Goal: Task Accomplishment & Management: Complete application form

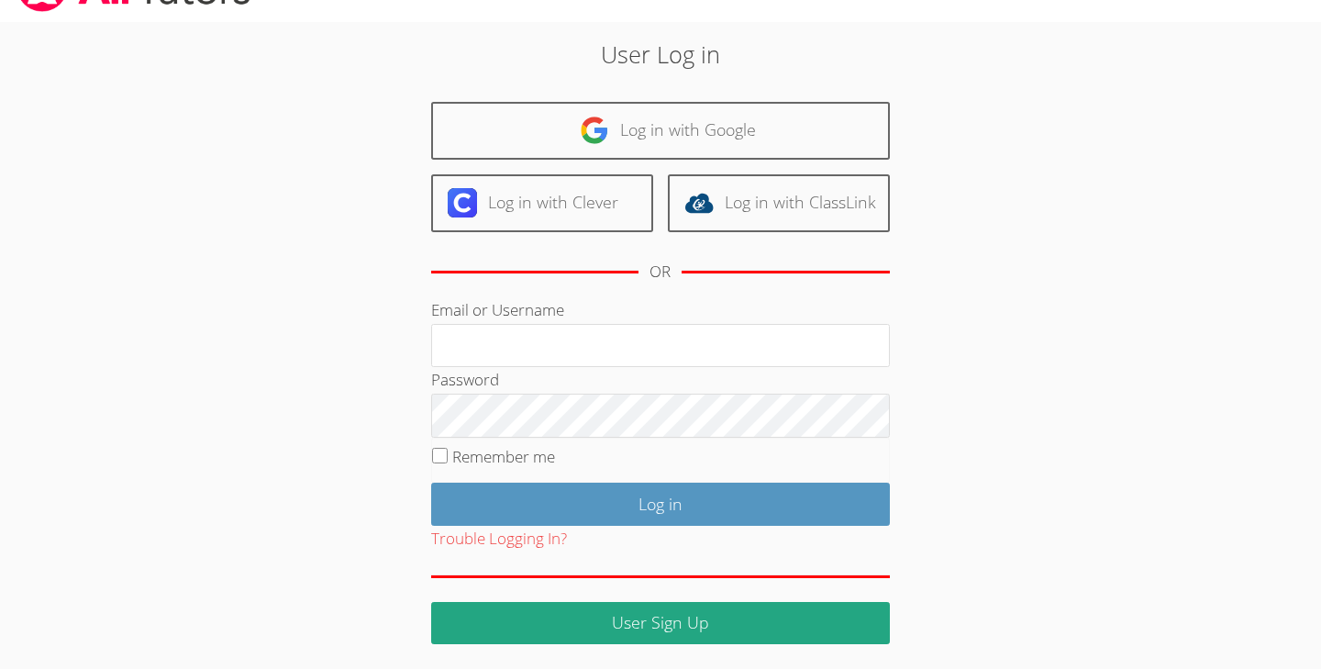
scroll to position [43, 0]
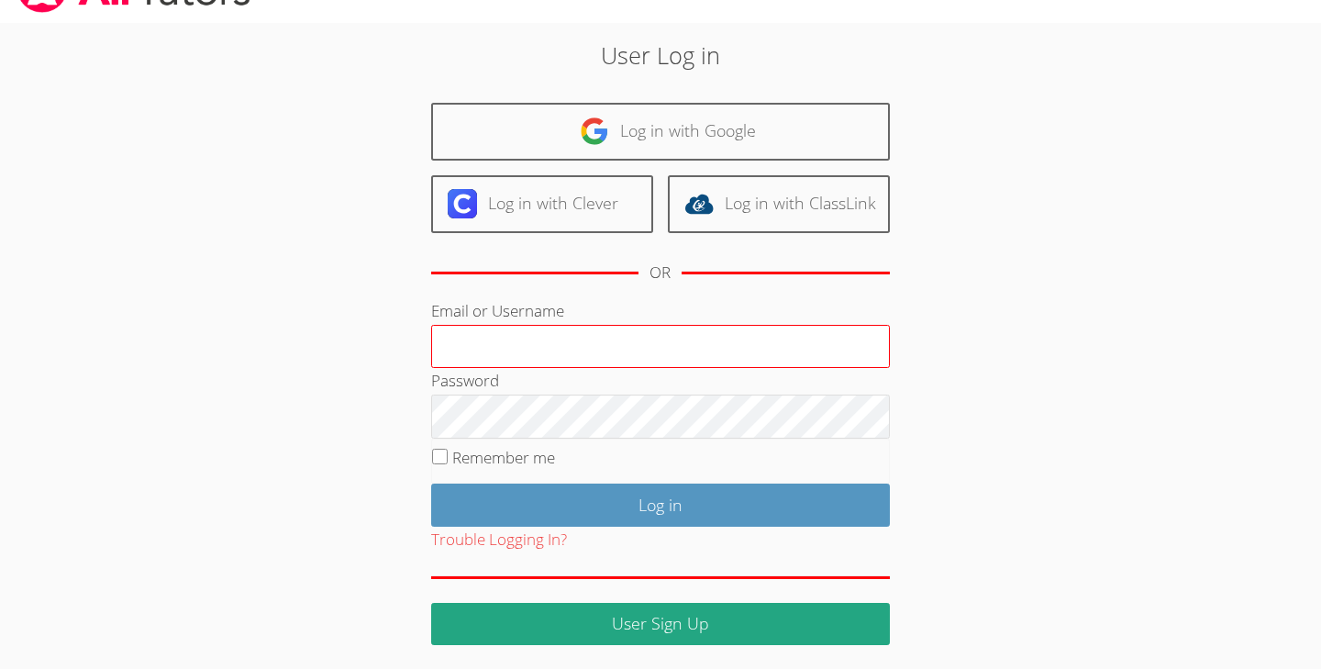
click at [652, 354] on input "Email or Username" at bounding box center [660, 347] width 459 height 44
type input "1"
type input "[EMAIL_ADDRESS][DOMAIN_NAME]"
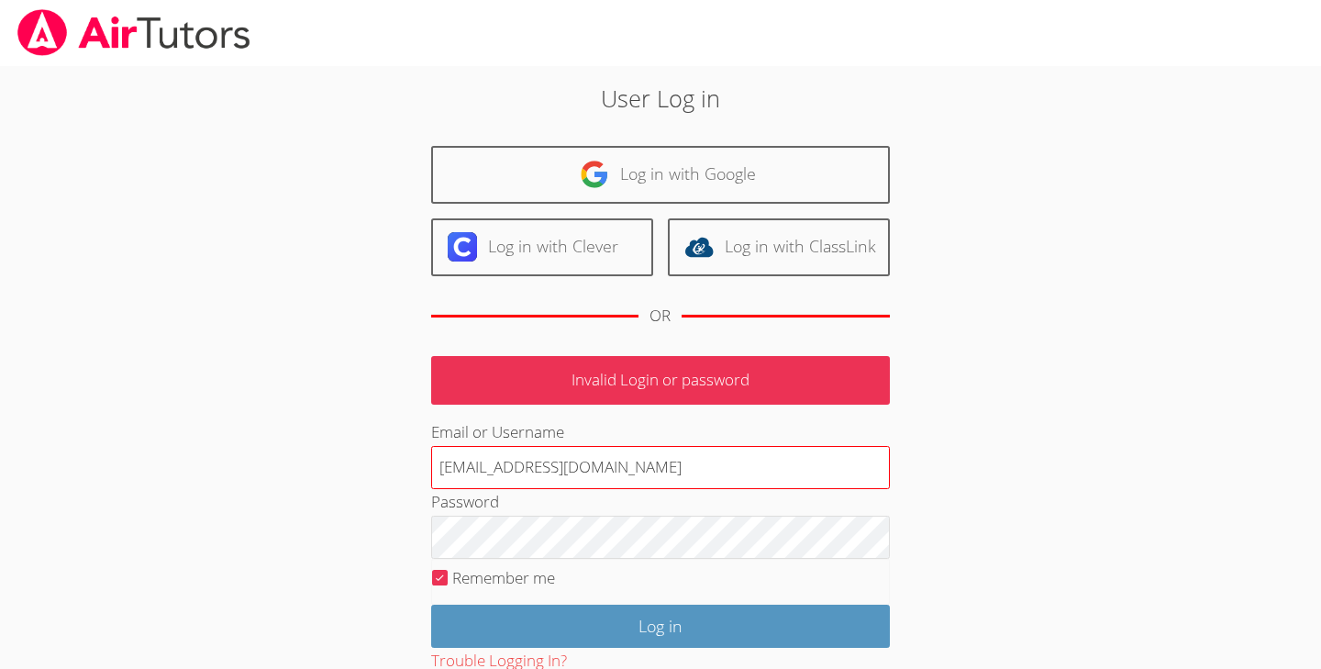
click at [717, 481] on input "[EMAIL_ADDRESS][DOMAIN_NAME]" at bounding box center [660, 468] width 459 height 44
click at [703, 483] on input "[EMAIL_ADDRESS][DOMAIN_NAME]" at bounding box center [660, 468] width 459 height 44
click at [813, 505] on div "Password" at bounding box center [660, 524] width 459 height 70
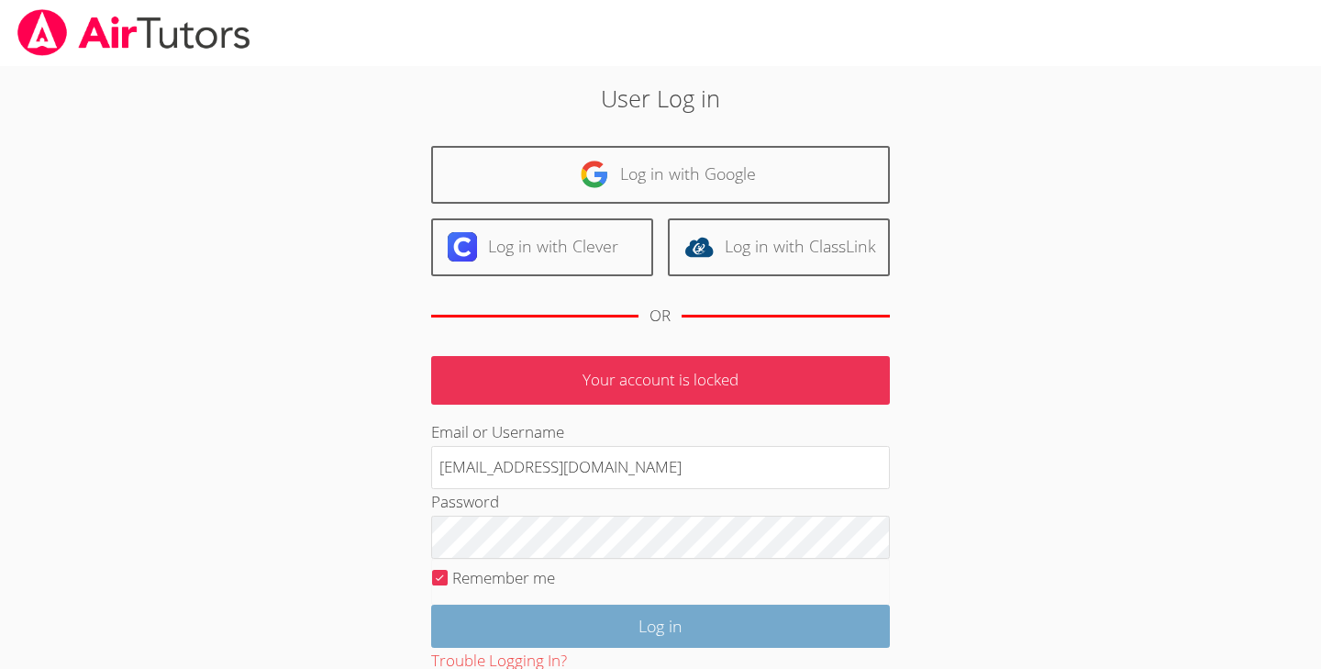
click at [784, 618] on input "Log in" at bounding box center [660, 626] width 459 height 43
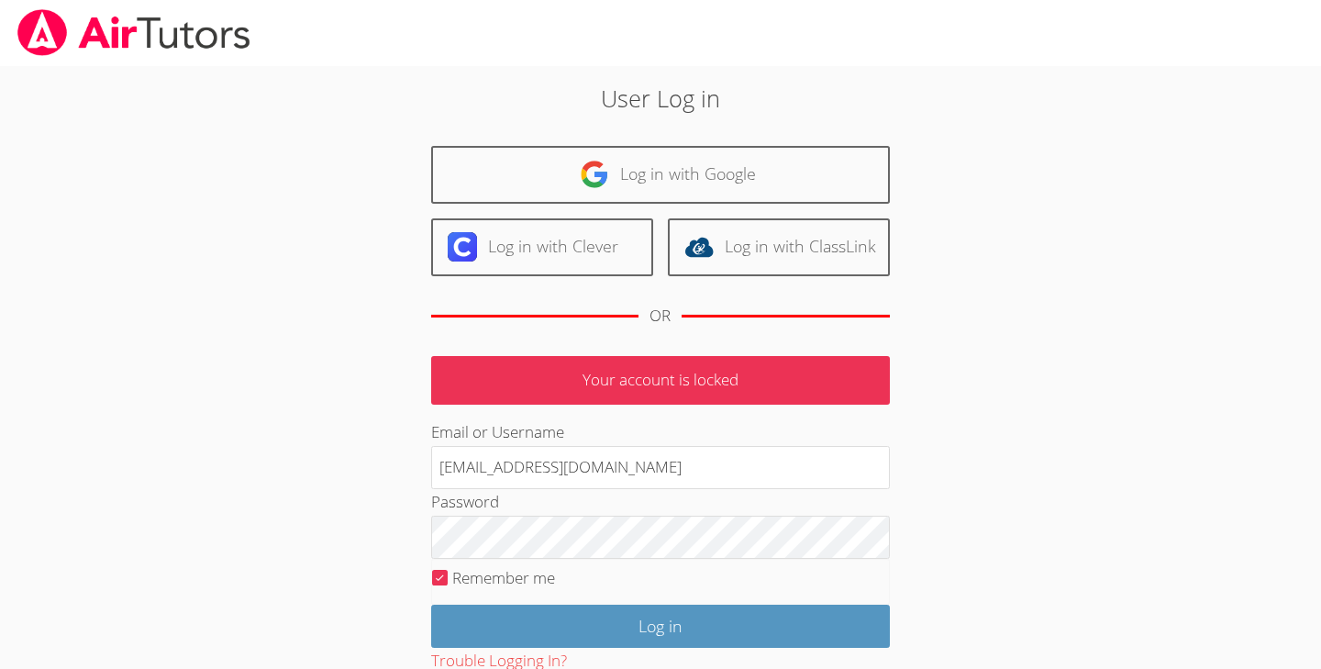
click at [1264, 0] on div at bounding box center [660, 33] width 1321 height 66
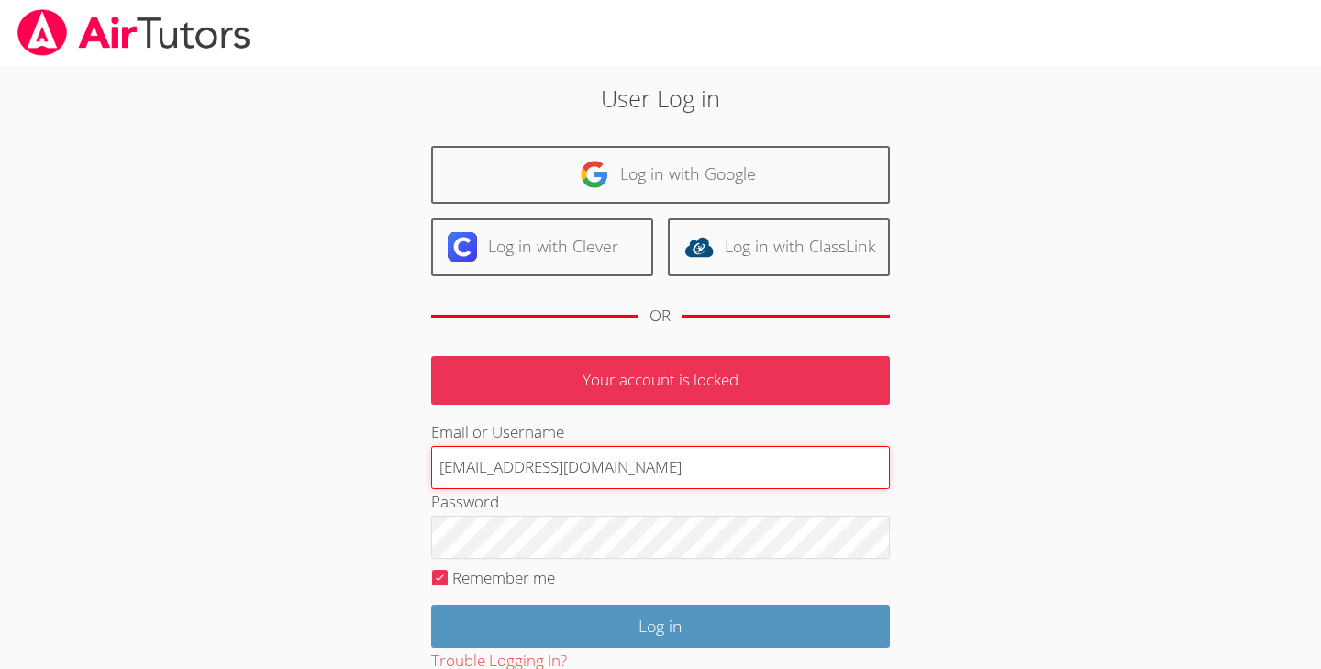
click at [715, 469] on input "[EMAIL_ADDRESS][DOMAIN_NAME]" at bounding box center [660, 468] width 459 height 44
type input "2"
click at [778, 465] on input "[EMAIL_ADDRESS][DOMAIN_NAME]" at bounding box center [660, 468] width 459 height 44
type input "2"
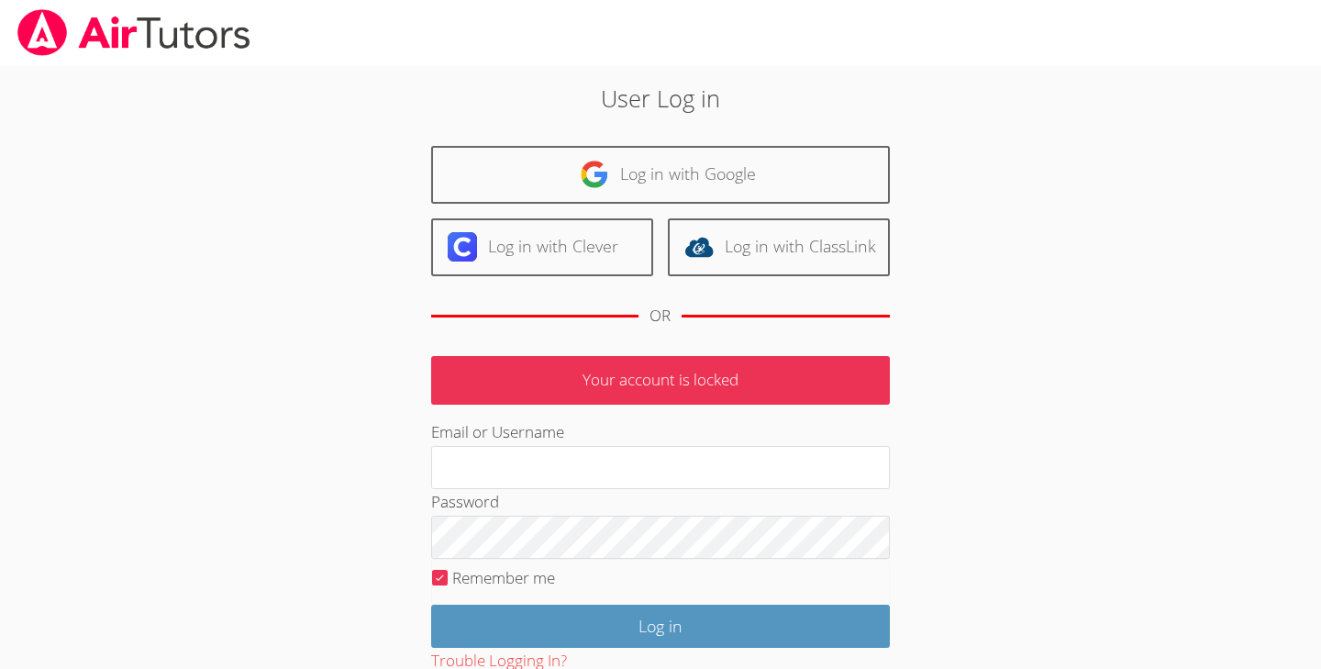
click at [1071, 391] on div "User Log in Log in with Google Log in with Clever Log in with ClassLink OR Your…" at bounding box center [660, 416] width 991 height 700
click at [821, 393] on p "Your account is locked" at bounding box center [660, 380] width 459 height 49
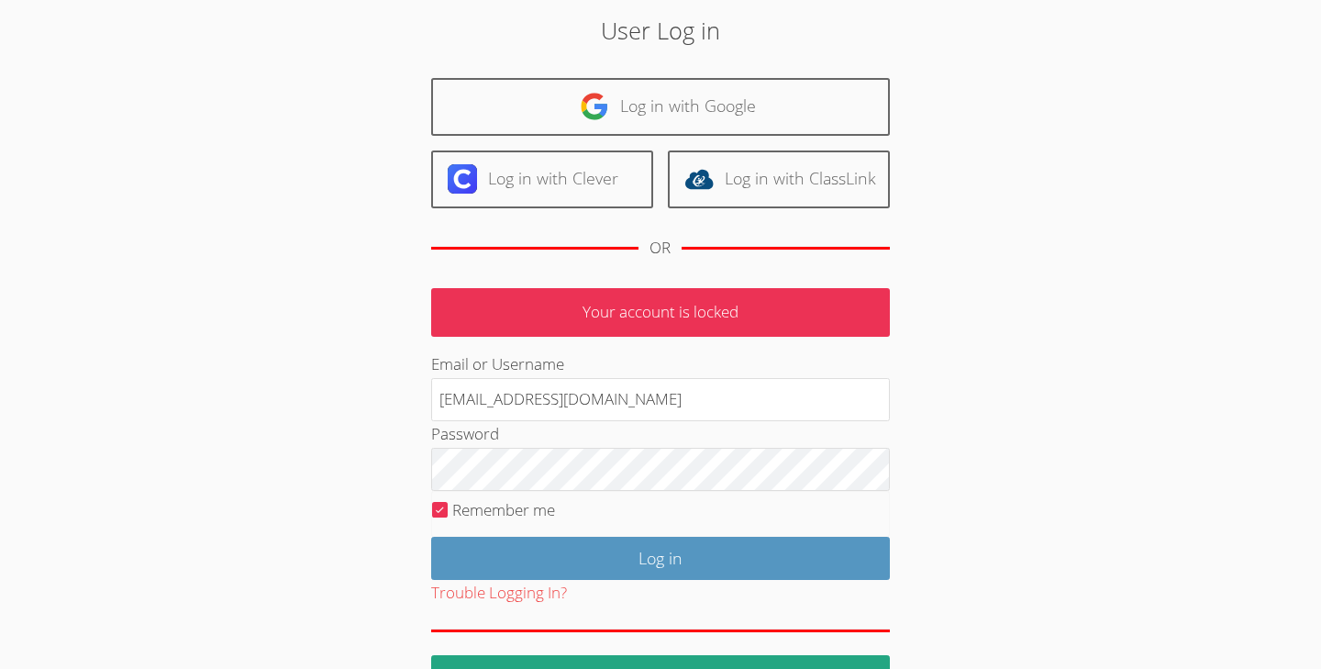
scroll to position [85, 0]
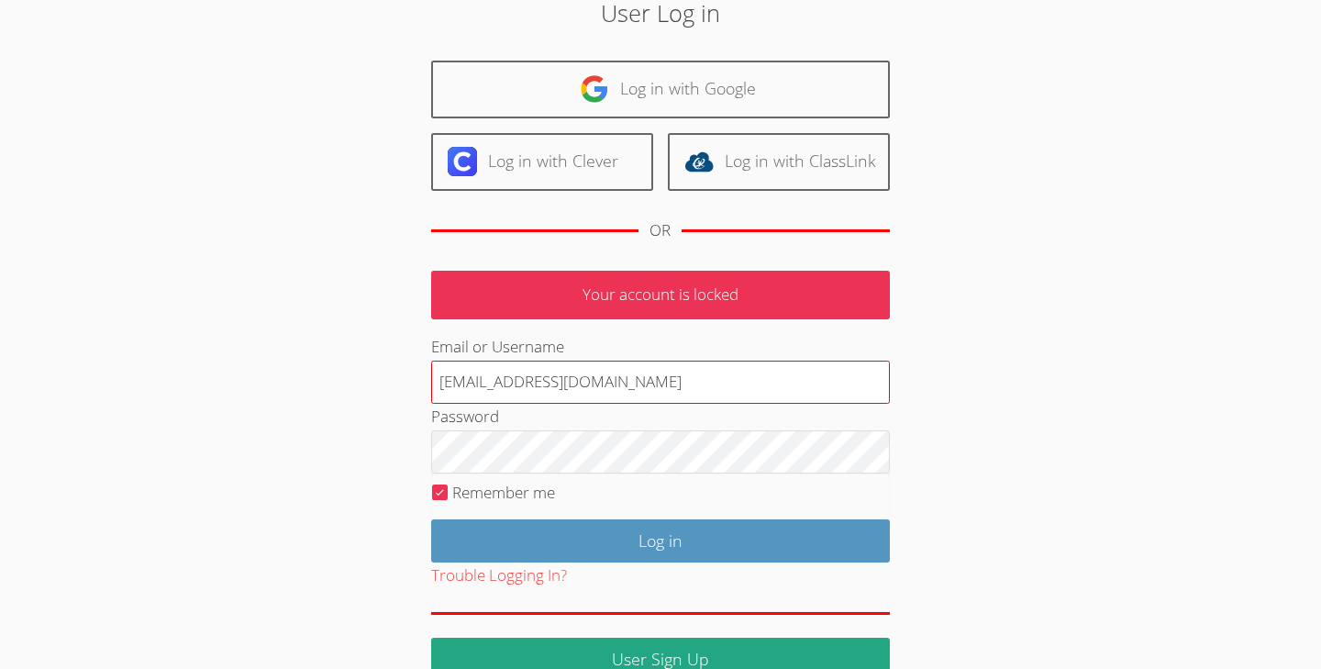
click at [760, 383] on input "[EMAIL_ADDRESS][DOMAIN_NAME]" at bounding box center [660, 383] width 459 height 44
type input "2"
type input "a"
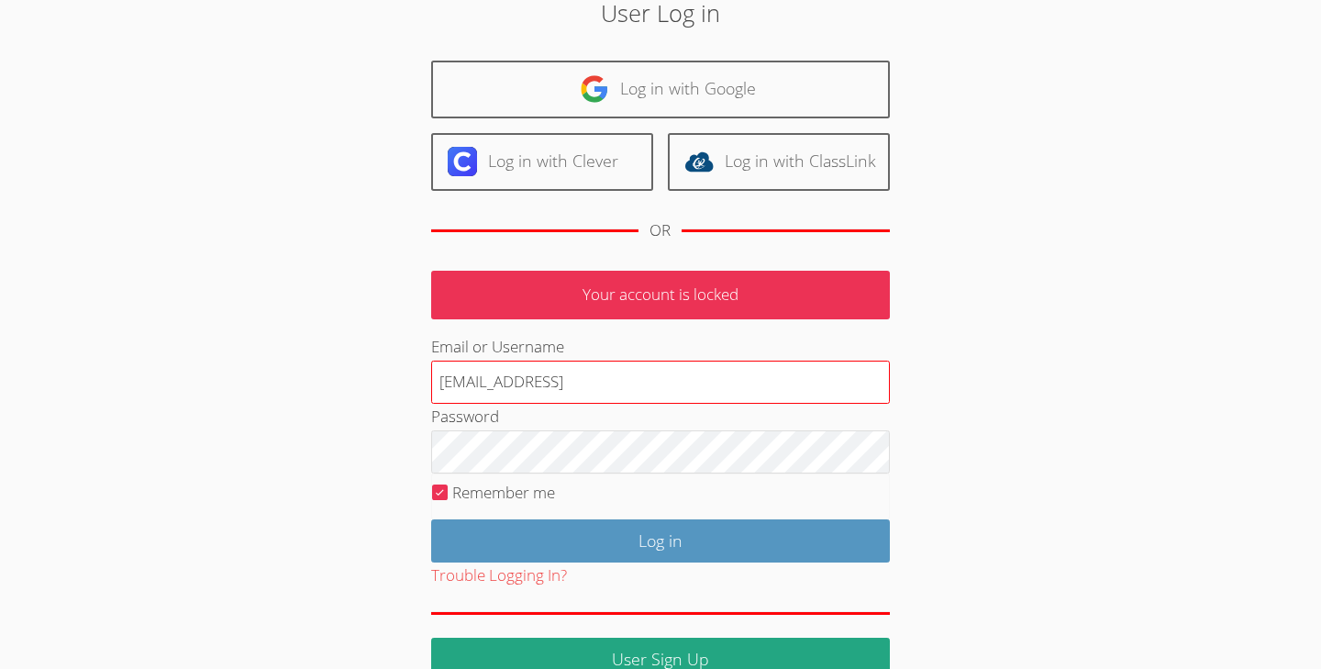
type input "[EMAIL_ADDRESS][DOMAIN_NAME]"
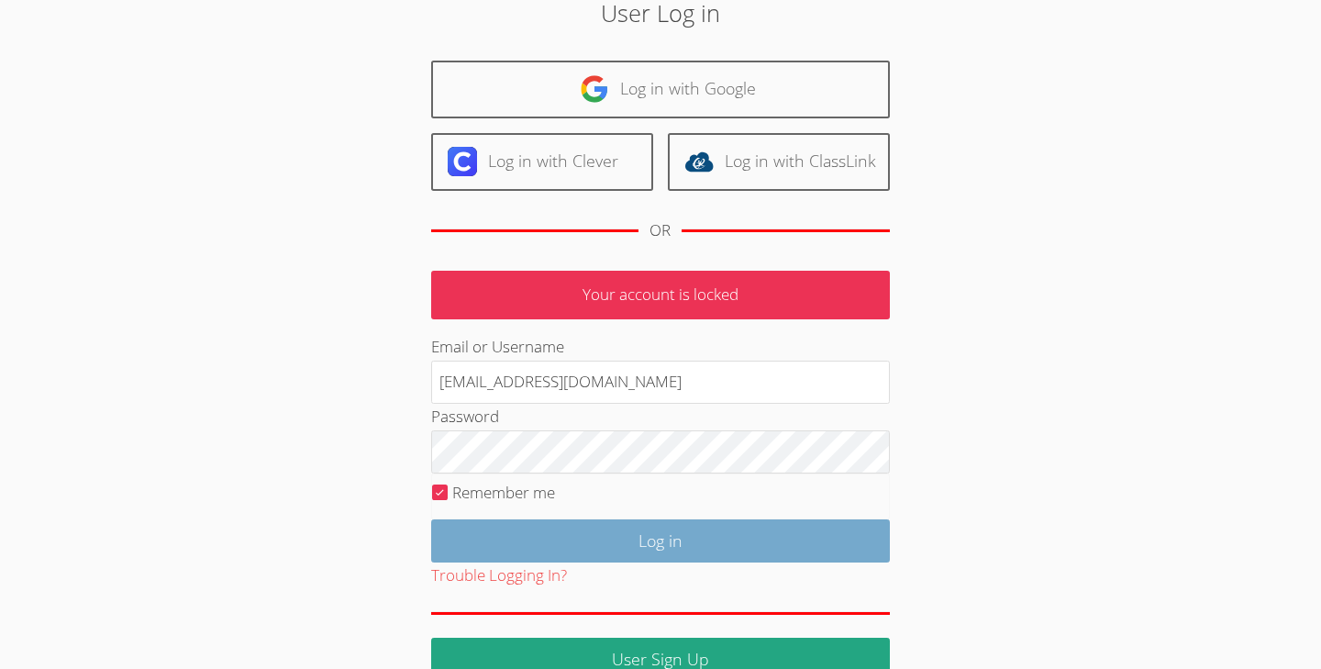
click at [836, 547] on input "Log in" at bounding box center [660, 540] width 459 height 43
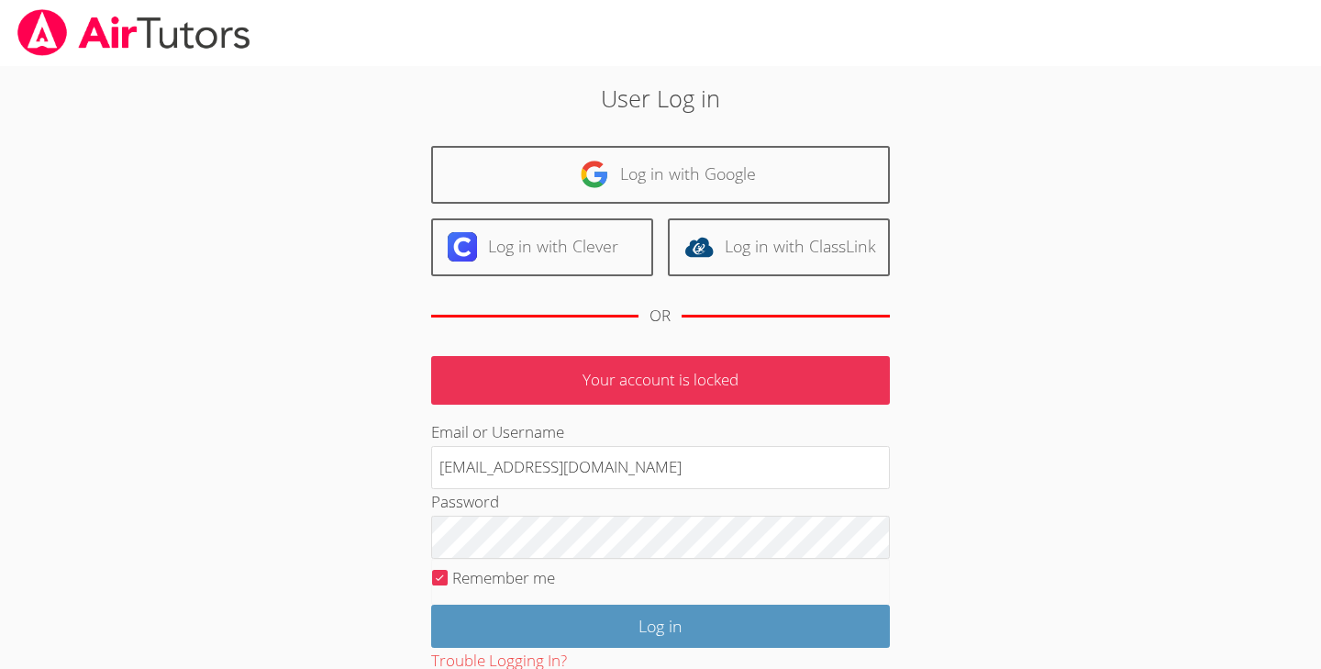
scroll to position [0, 0]
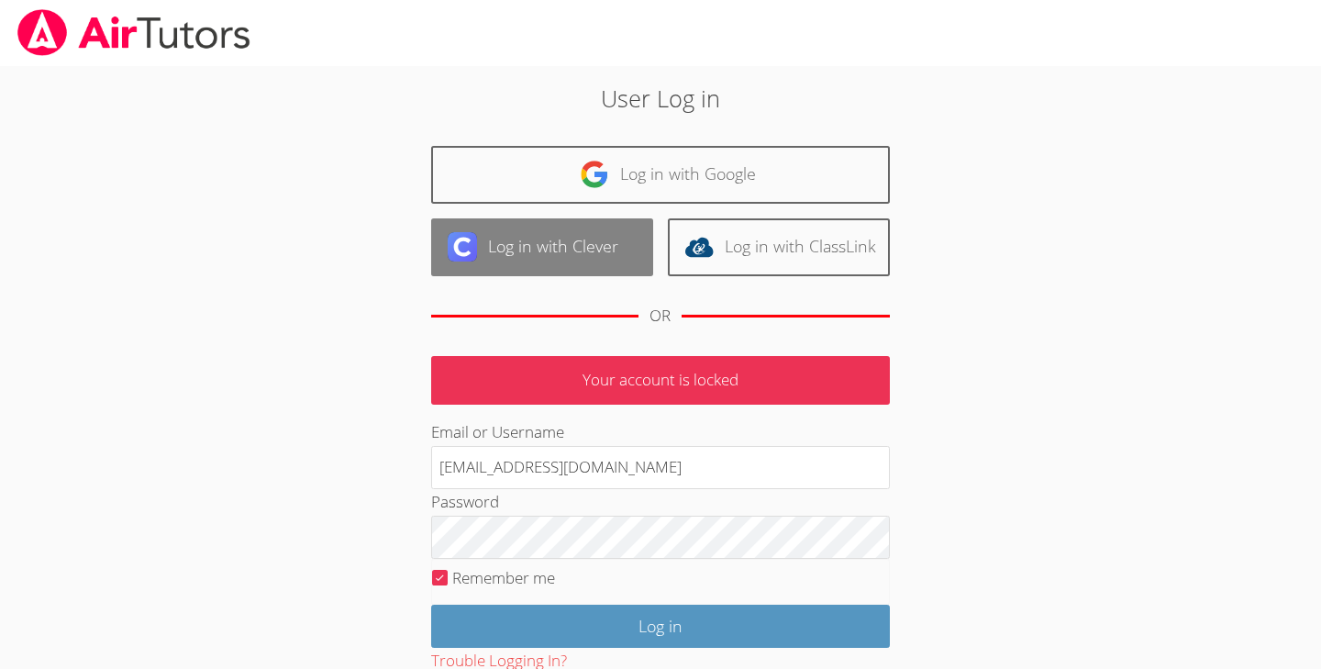
click at [599, 249] on link "Log in with Clever" at bounding box center [542, 247] width 222 height 58
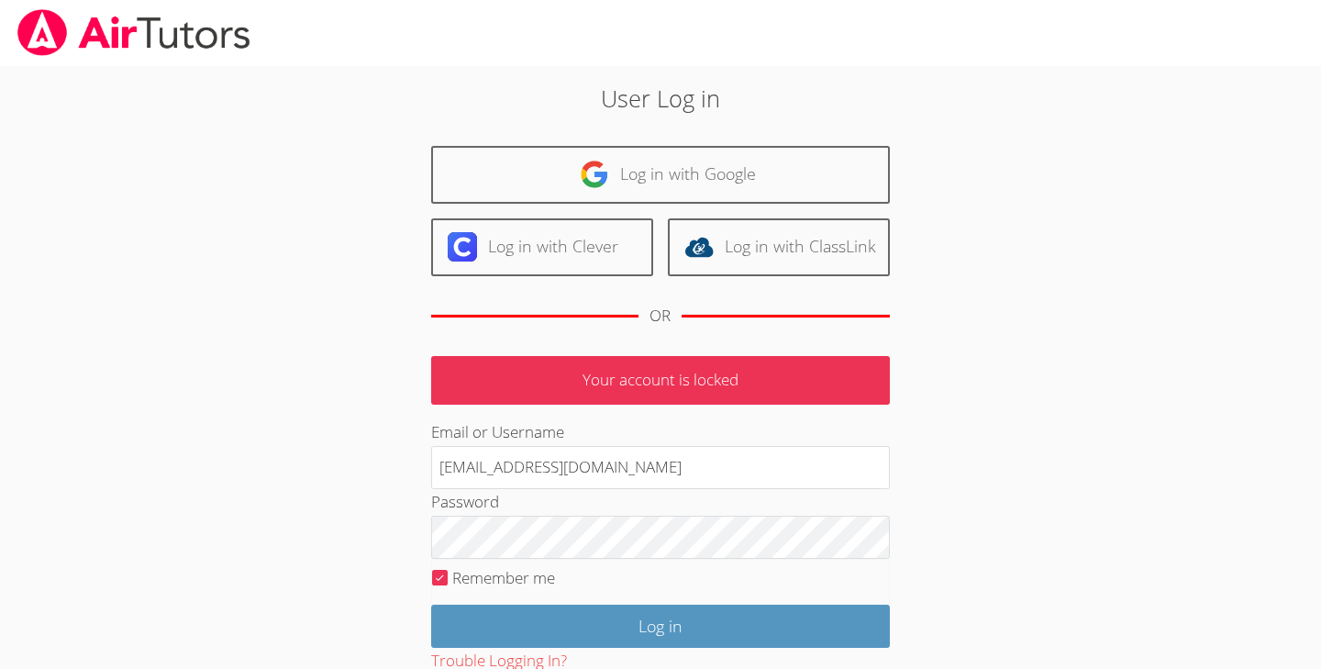
click at [960, 517] on div "User Log in Log in with Google Log in with Clever Log in with ClassLink OR Your…" at bounding box center [661, 423] width 714 height 685
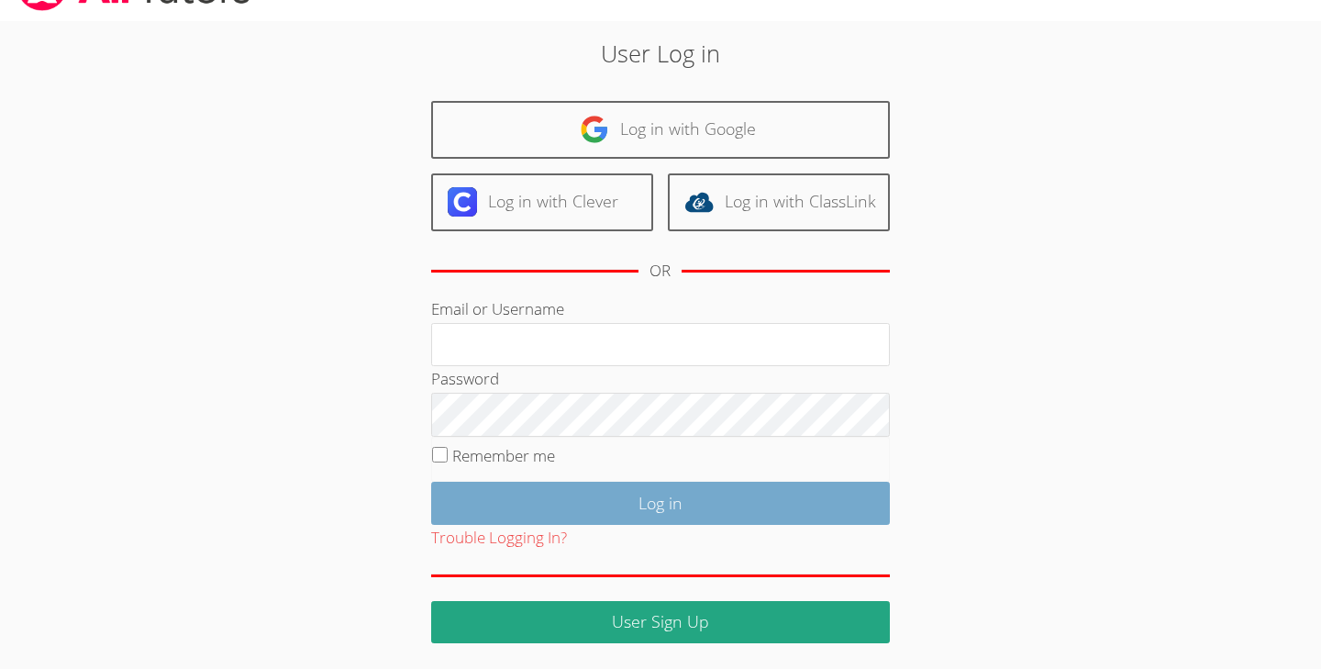
scroll to position [43, 0]
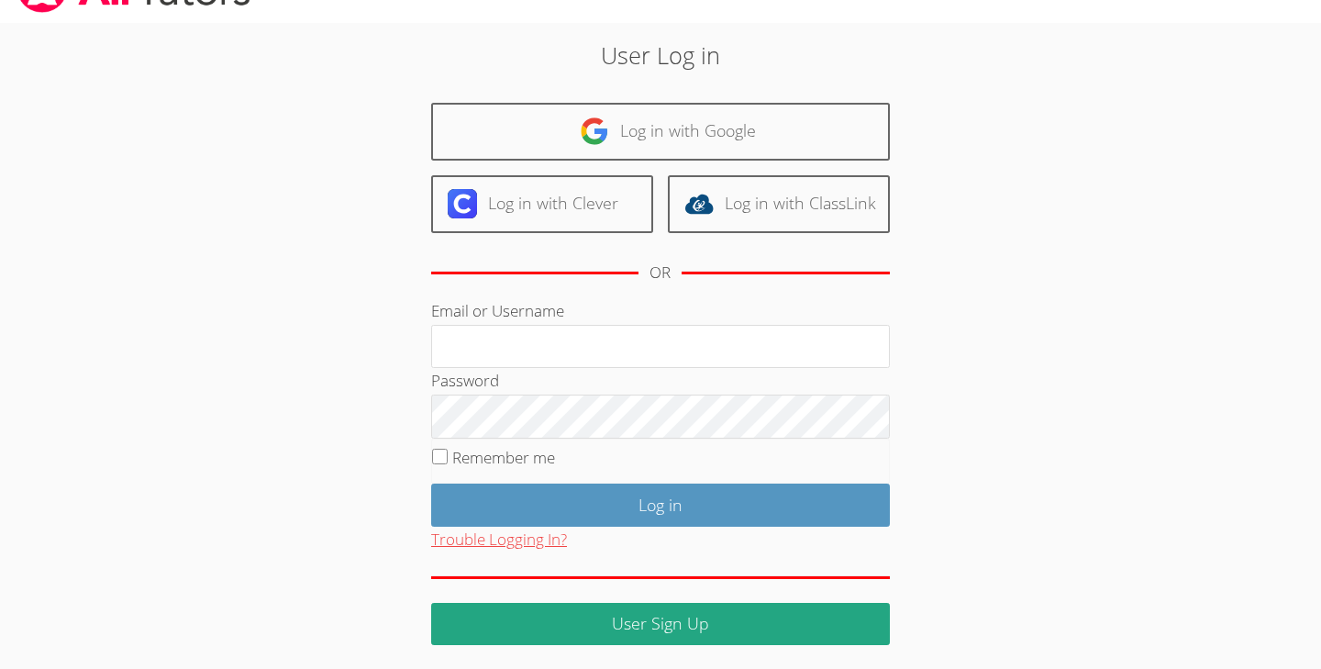
click at [532, 538] on button "Trouble Logging In?" at bounding box center [499, 540] width 136 height 27
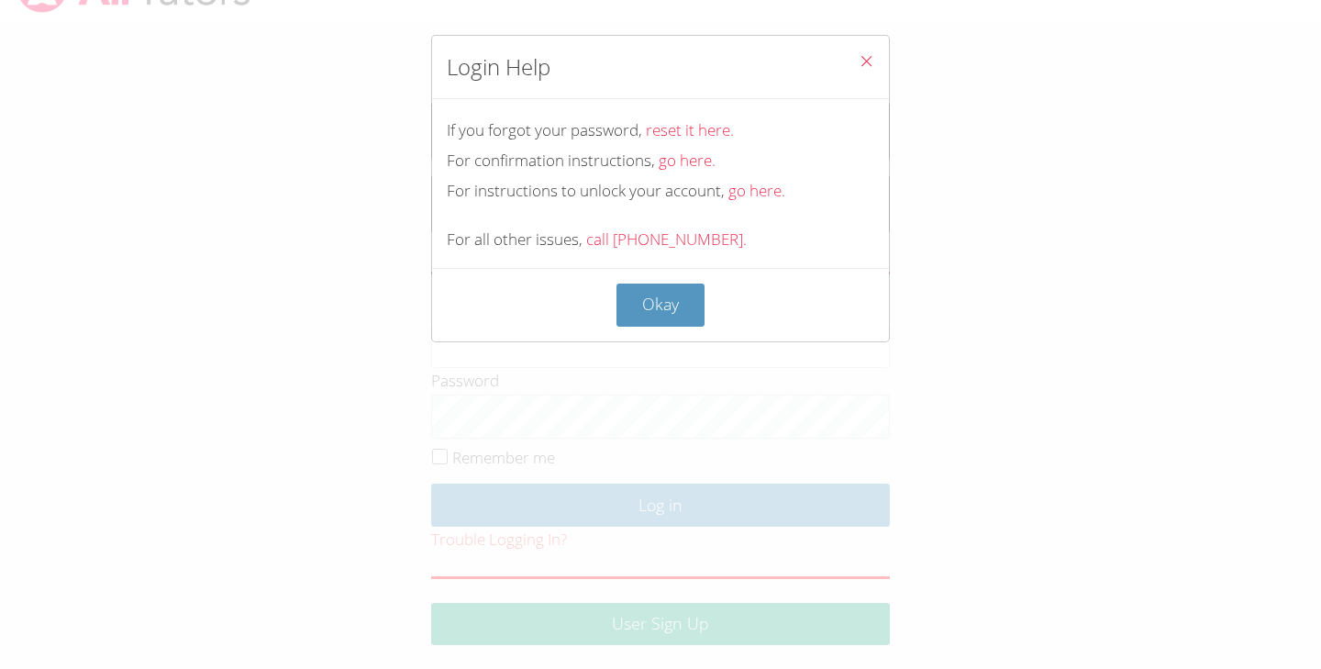
click at [865, 57] on icon "Close" at bounding box center [867, 61] width 16 height 16
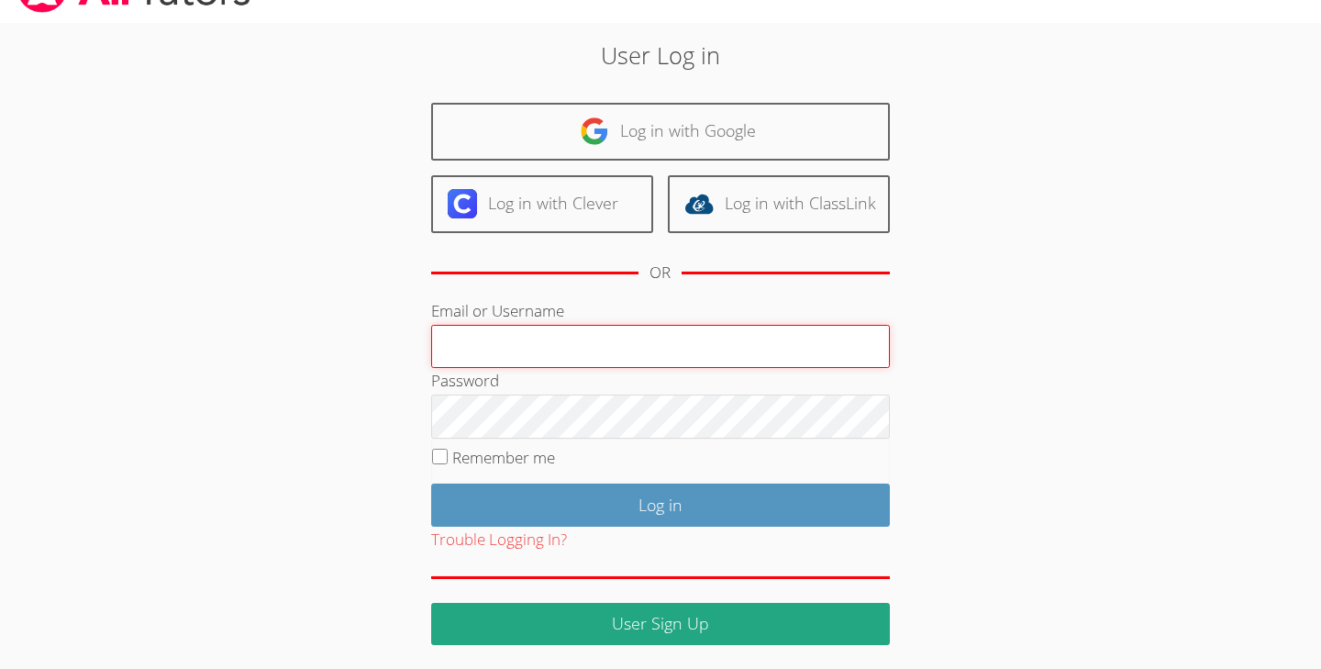
click at [663, 349] on input "Email or Username" at bounding box center [660, 347] width 459 height 44
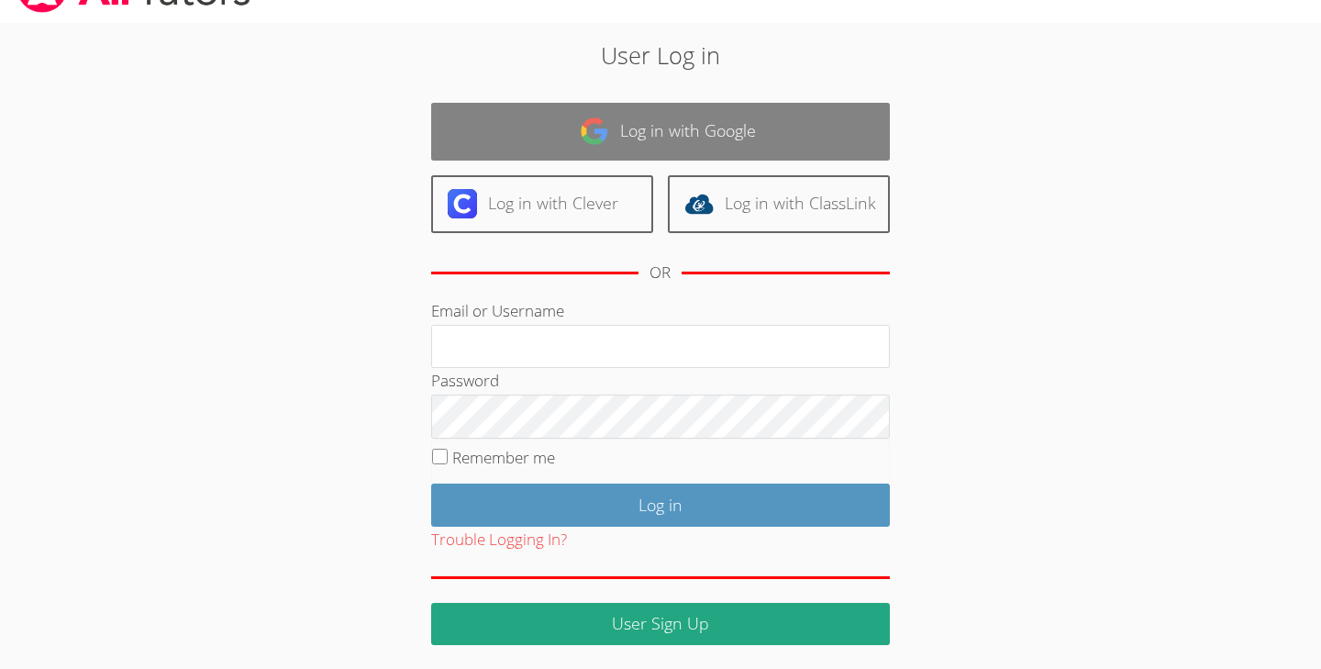
click at [723, 136] on link "Log in with Google" at bounding box center [660, 132] width 459 height 58
click at [712, 126] on link "Log in with Google" at bounding box center [660, 132] width 459 height 58
click at [709, 122] on link "Log in with Google" at bounding box center [660, 132] width 459 height 58
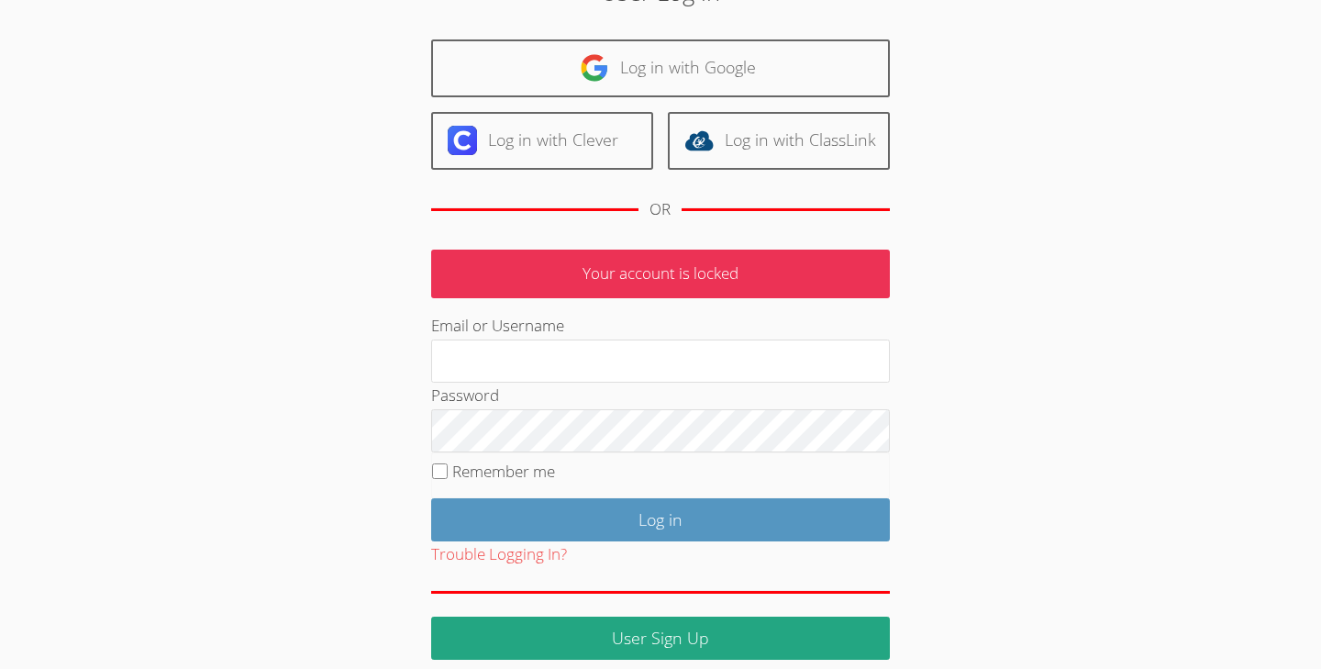
scroll to position [109, 0]
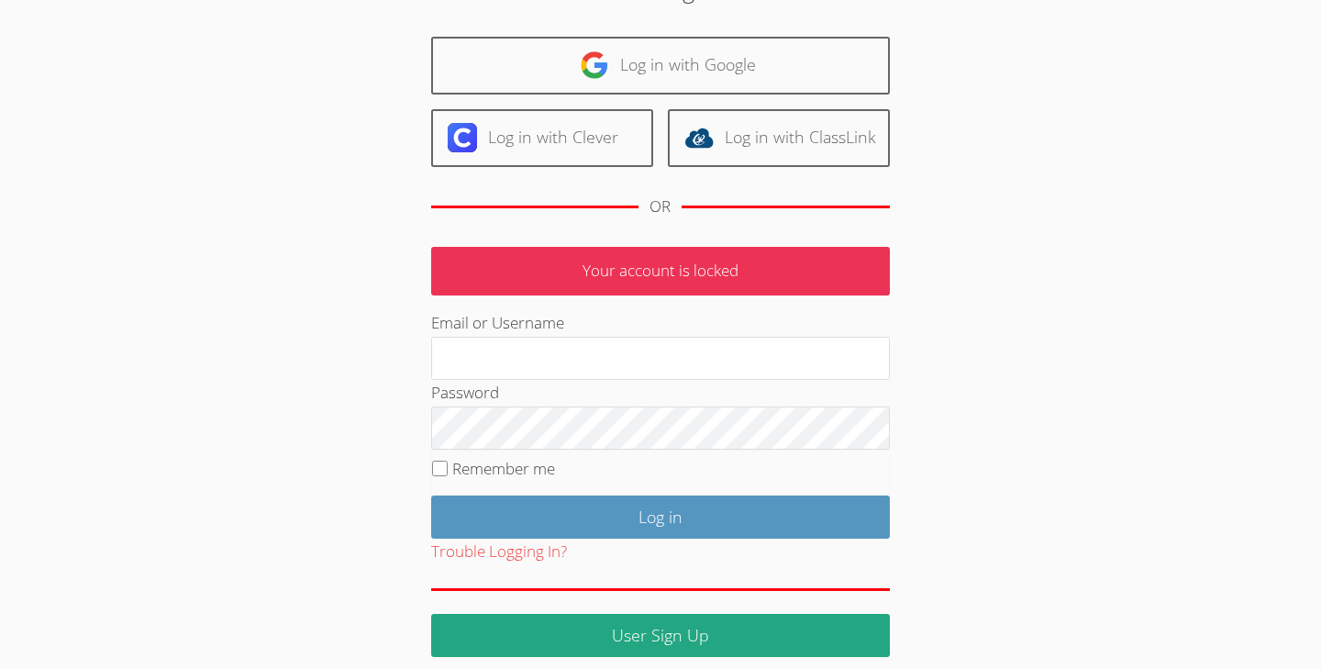
click at [737, 277] on p "Your account is locked" at bounding box center [660, 271] width 459 height 49
drag, startPoint x: 706, startPoint y: 275, endPoint x: 647, endPoint y: 262, distance: 60.3
click at [647, 262] on p "Your account is locked" at bounding box center [660, 271] width 459 height 49
click at [874, 294] on p "Your account is locked" at bounding box center [660, 271] width 459 height 49
click at [924, 283] on div "User Log in Log in with Google Log in with Clever Log in with ClassLink OR Your…" at bounding box center [661, 314] width 714 height 685
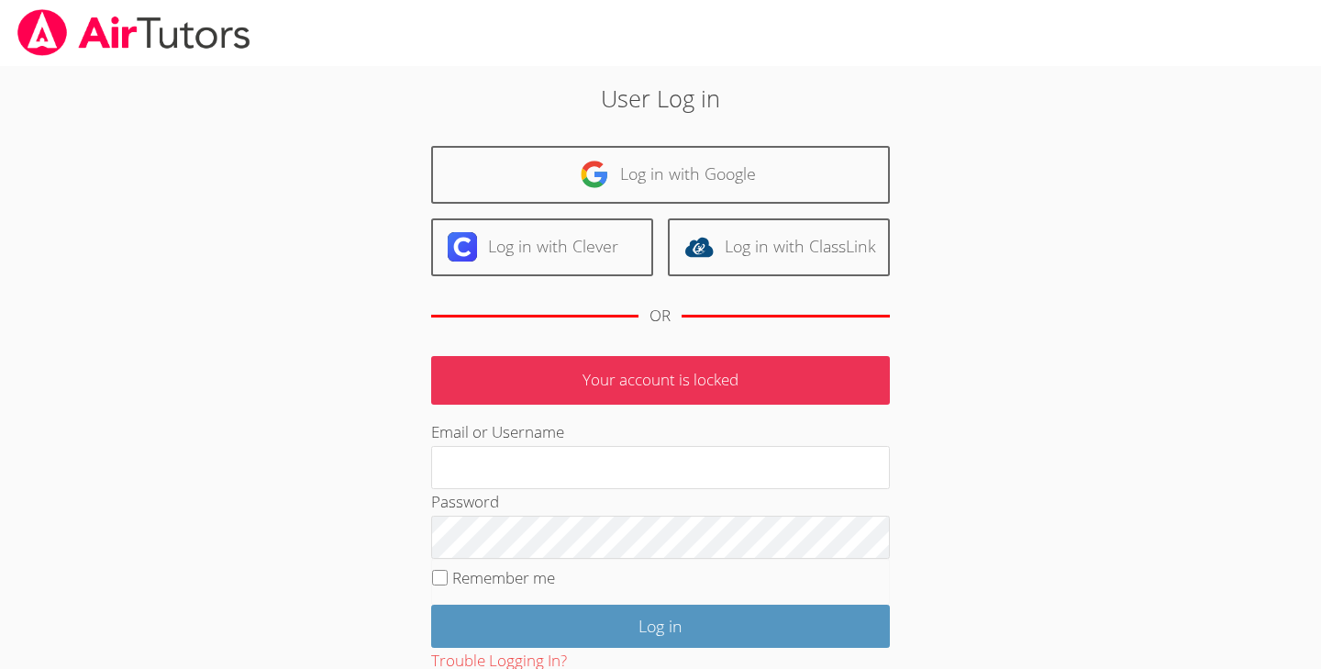
scroll to position [0, 0]
click at [668, 365] on p "Your account is locked" at bounding box center [660, 380] width 459 height 49
click at [673, 390] on p "Your account is locked" at bounding box center [660, 380] width 459 height 49
click at [698, 370] on p "Your account is locked" at bounding box center [660, 380] width 459 height 49
click at [695, 384] on p "Your account is locked" at bounding box center [660, 380] width 459 height 49
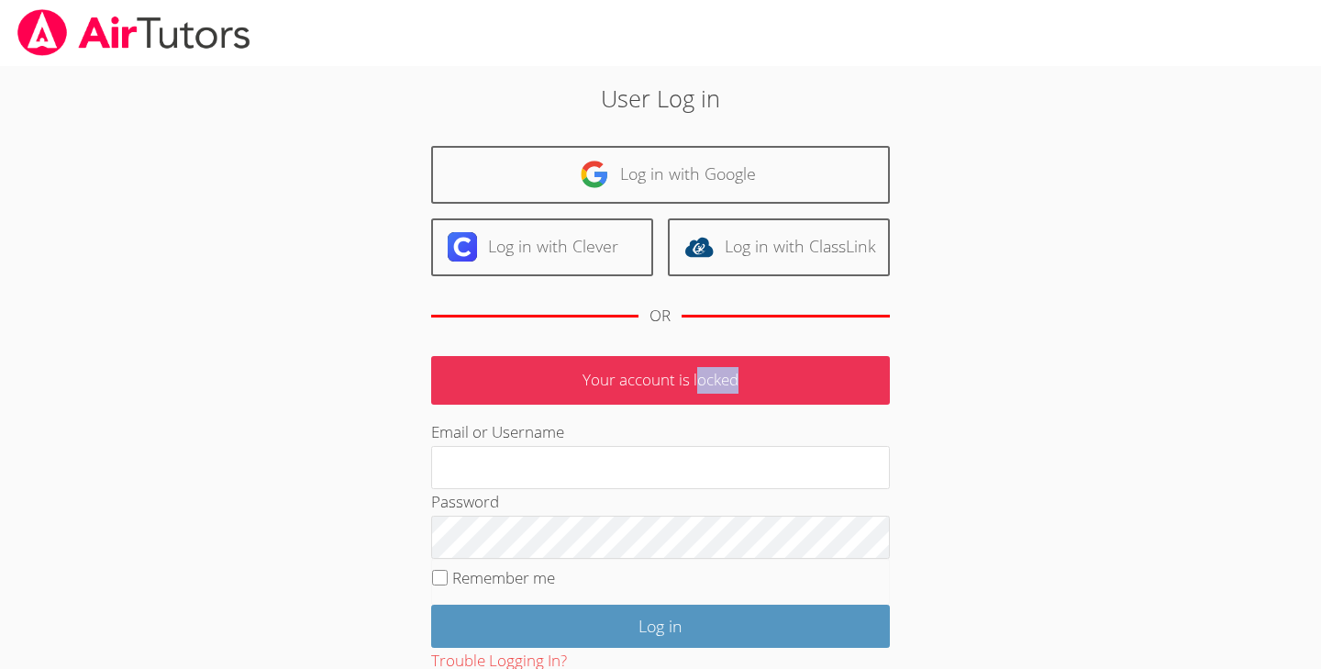
drag, startPoint x: 696, startPoint y: 380, endPoint x: 766, endPoint y: 388, distance: 71.1
click at [766, 388] on p "Your account is locked" at bounding box center [660, 380] width 459 height 49
click at [785, 329] on div "OR" at bounding box center [660, 316] width 459 height 50
click at [946, 316] on div "User Log in Log in with Google Log in with Clever Log in with ClassLink OR Your…" at bounding box center [661, 423] width 714 height 685
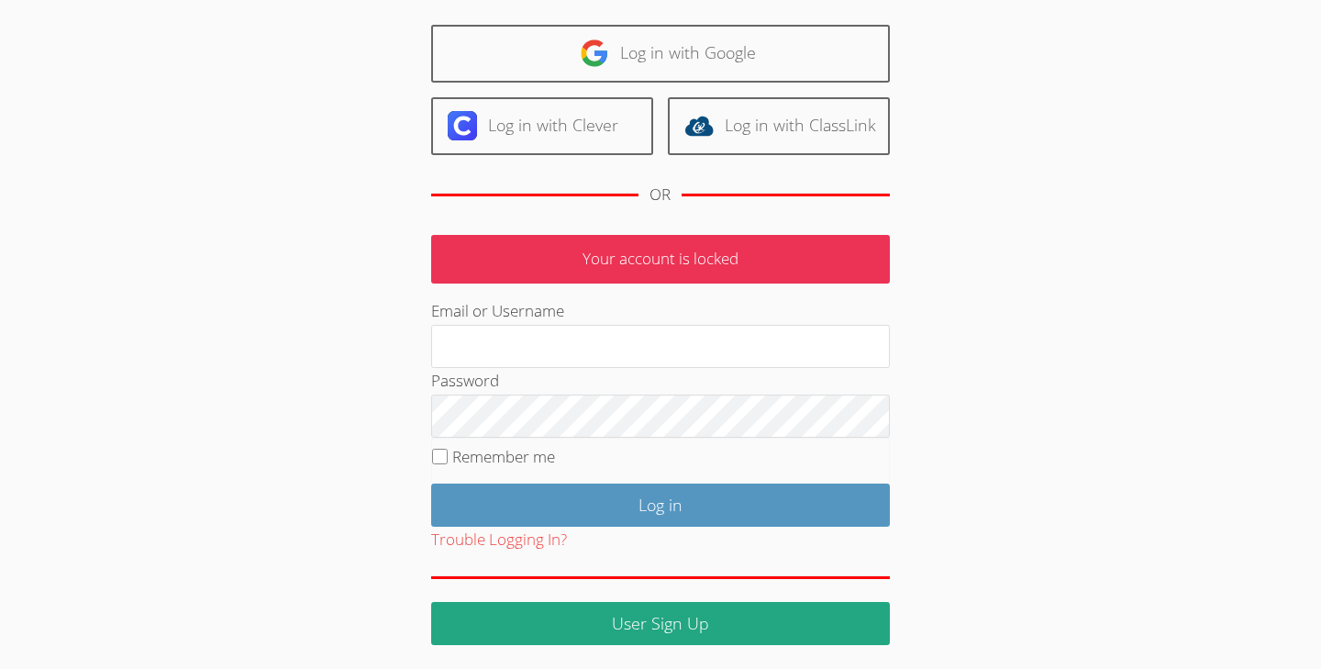
scroll to position [120, 0]
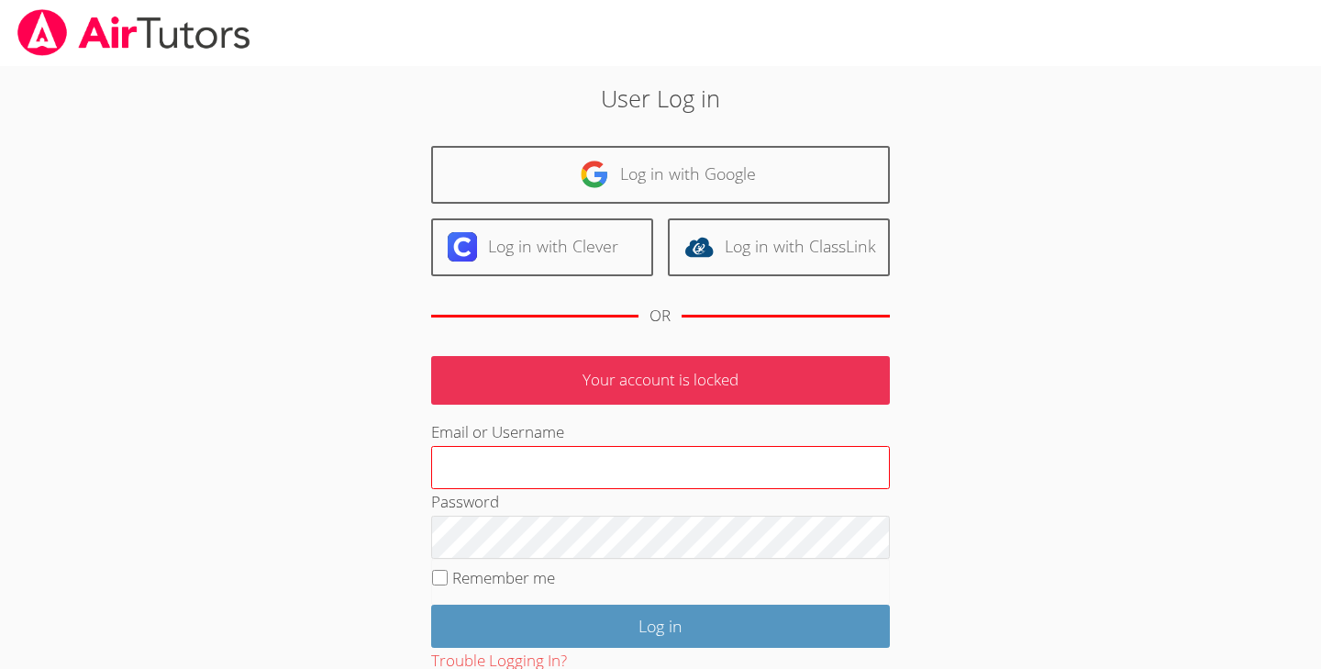
click at [545, 456] on input "Email or Username" at bounding box center [660, 468] width 459 height 44
click at [656, 460] on input "Email or Username" at bounding box center [660, 468] width 459 height 44
type input "[EMAIL_ADDRESS][DOMAIN_NAME]"
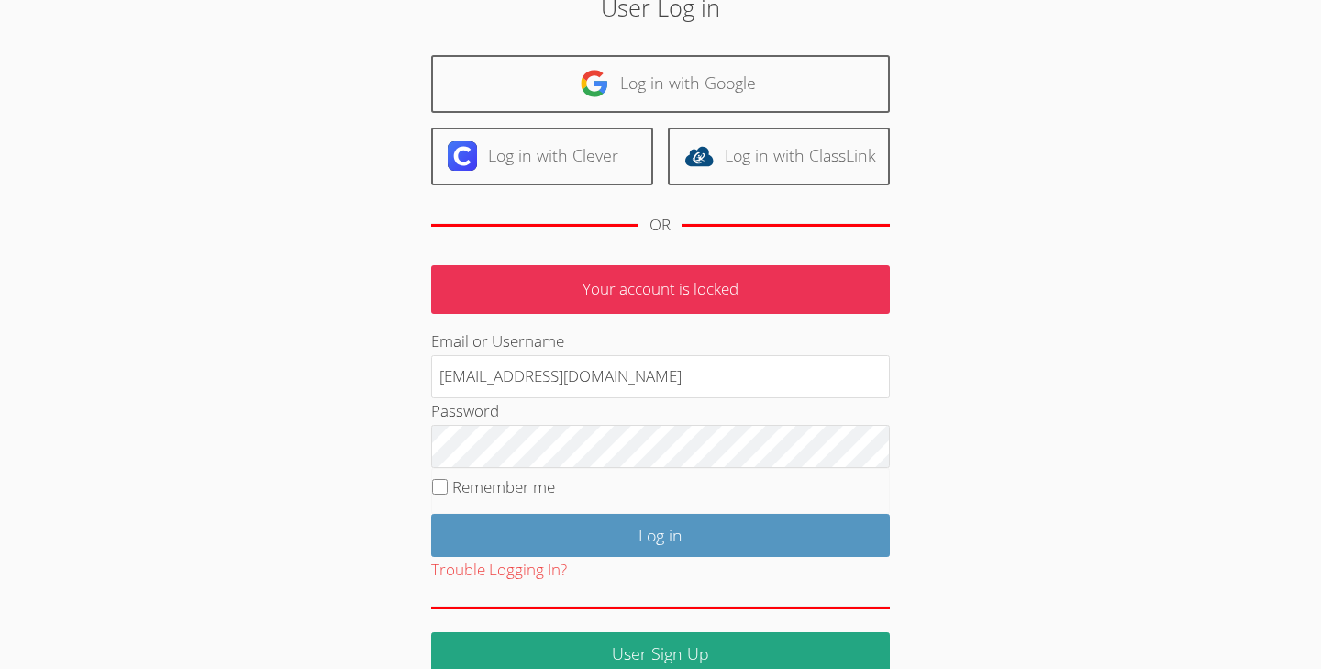
scroll to position [93, 0]
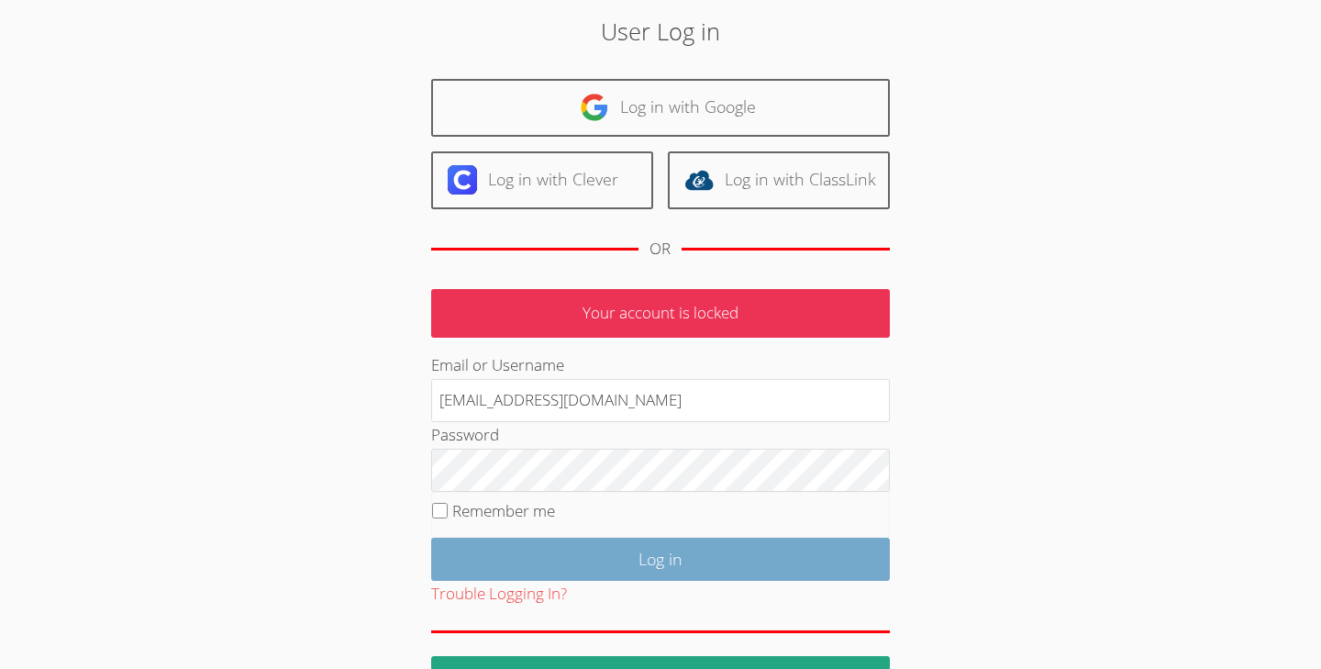
scroll to position [82, 0]
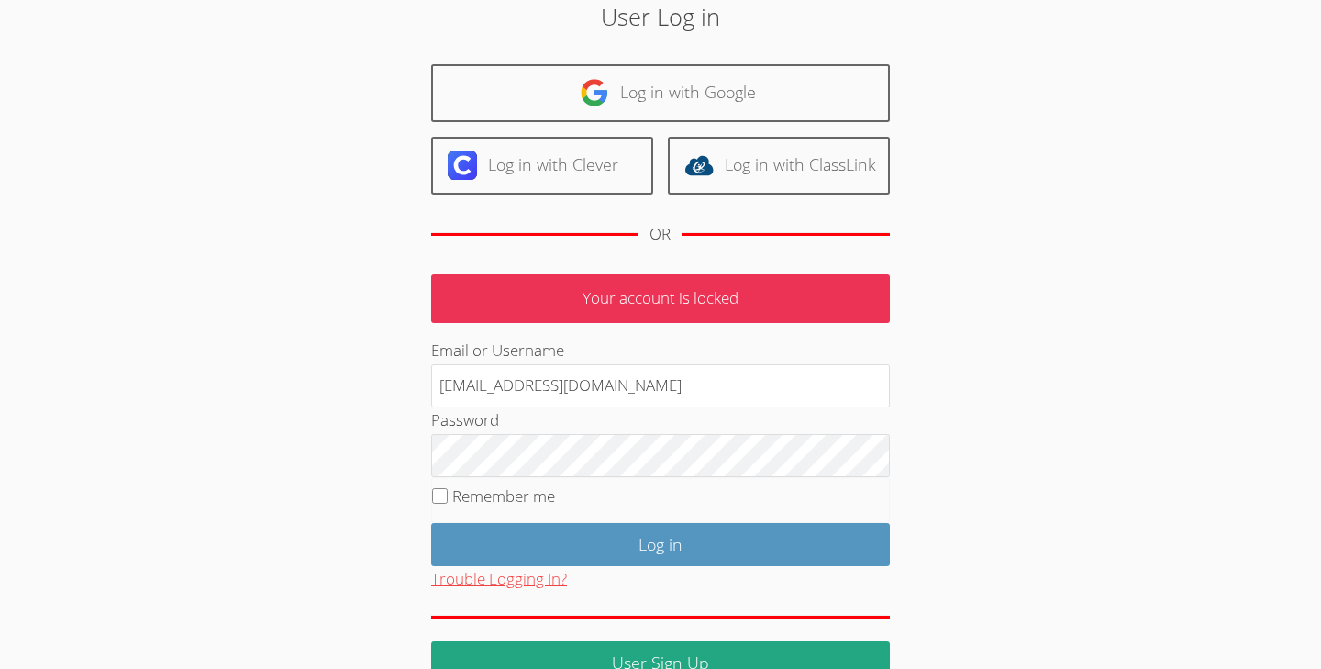
click at [532, 577] on button "Trouble Logging In?" at bounding box center [499, 579] width 136 height 27
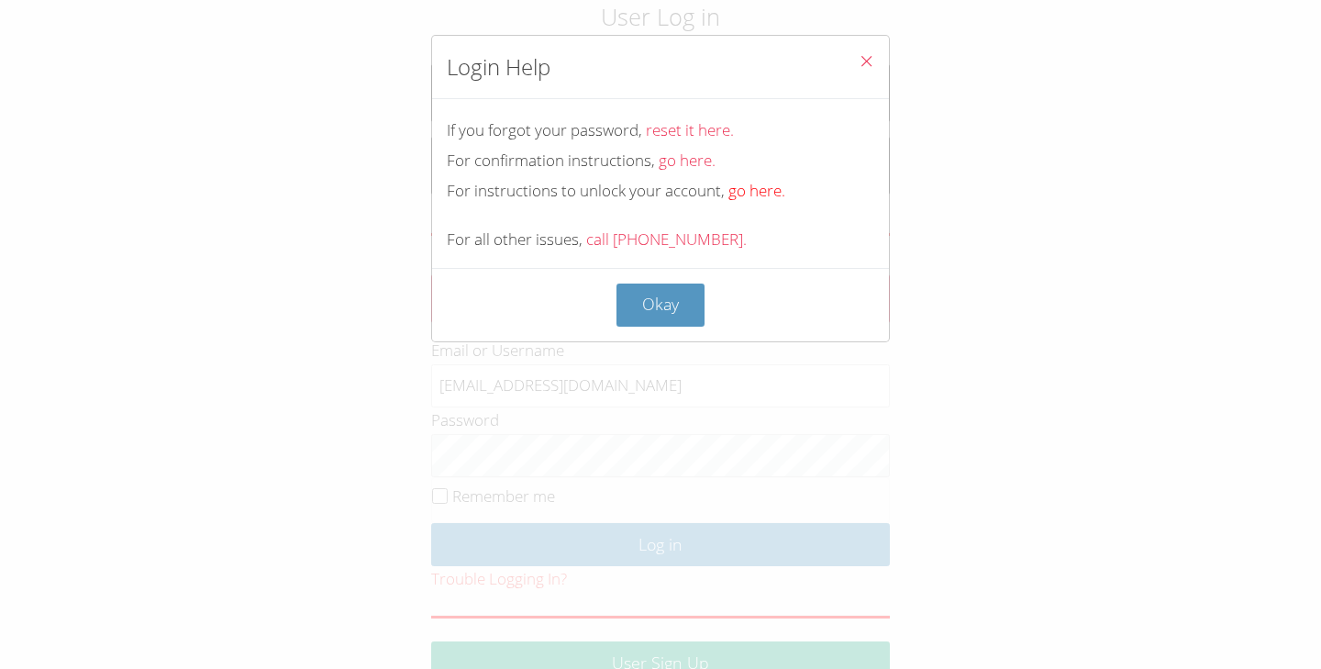
click at [767, 193] on link "go here." at bounding box center [757, 190] width 57 height 21
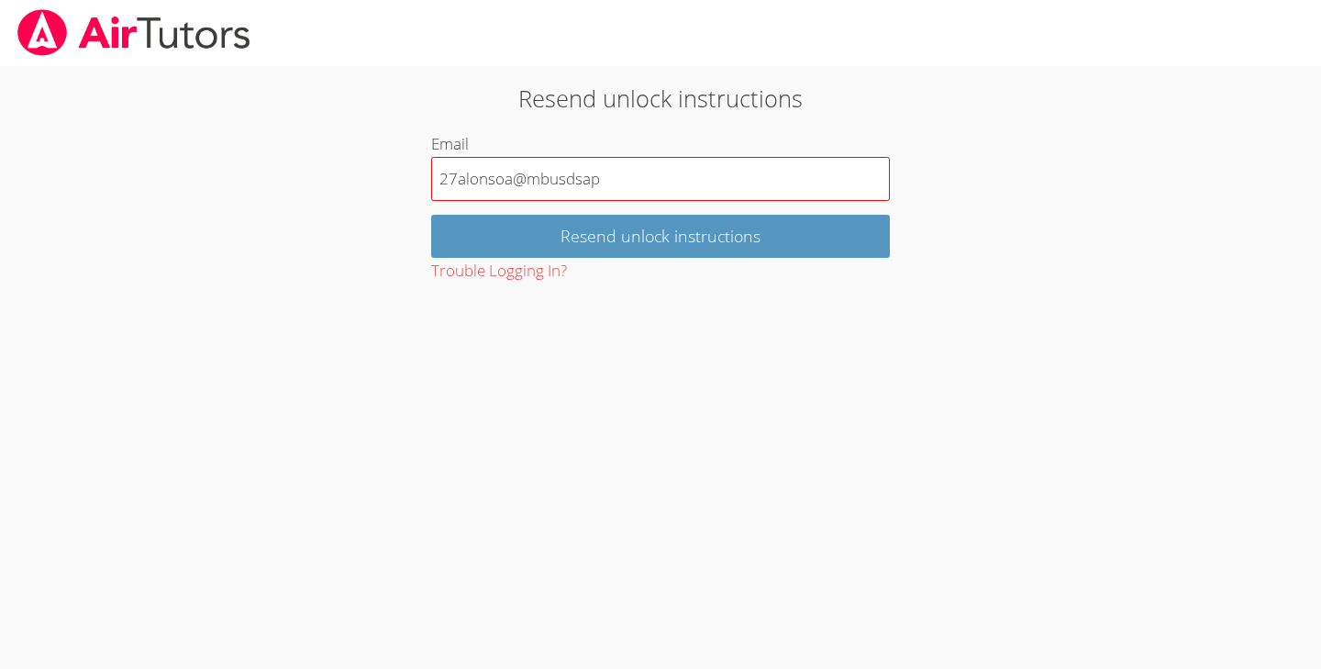
type input "27alonsoa@mbusdsapp"
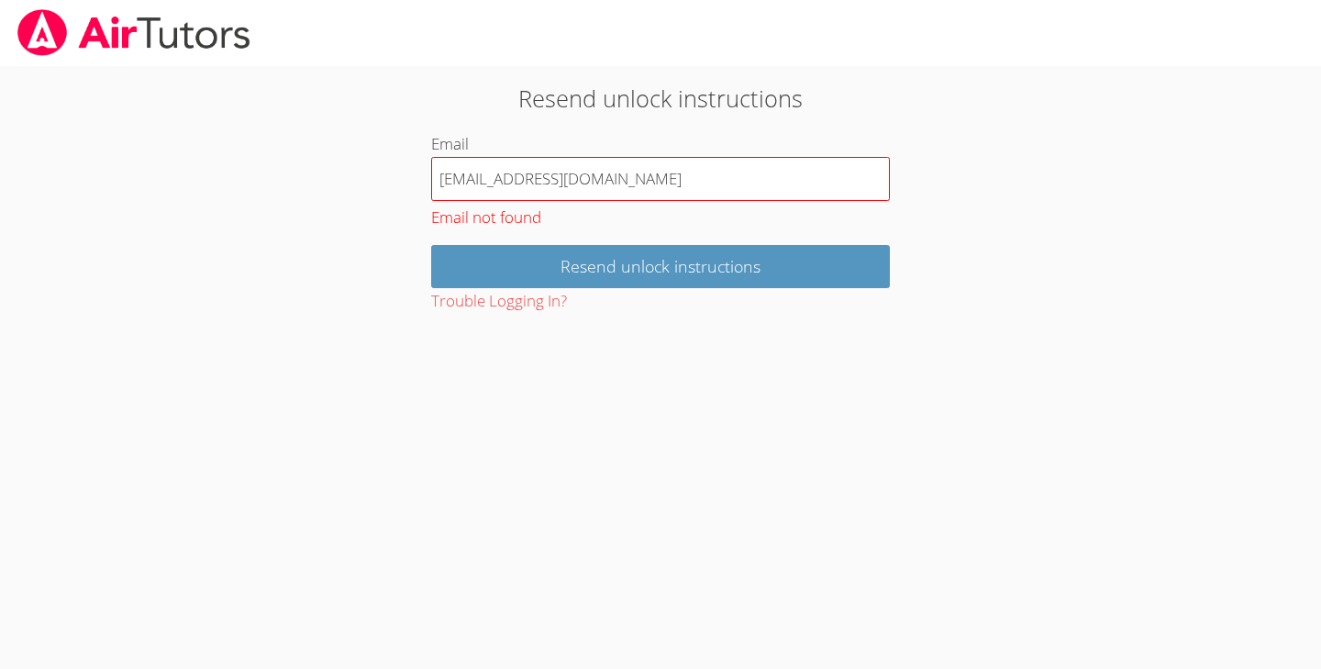
click at [758, 184] on input "[EMAIL_ADDRESS][DOMAIN_NAME]" at bounding box center [660, 179] width 459 height 44
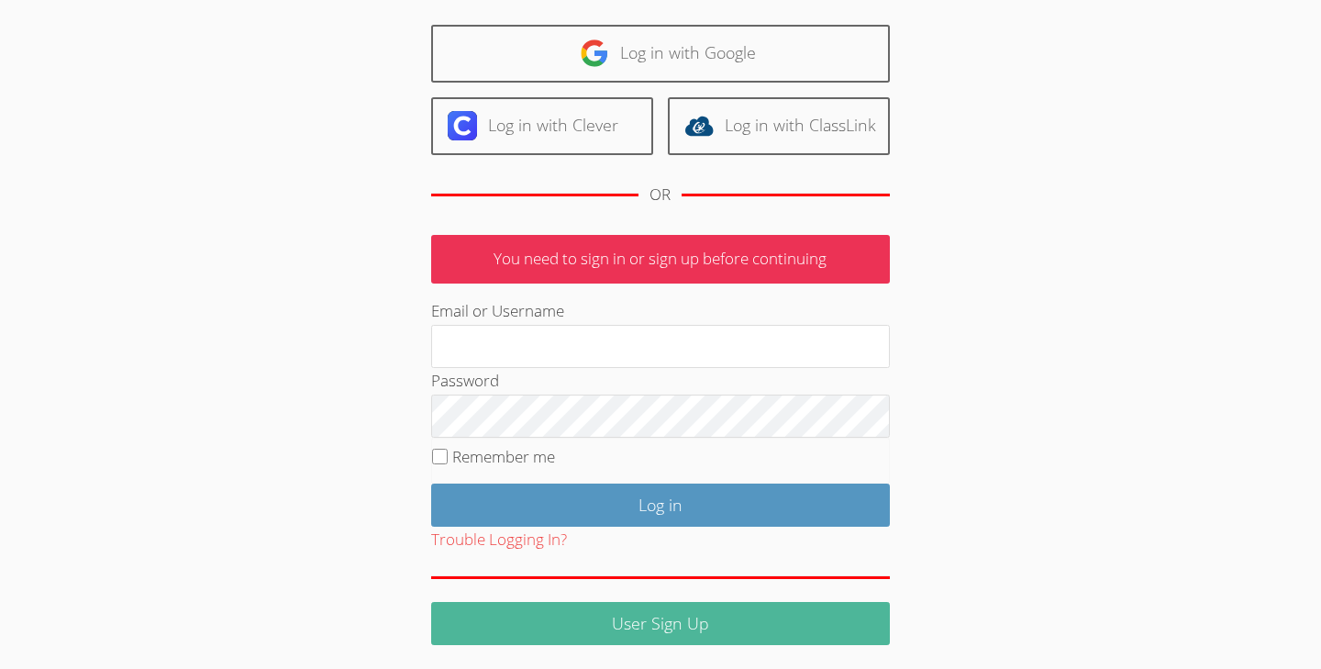
scroll to position [120, 0]
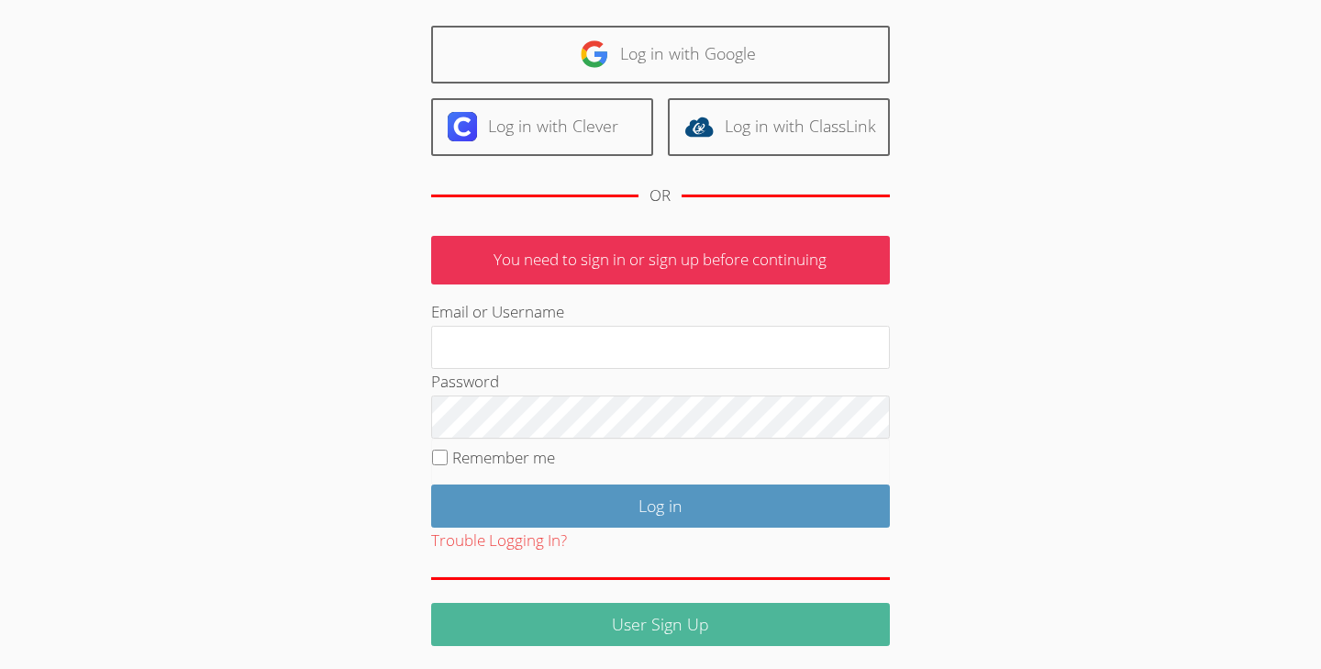
click at [748, 628] on link "User Sign Up" at bounding box center [660, 624] width 459 height 43
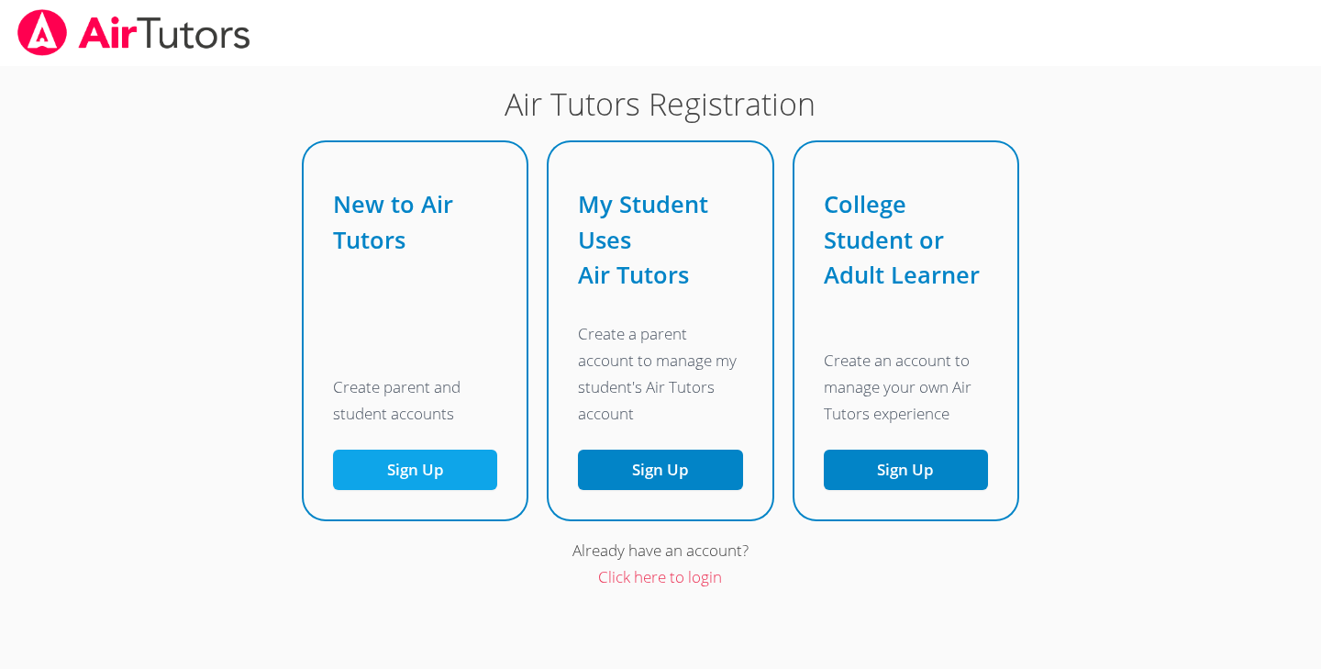
click at [440, 469] on button "Sign Up" at bounding box center [415, 470] width 164 height 41
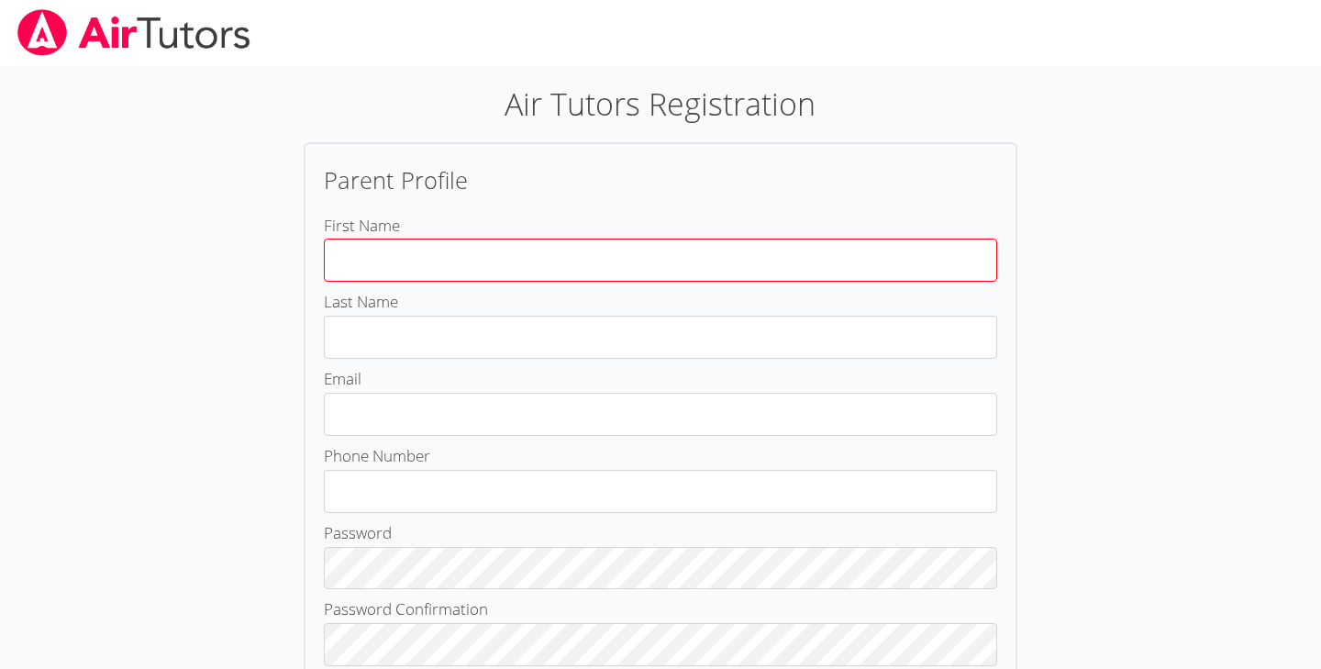
click at [500, 256] on input "First Name" at bounding box center [661, 260] width 674 height 43
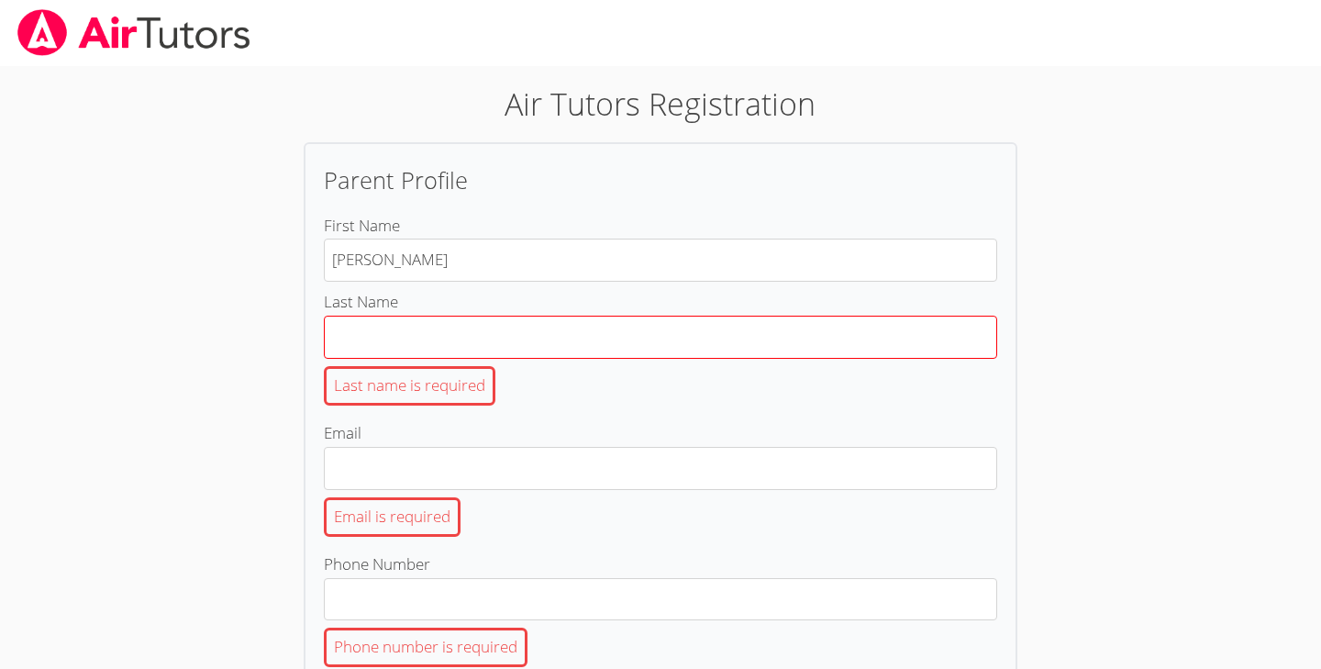
type input "alanda"
click at [486, 338] on input "Last Name Last name is required" at bounding box center [661, 337] width 674 height 43
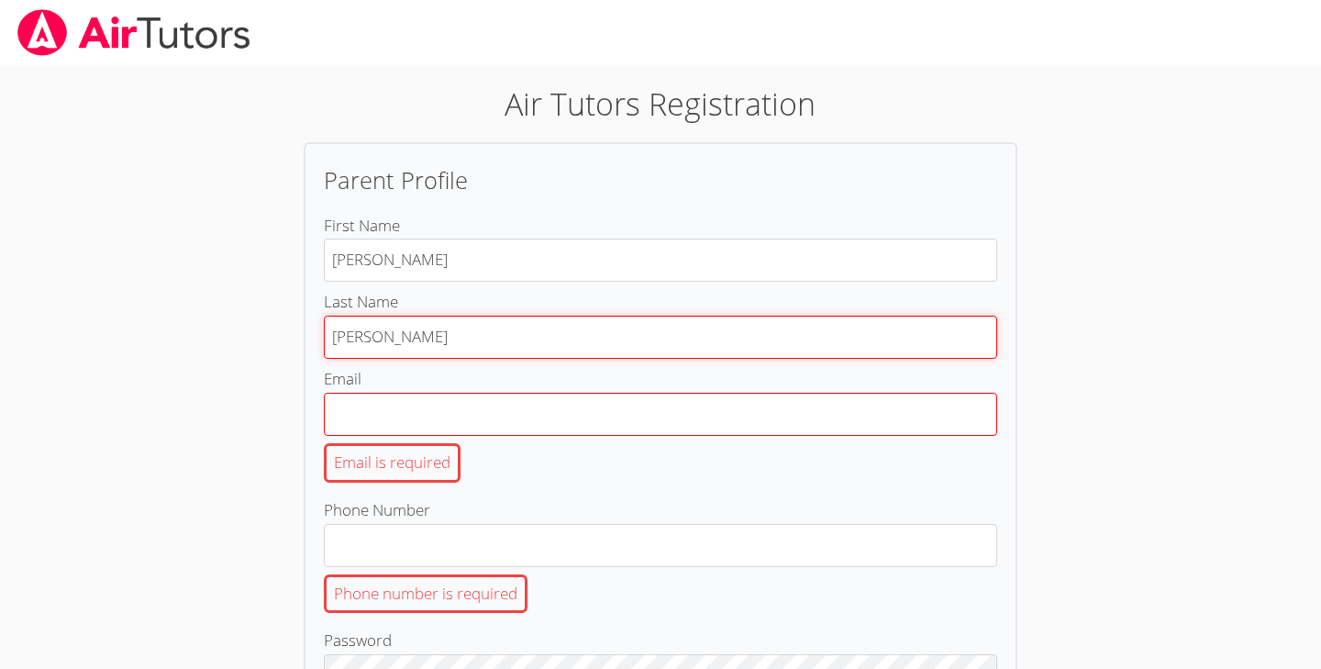
type input "alonso"
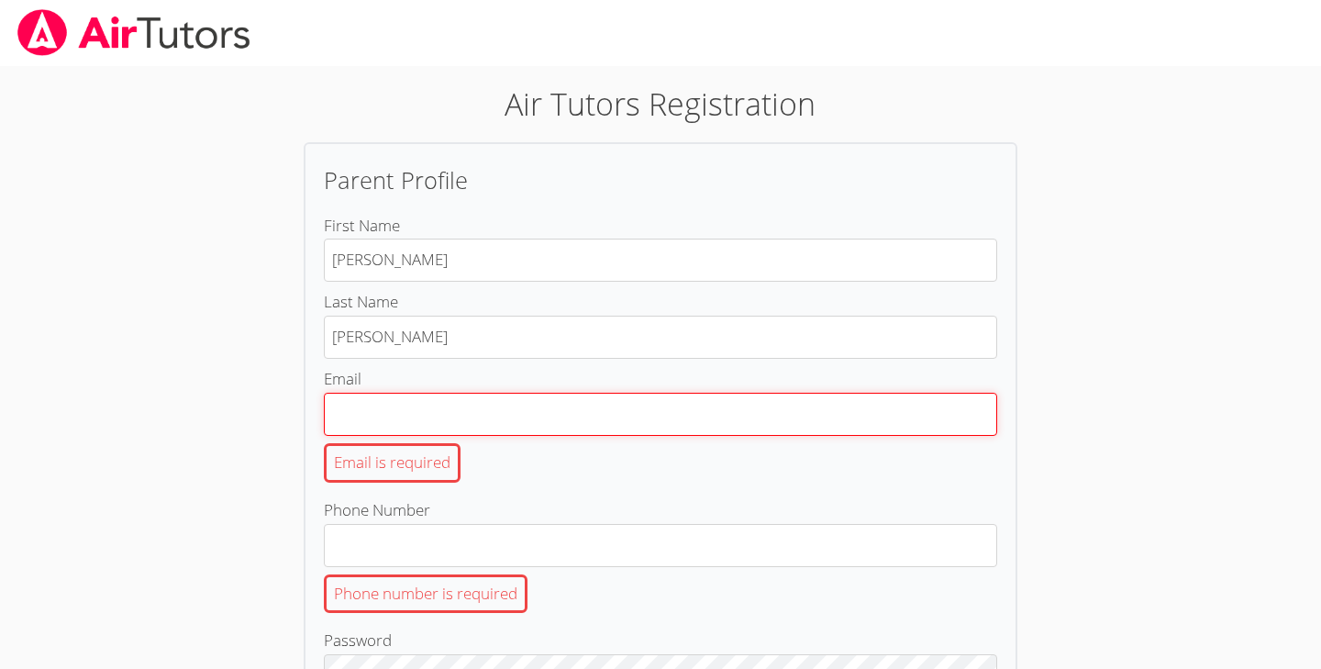
click at [432, 421] on input "Email Email is required" at bounding box center [661, 414] width 674 height 43
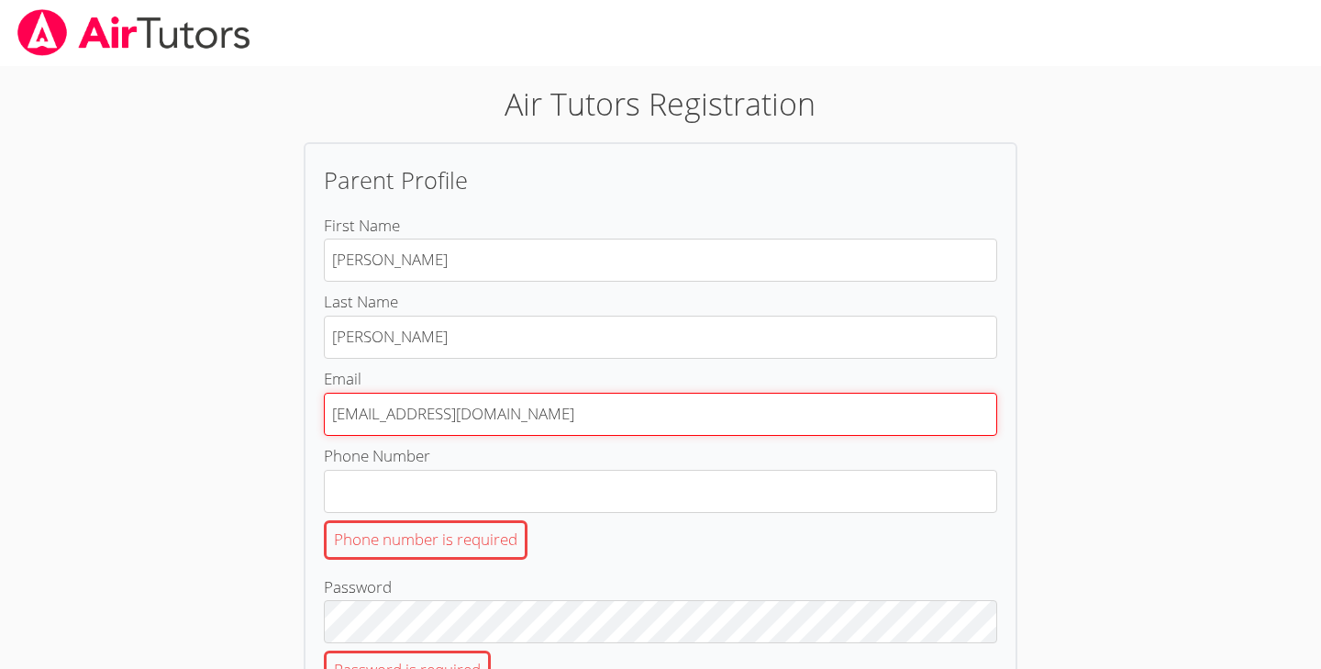
click at [475, 415] on input "27alonsoa@mbusd.org" at bounding box center [661, 414] width 674 height 43
click at [469, 417] on input "27alonsoa@mbusd.org" at bounding box center [661, 414] width 674 height 43
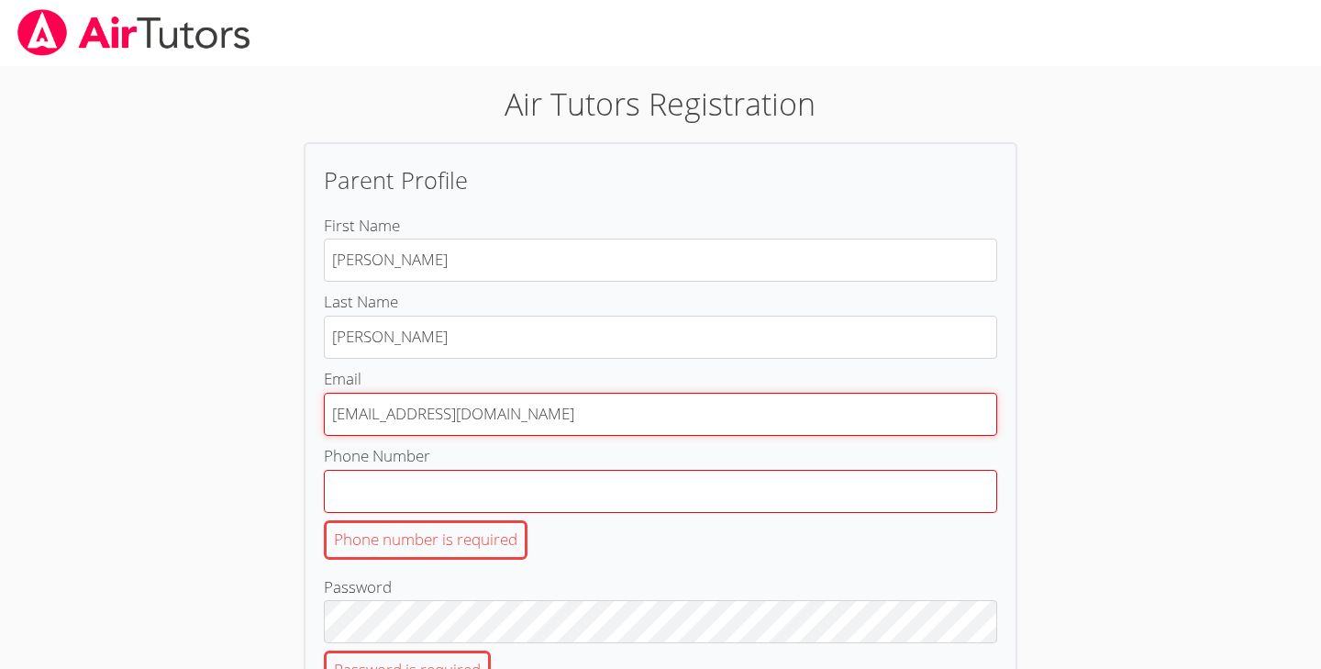
type input "27alonsoa@mbusdapps.org"
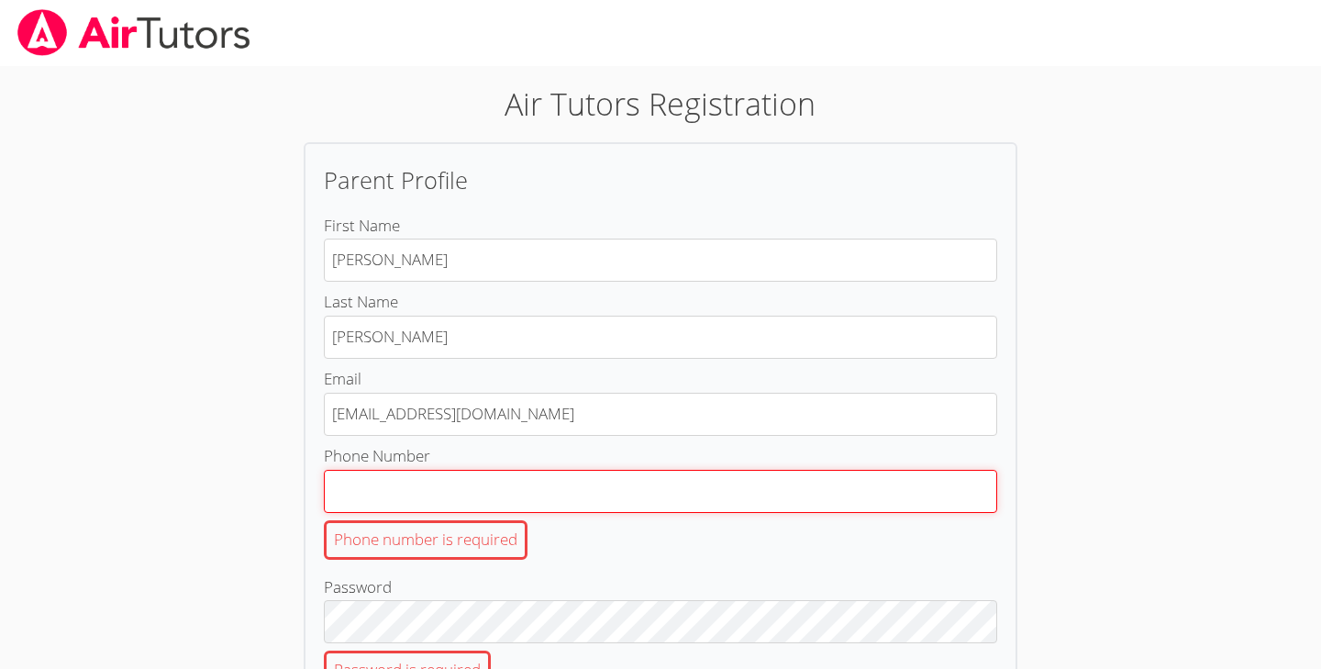
click at [565, 486] on input "Phone Number Phone number is required" at bounding box center [661, 491] width 674 height 43
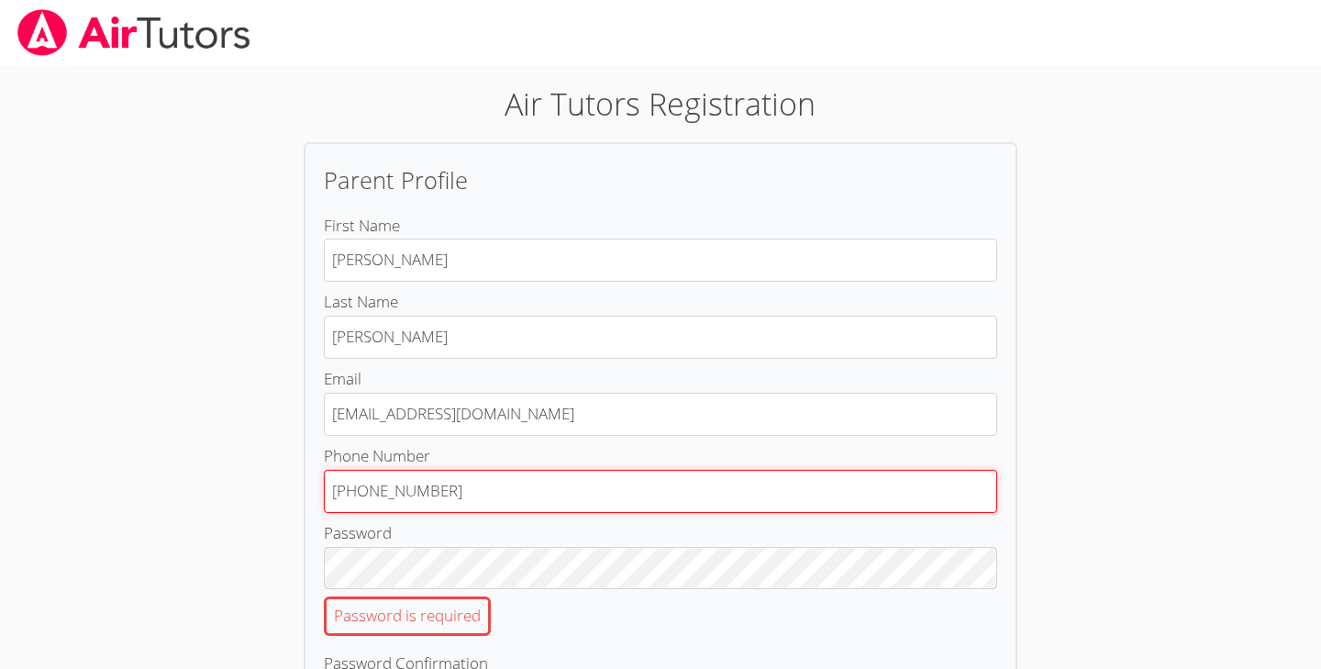
type input "(310)9018402"
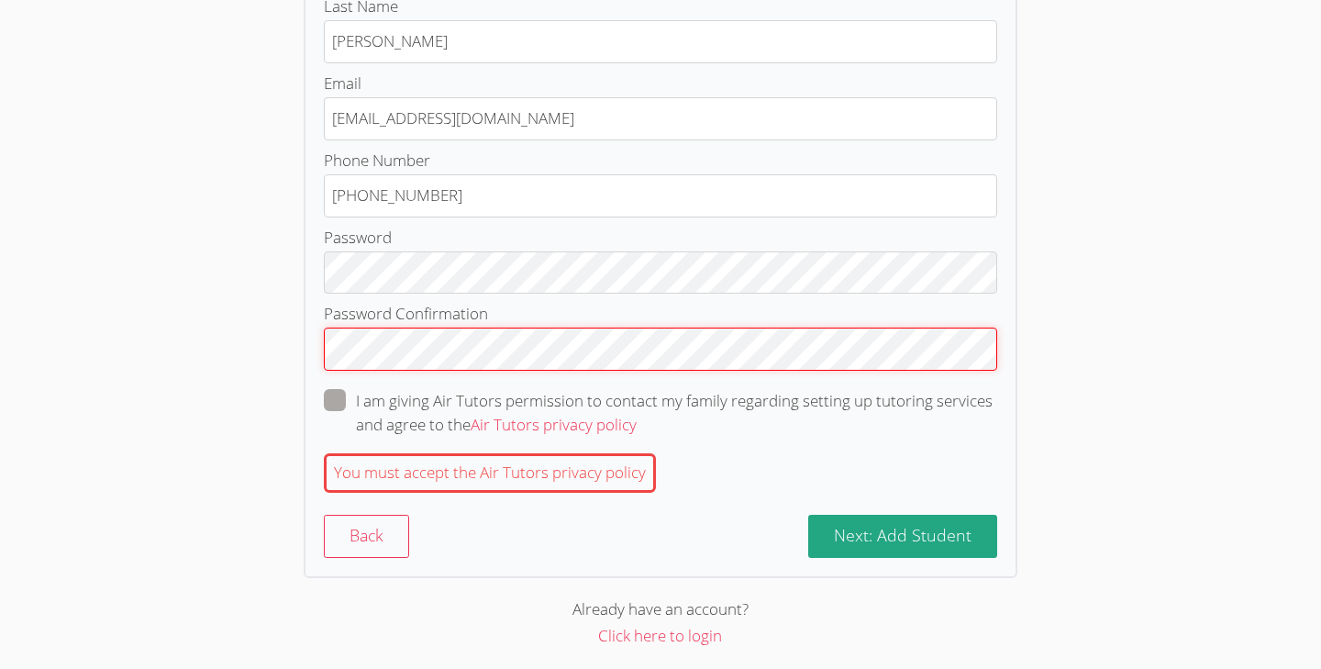
scroll to position [295, 0]
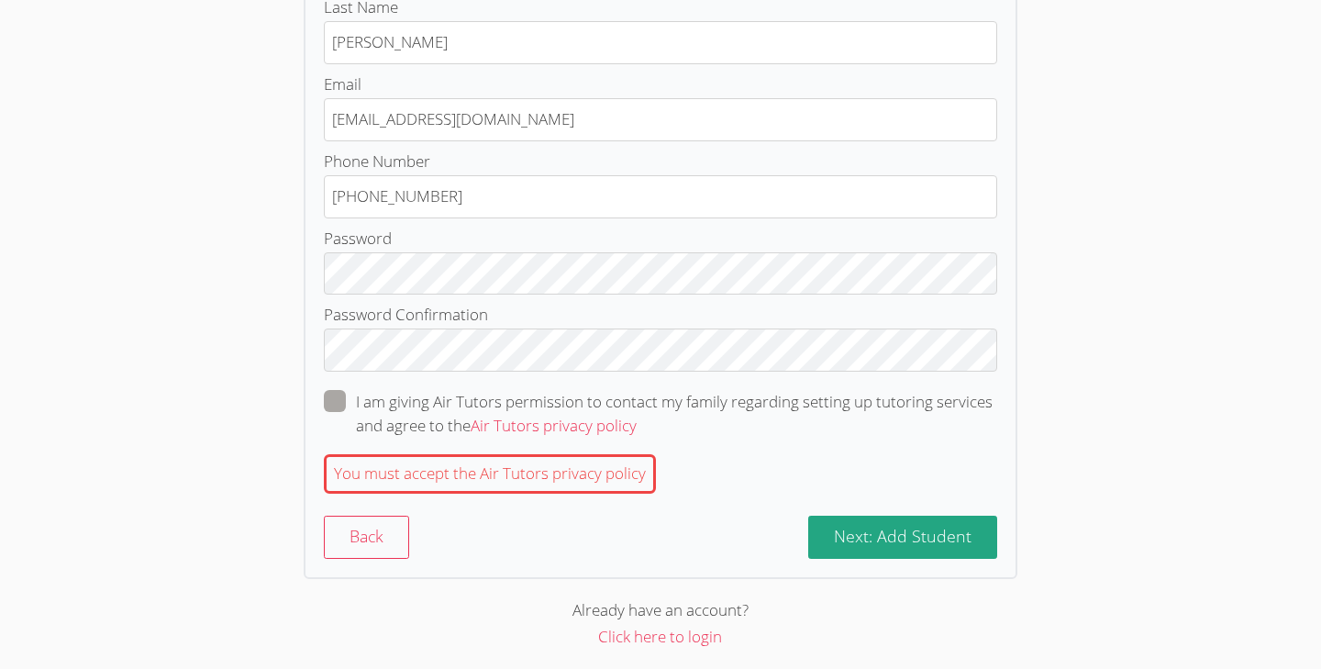
click at [637, 415] on span at bounding box center [637, 425] width 0 height 21
click at [637, 394] on input "I am giving Air Tutors permission to contact my family regarding setting up tut…" at bounding box center [645, 398] width 16 height 16
checkbox input "true"
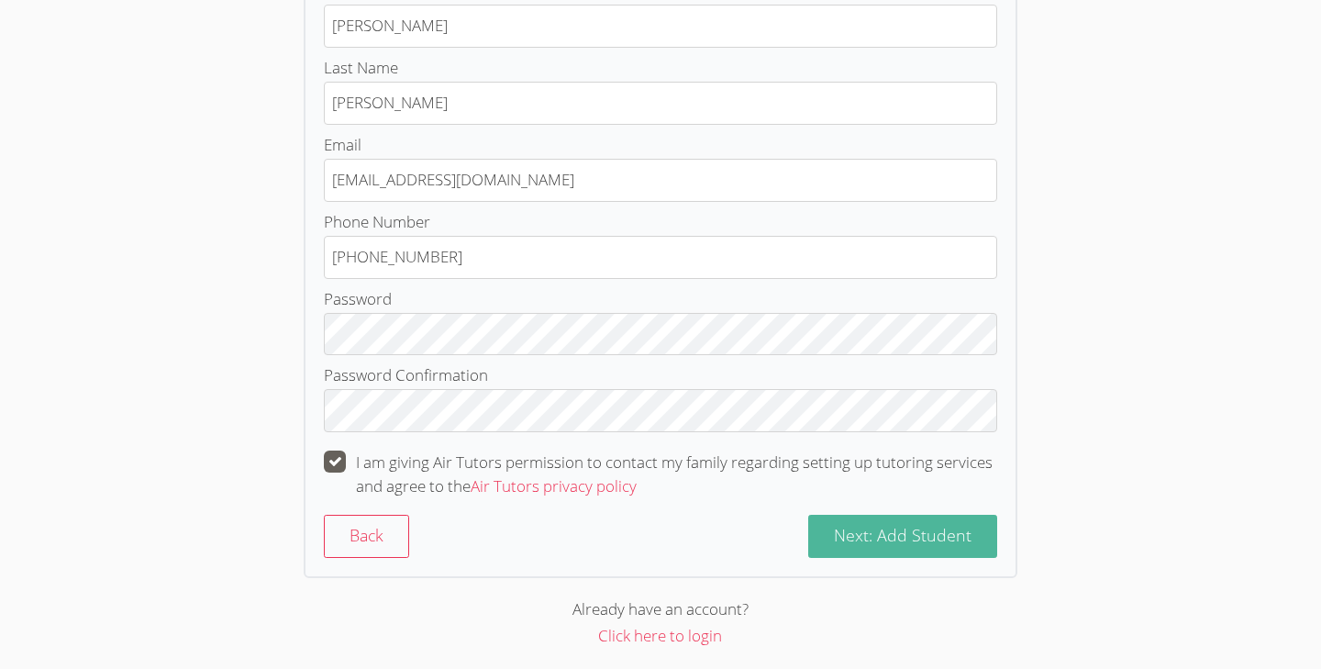
click at [877, 532] on span "Next: Add Student" at bounding box center [903, 535] width 138 height 22
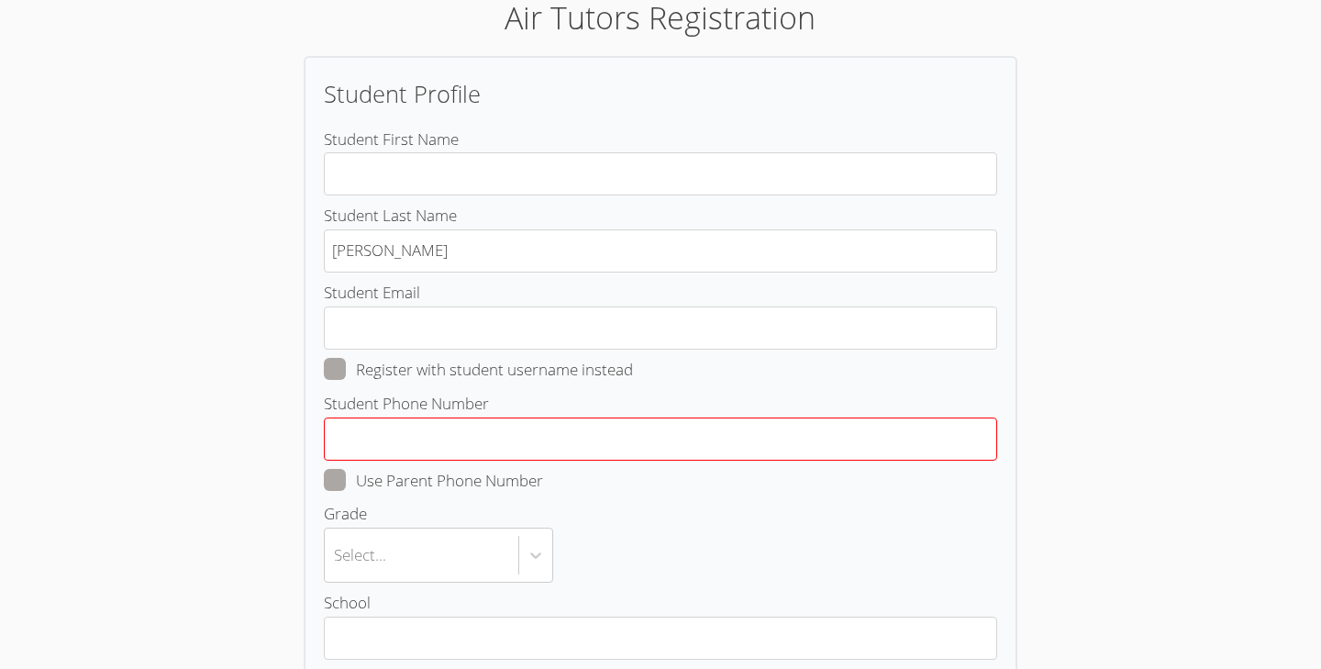
scroll to position [78, 0]
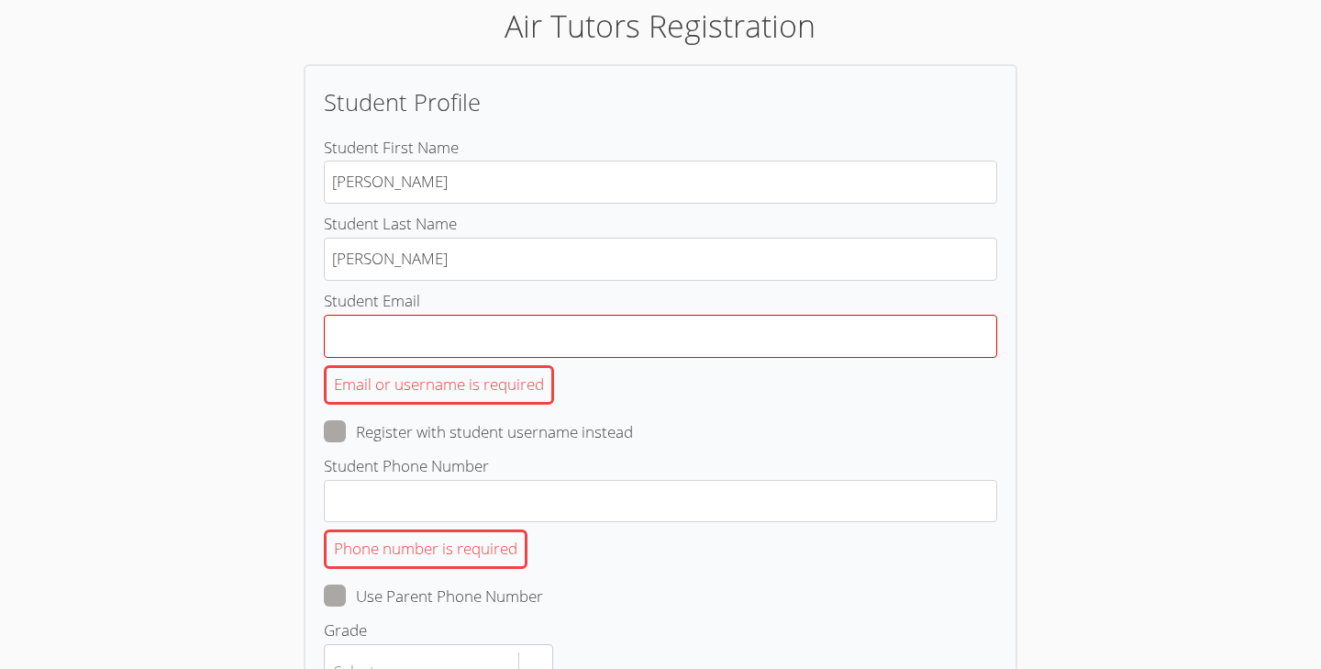
type input "Alanda"
click at [648, 336] on input "Student Email Email or username is required" at bounding box center [661, 336] width 674 height 43
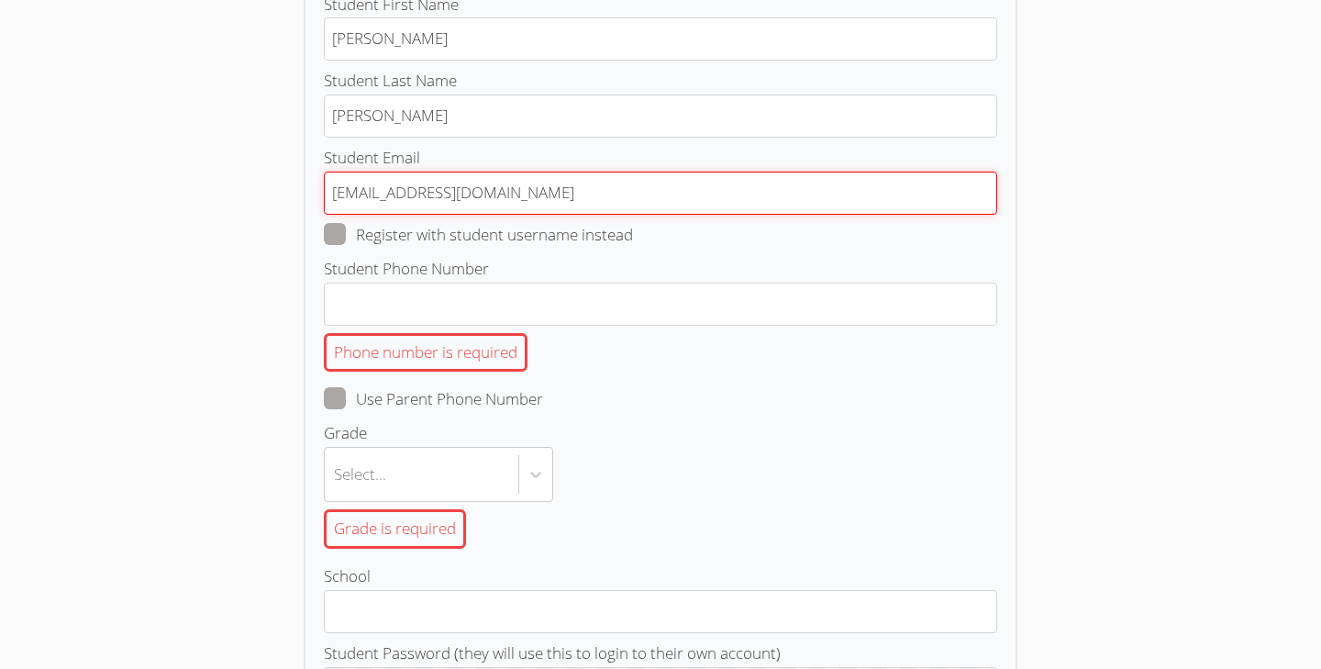
scroll to position [237, 0]
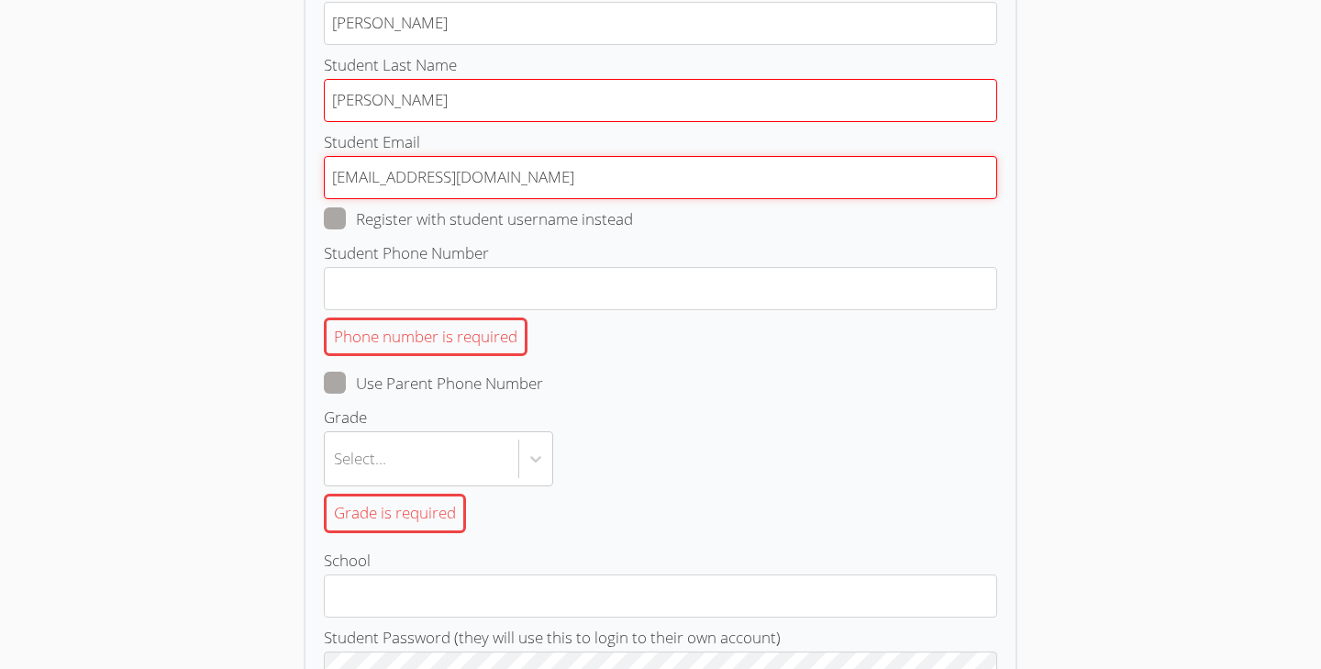
type input "[EMAIL_ADDRESS][DOMAIN_NAME]"
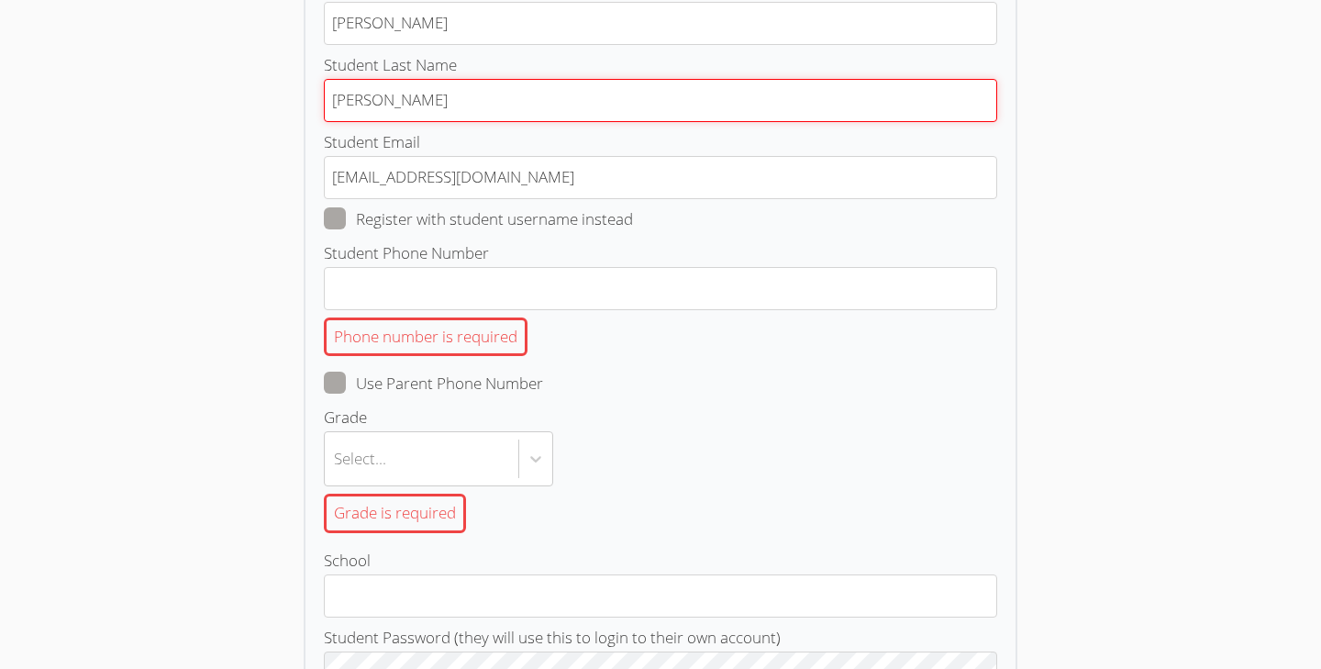
click at [659, 93] on input "alonso" at bounding box center [661, 100] width 674 height 43
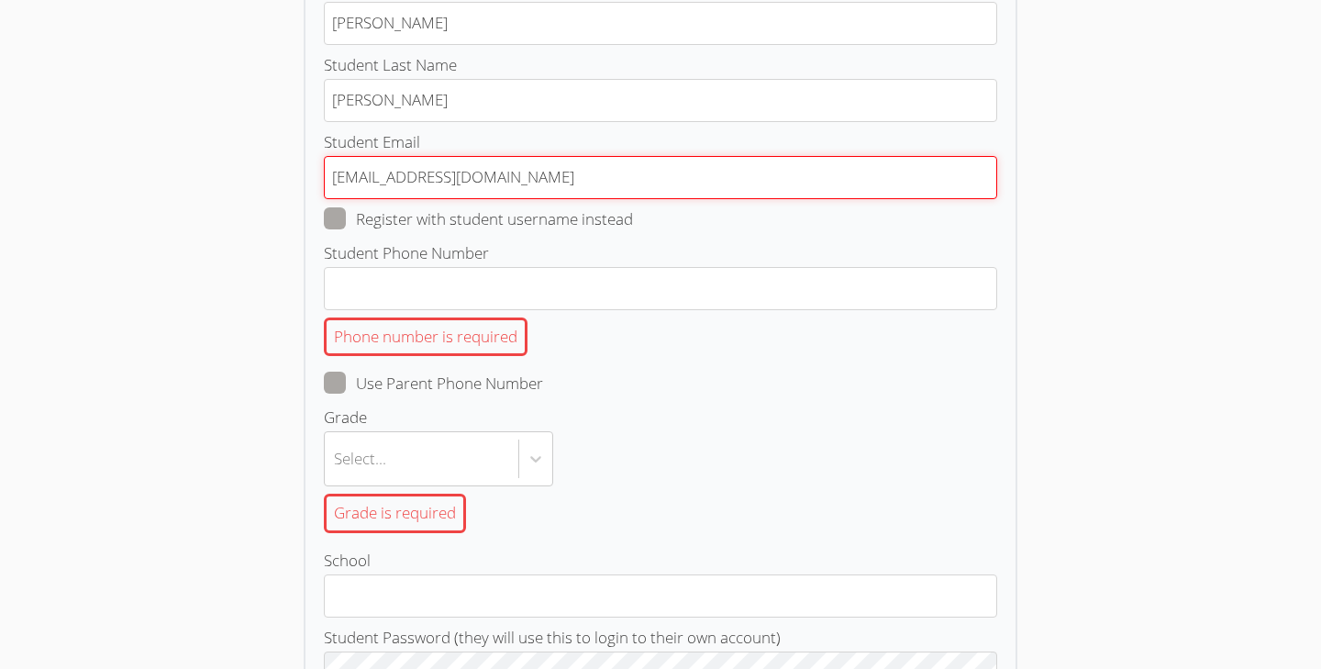
click at [709, 177] on input "[EMAIL_ADDRESS][DOMAIN_NAME]" at bounding box center [661, 177] width 674 height 43
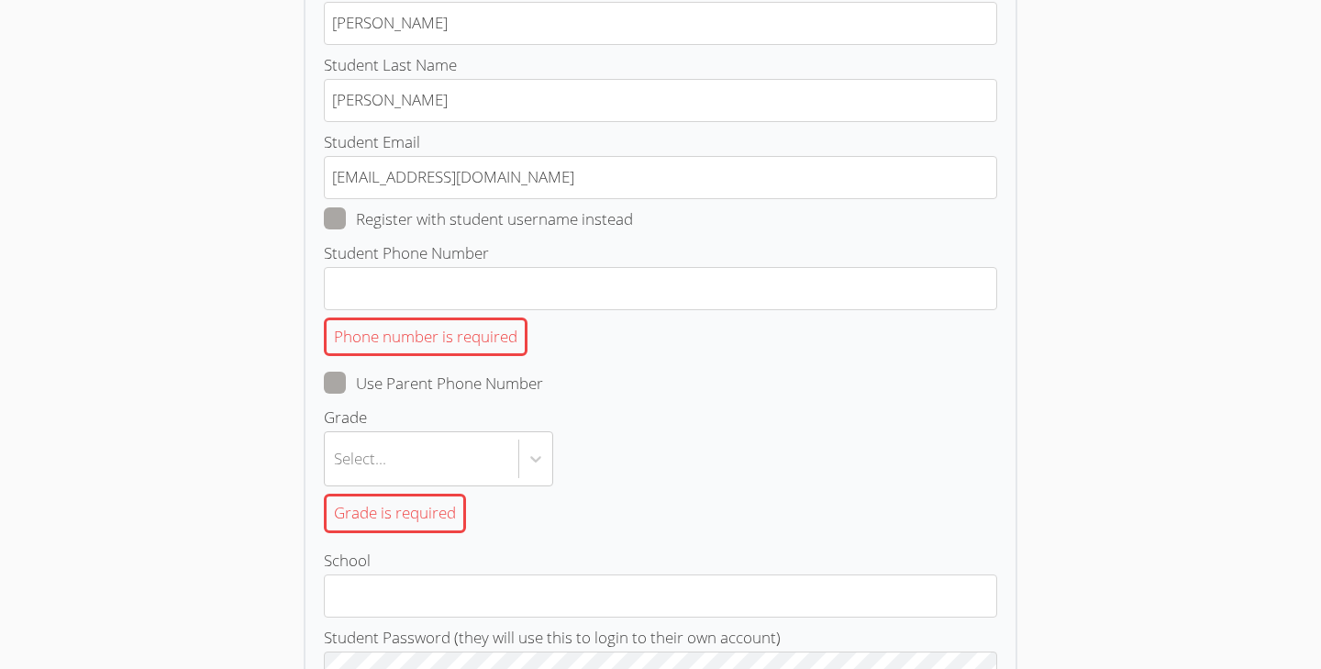
click at [99, 164] on body "Air Tutors Registration Student Profile Student First Name Alanda Student Last …" at bounding box center [660, 97] width 1321 height 669
click at [117, 179] on body "Air Tutors Registration Student Profile Student First Name Alanda Student Last …" at bounding box center [660, 97] width 1321 height 669
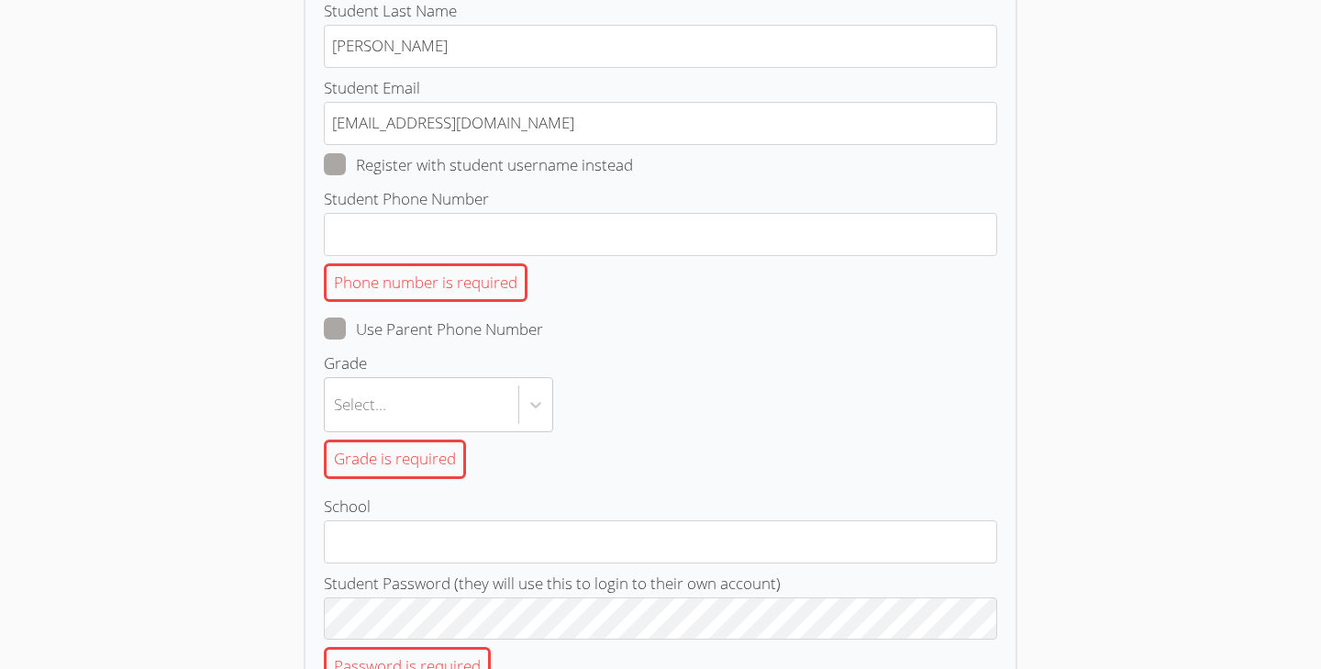
scroll to position [287, 0]
click at [1095, 147] on div "Air Tutors Registration Student Profile Student First Name Alanda Student Last …" at bounding box center [661, 456] width 952 height 1324
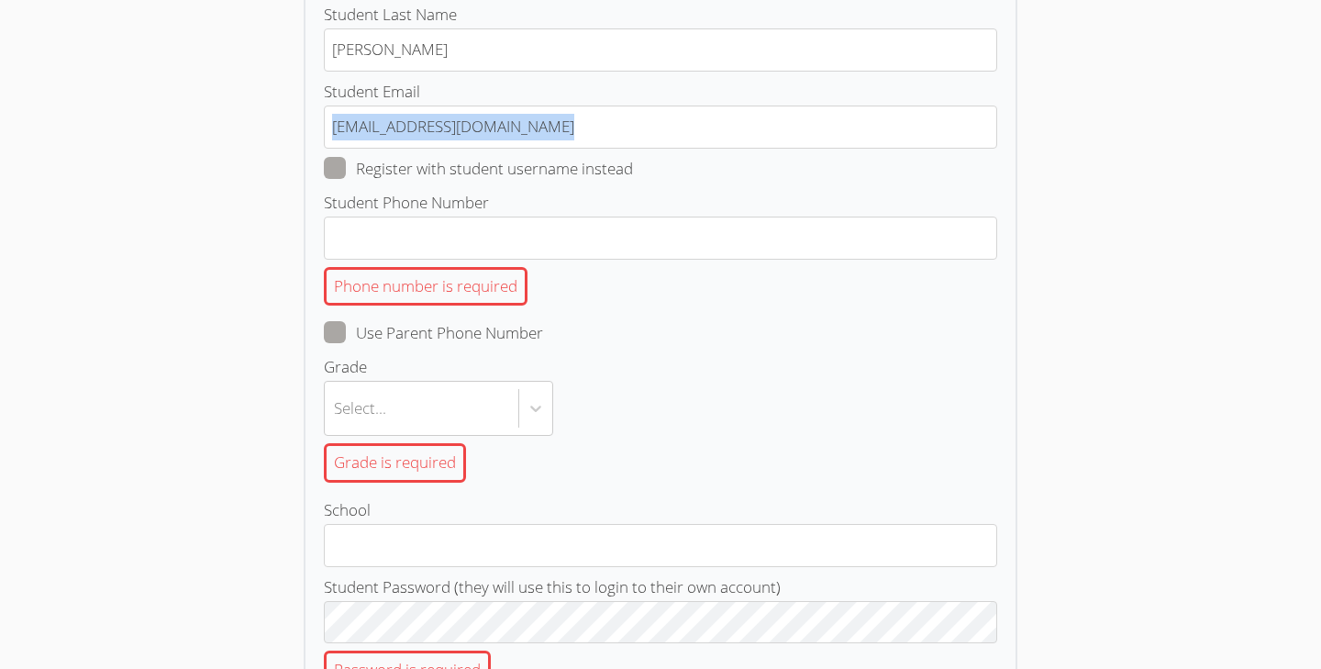
click at [1095, 147] on div "Air Tutors Registration Student Profile Student First Name Alanda Student Last …" at bounding box center [661, 456] width 952 height 1324
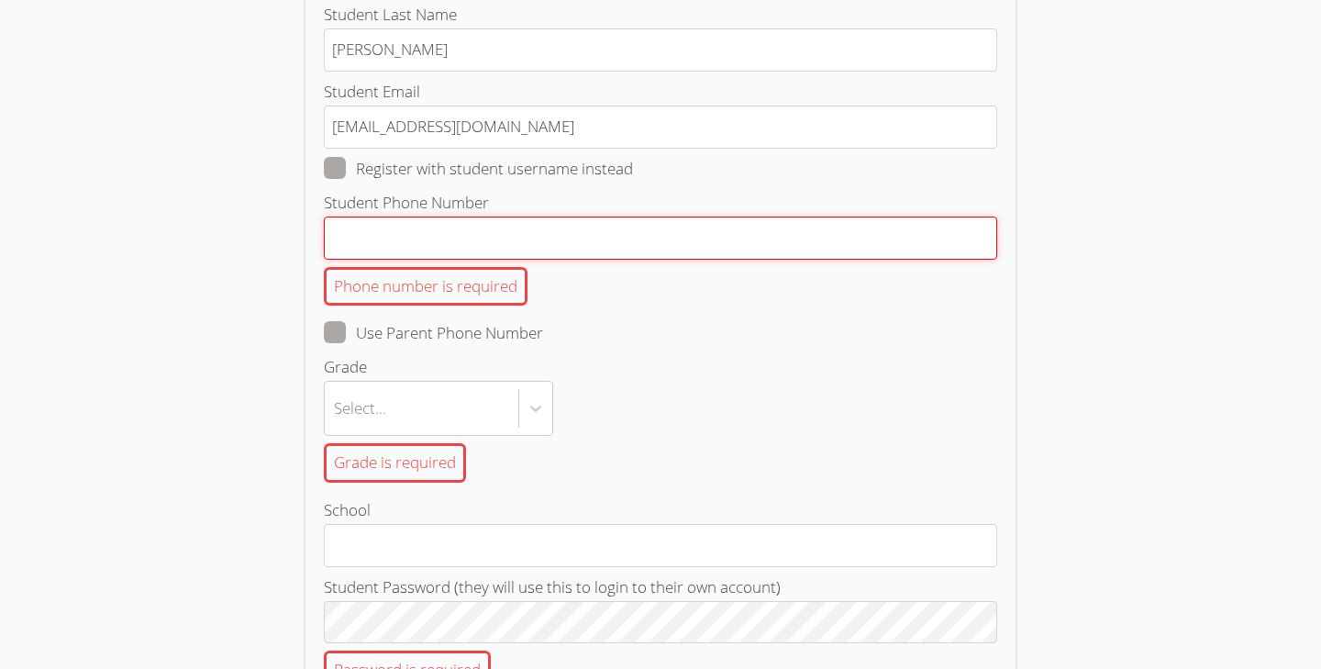
click at [610, 241] on input "Student Phone Number Phone number is required" at bounding box center [661, 238] width 674 height 43
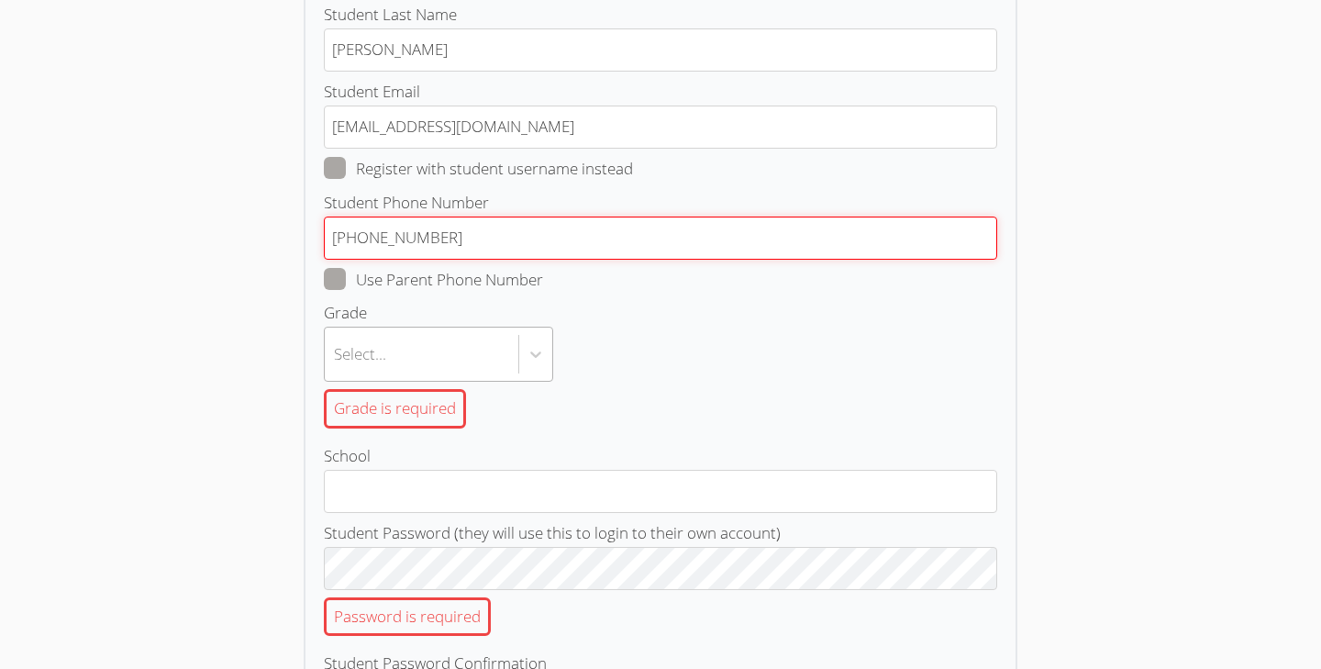
type input "(310) 9018402"
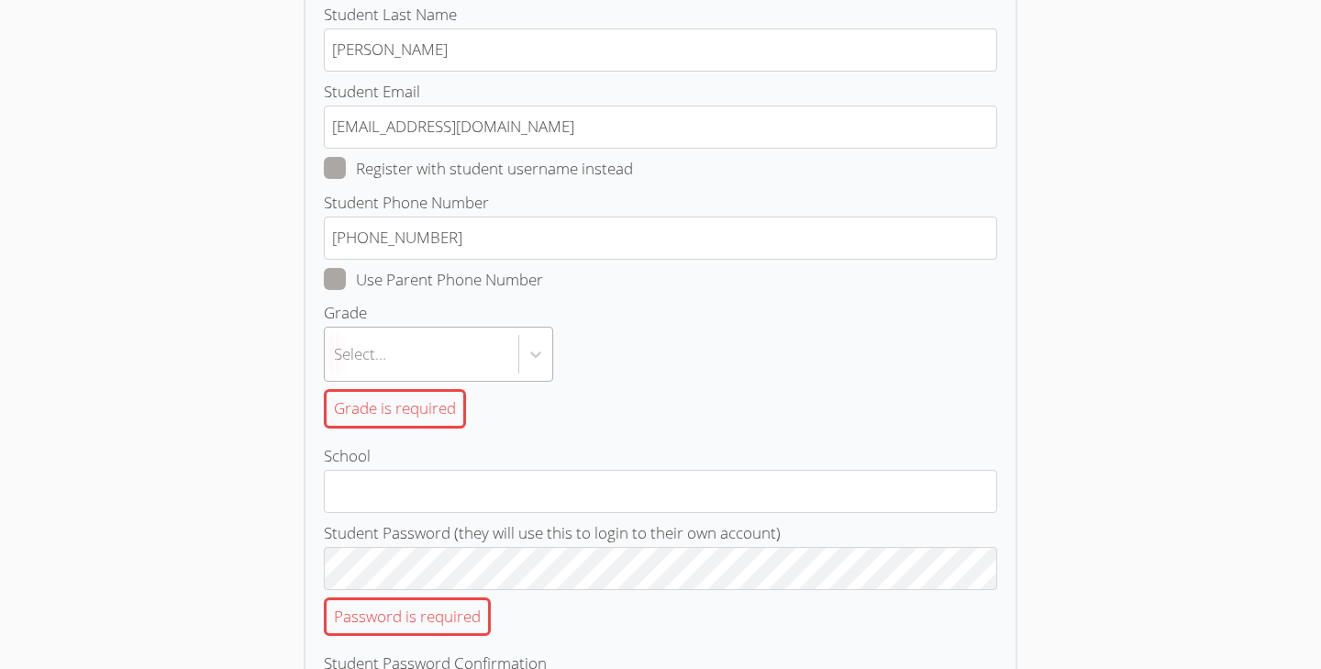
click at [471, 355] on div "Select..." at bounding box center [422, 354] width 194 height 53
click at [336, 355] on input "Grade Select... Grade is required" at bounding box center [335, 354] width 2 height 42
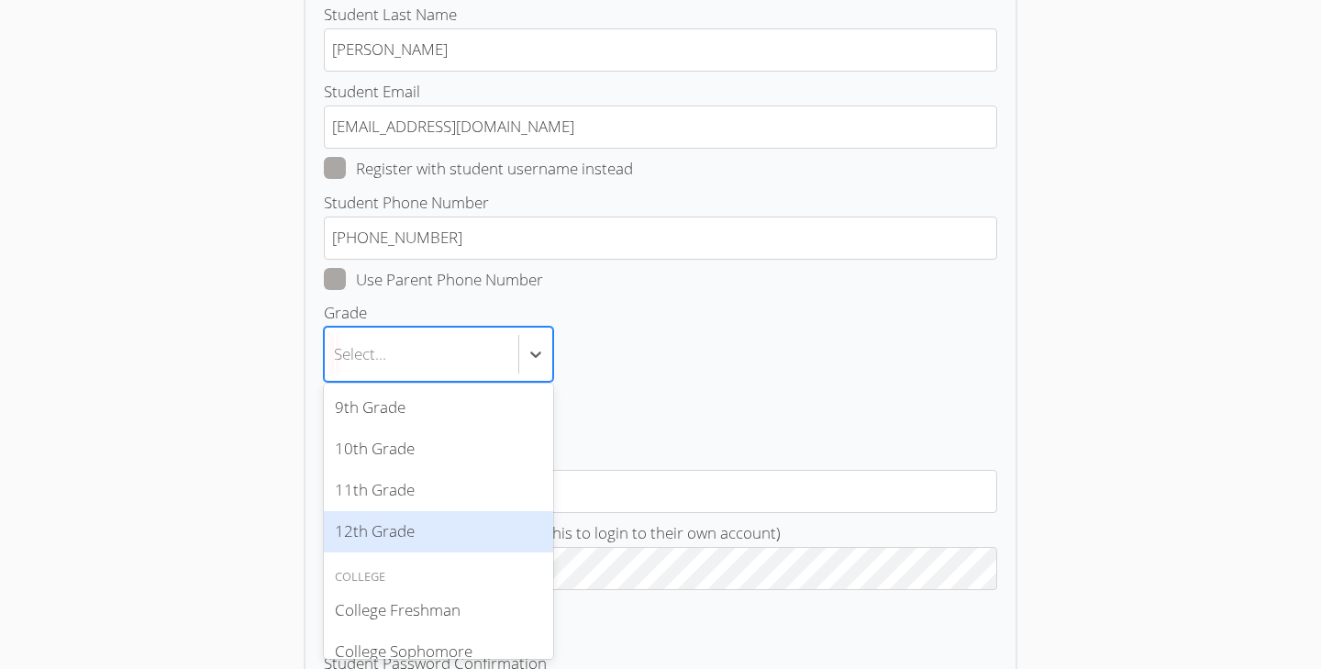
scroll to position [440, 0]
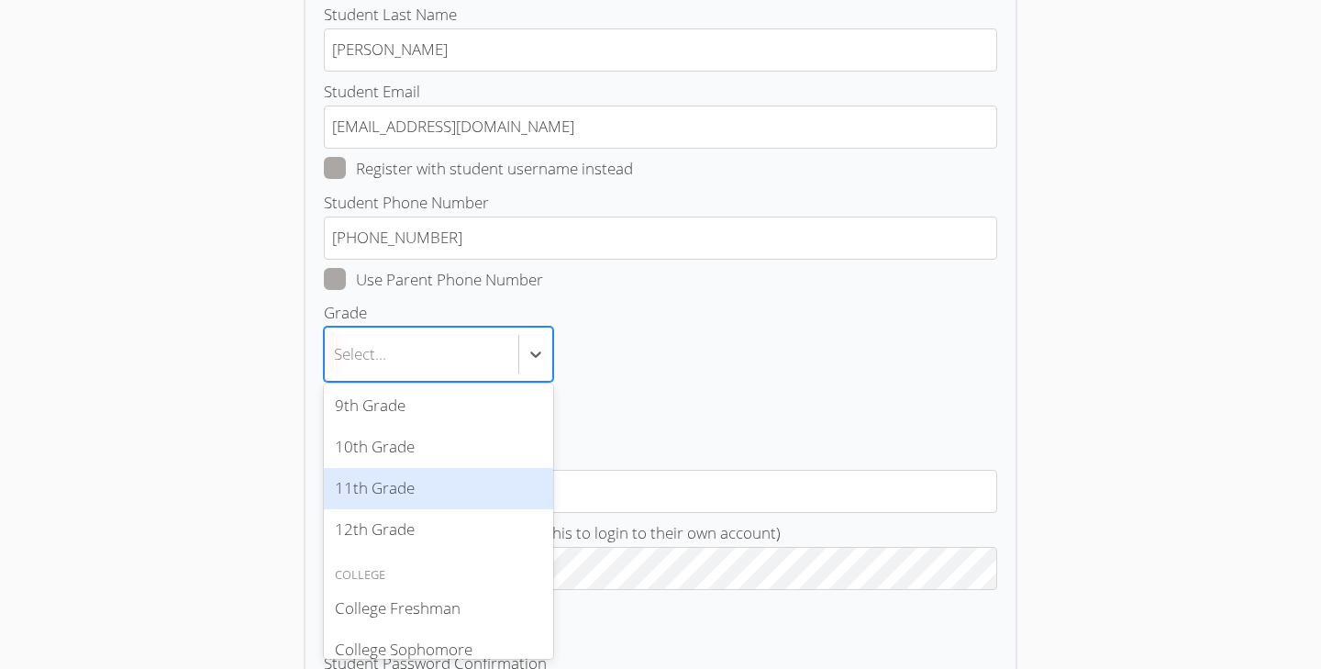
click at [406, 476] on div "11th Grade" at bounding box center [438, 488] width 229 height 41
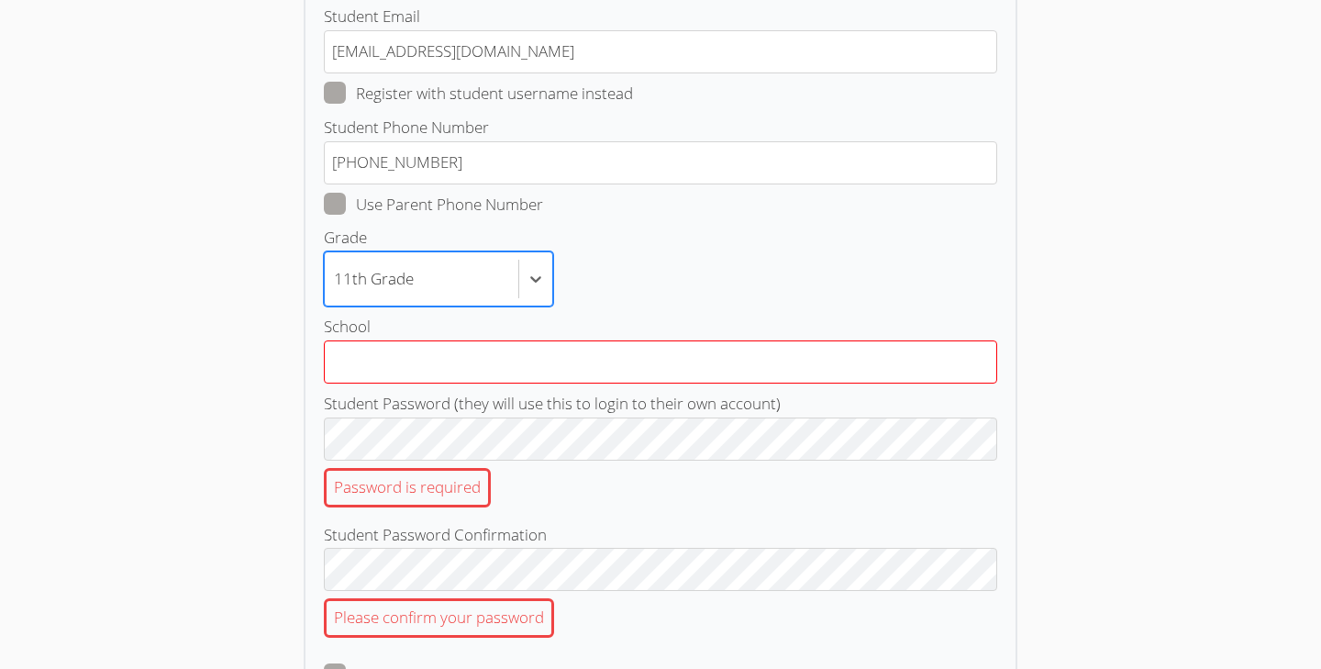
scroll to position [376, 0]
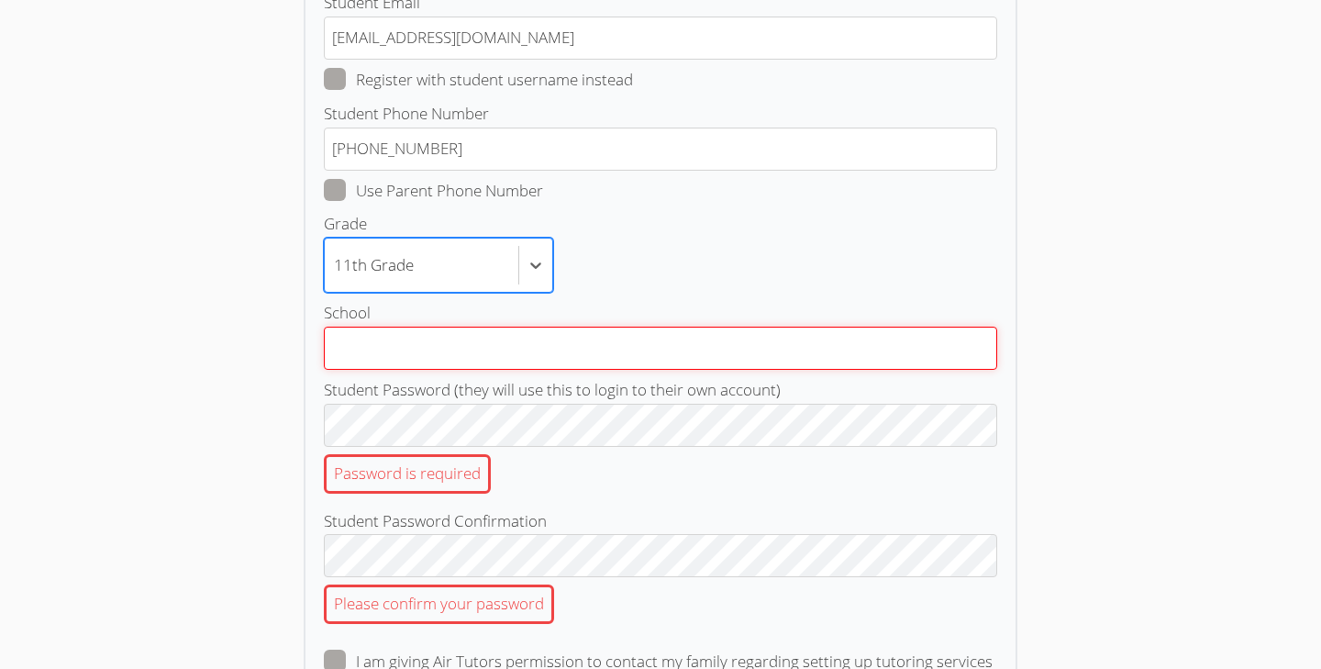
click at [444, 348] on input "School" at bounding box center [661, 348] width 674 height 43
click at [461, 341] on input "mira costa" at bounding box center [661, 348] width 674 height 43
type input "mira costa"
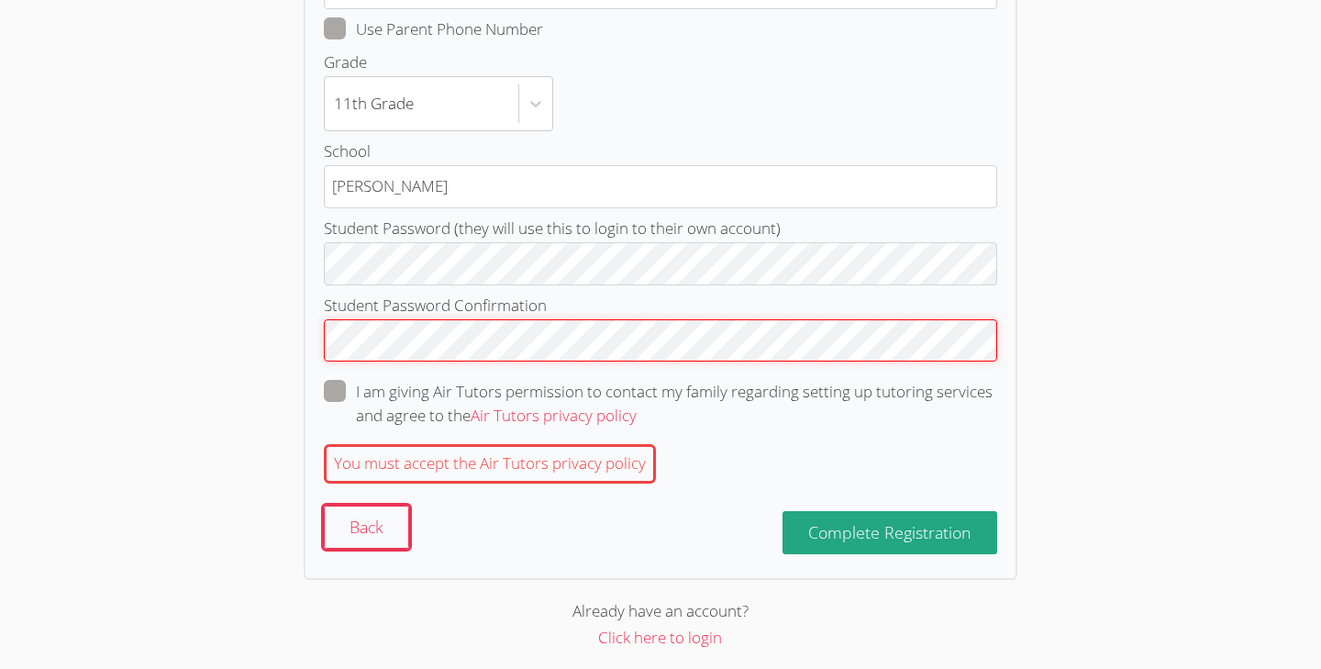
scroll to position [536, 0]
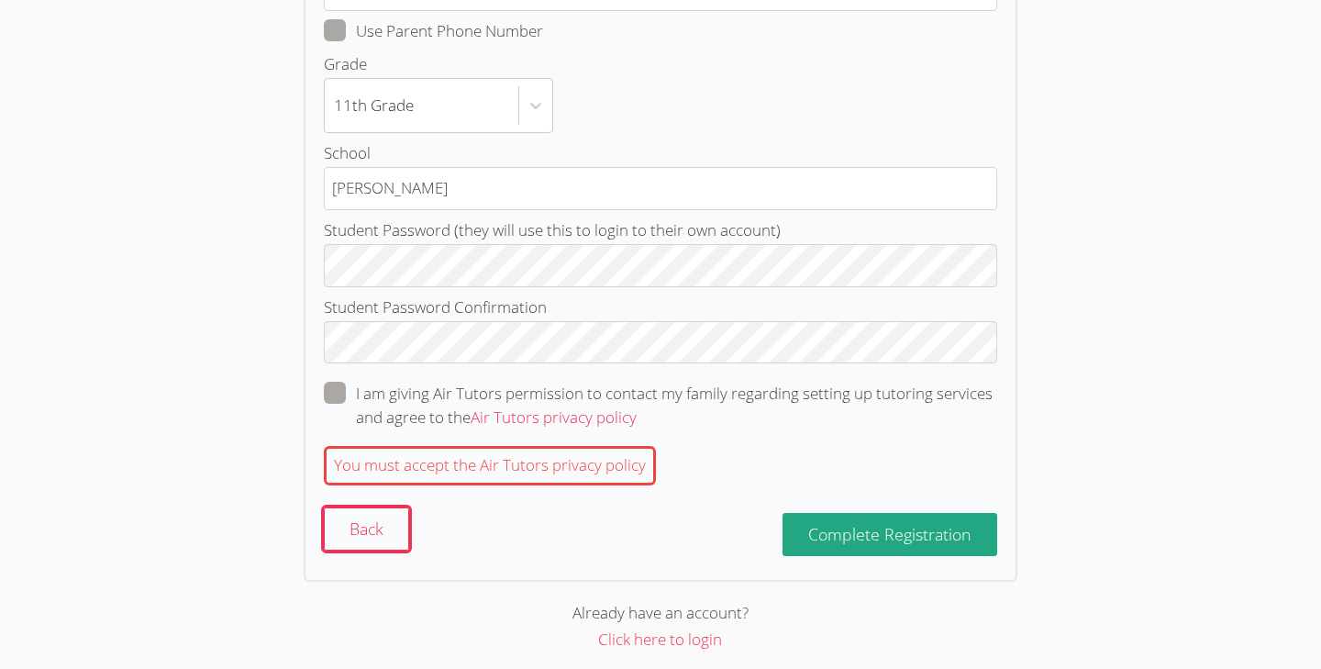
click at [637, 406] on span at bounding box center [637, 416] width 0 height 21
click at [637, 382] on input "I am giving Air Tutors permission to contact my family regarding setting up tut…" at bounding box center [645, 390] width 16 height 16
checkbox input "true"
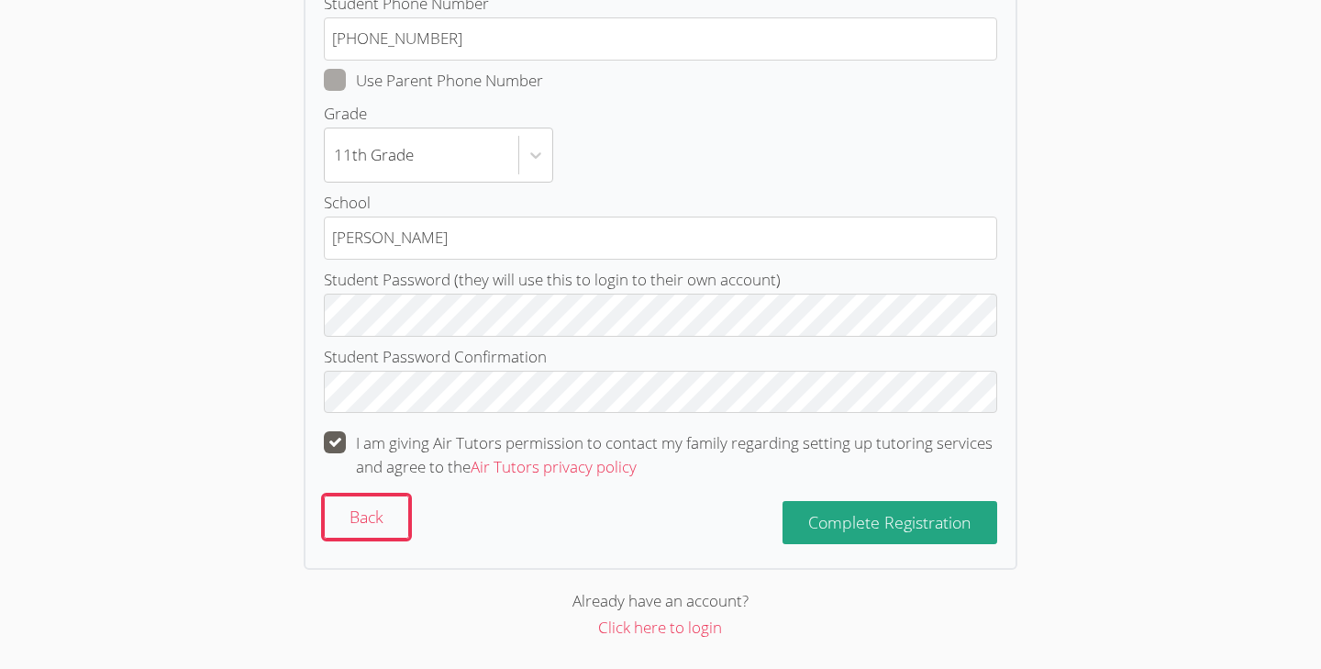
scroll to position [475, 0]
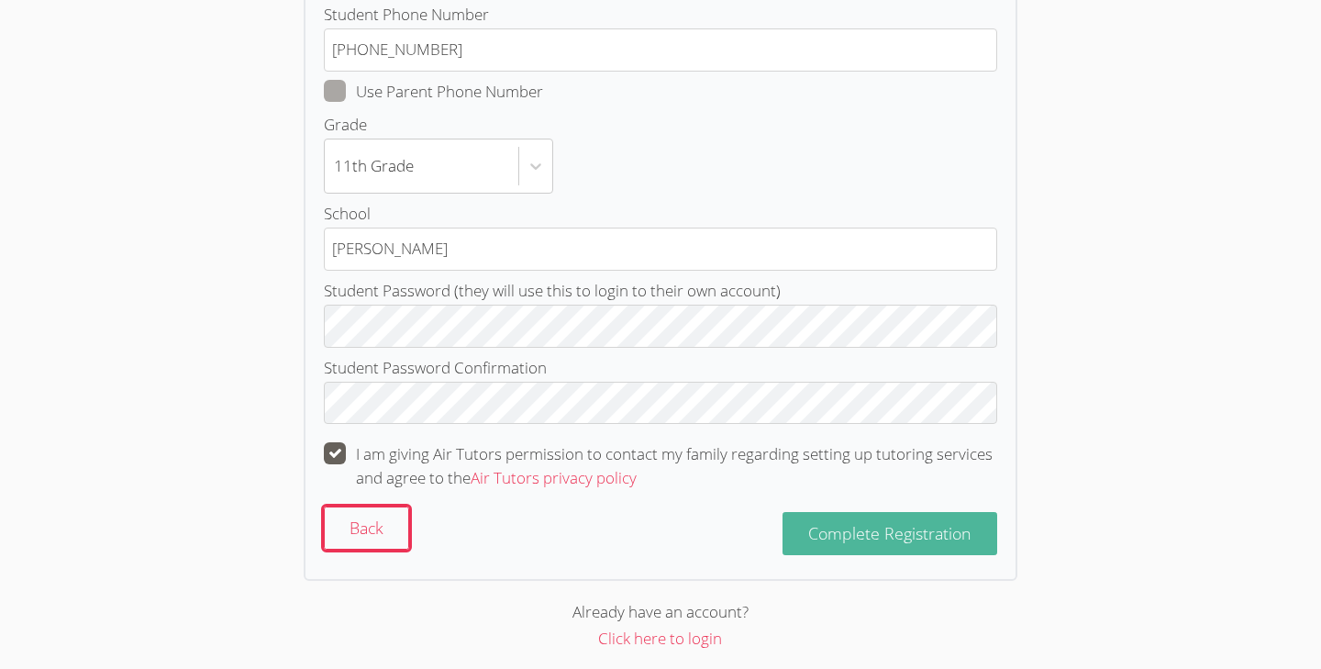
click at [852, 536] on button "Complete Registration" at bounding box center [890, 533] width 215 height 43
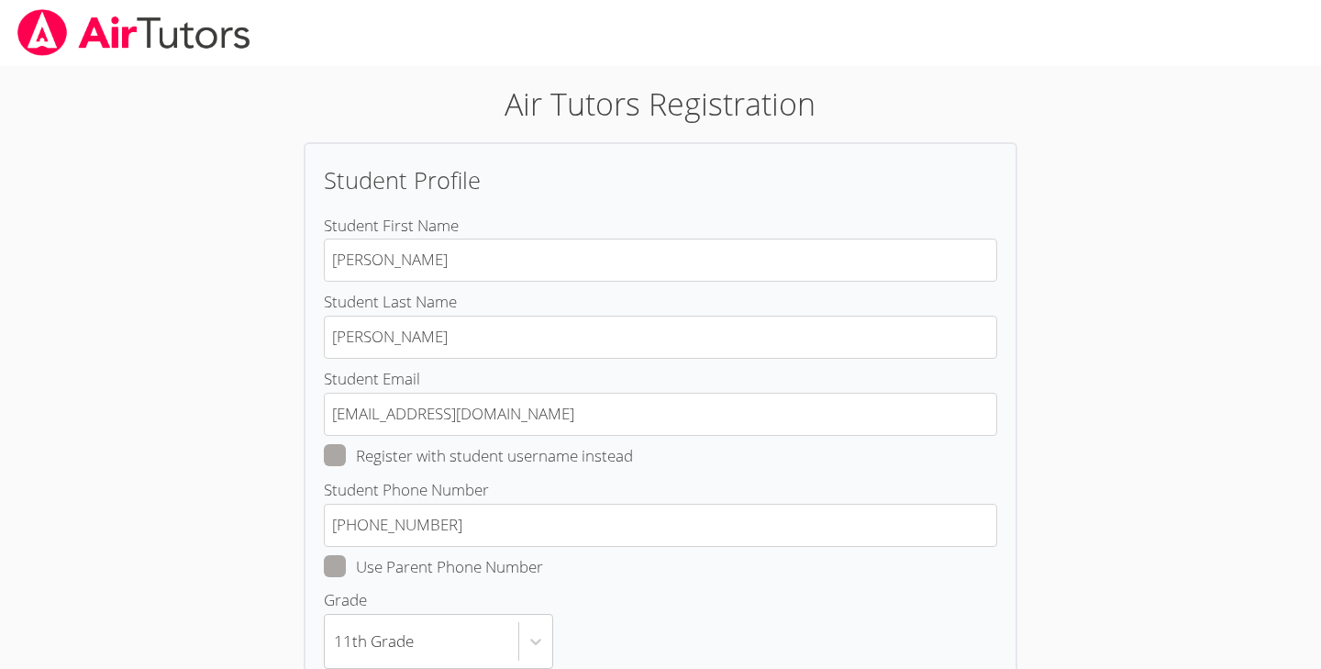
scroll to position [0, 0]
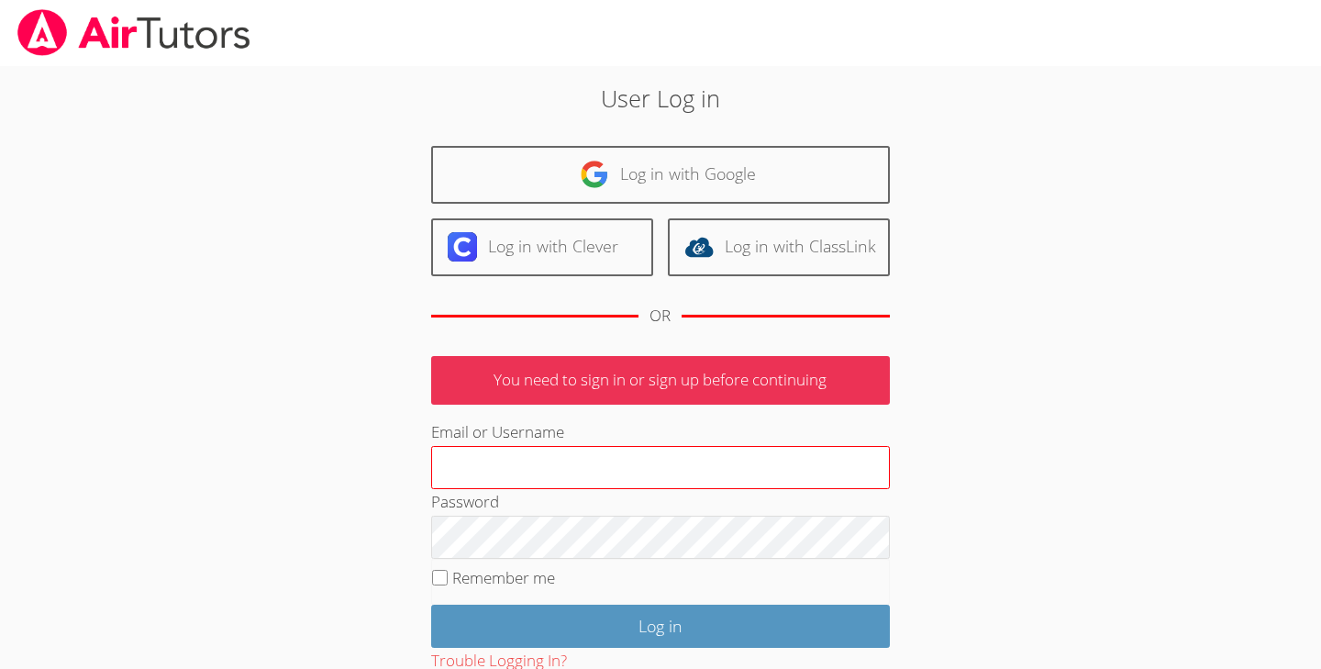
click at [673, 468] on input "Email or Username" at bounding box center [660, 468] width 459 height 44
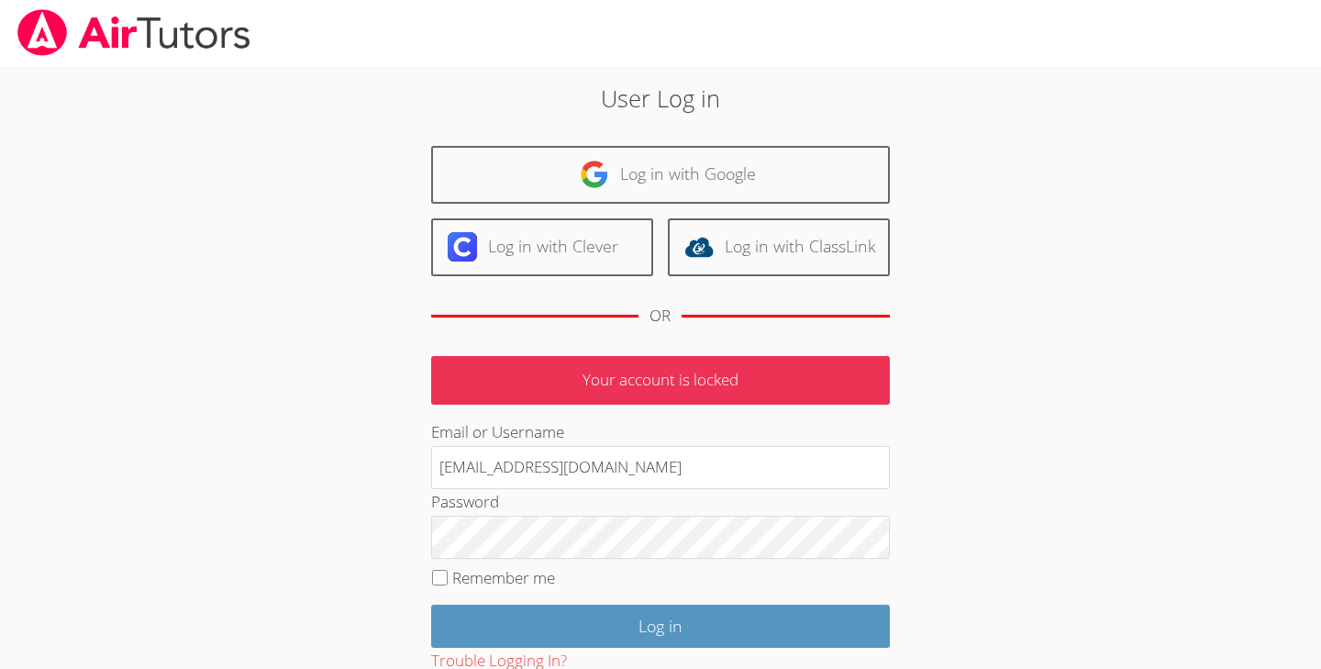
click at [1087, 543] on div "User Log in Log in with Google Log in with Clever Log in with ClassLink OR Your…" at bounding box center [660, 416] width 991 height 700
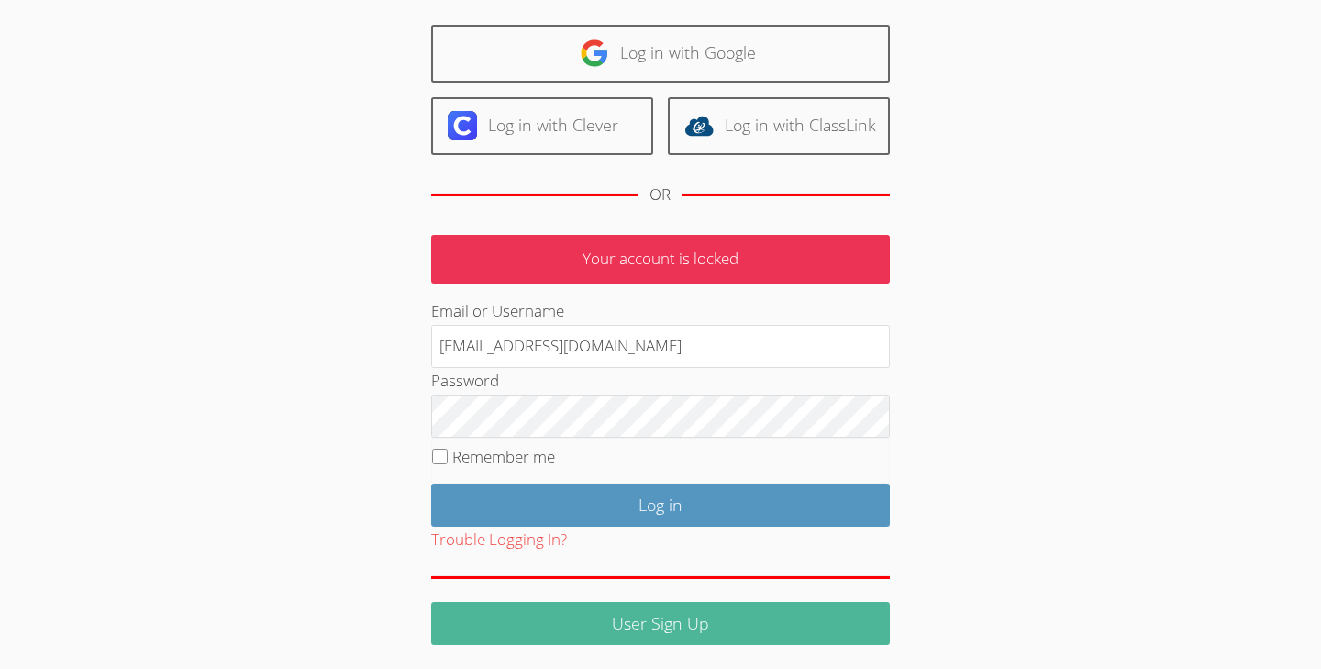
scroll to position [120, 0]
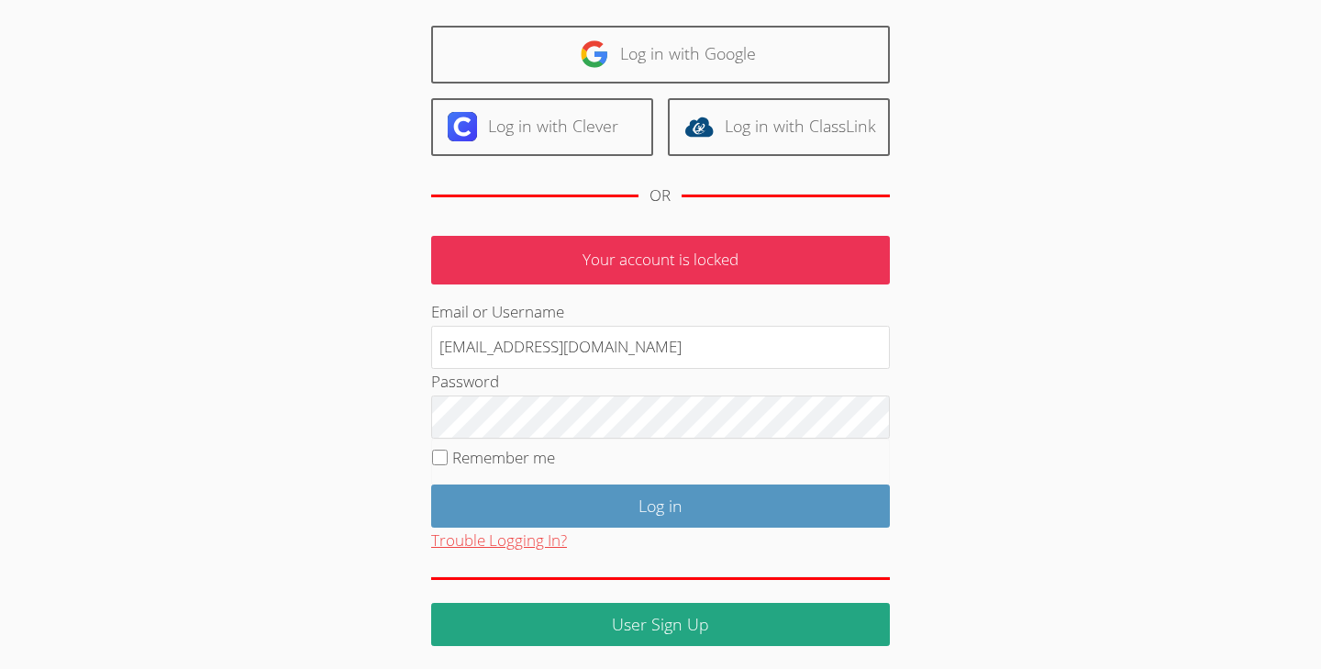
click at [547, 538] on button "Trouble Logging In?" at bounding box center [499, 541] width 136 height 27
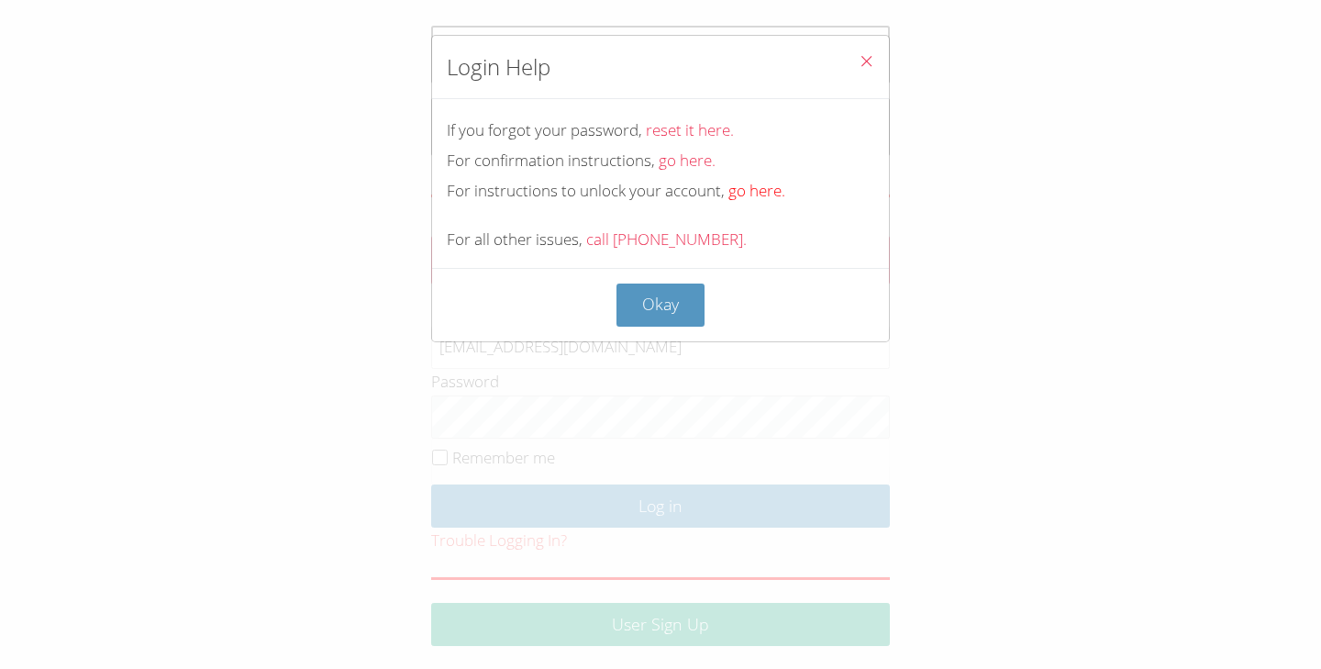
click at [754, 190] on link "go here." at bounding box center [757, 190] width 57 height 21
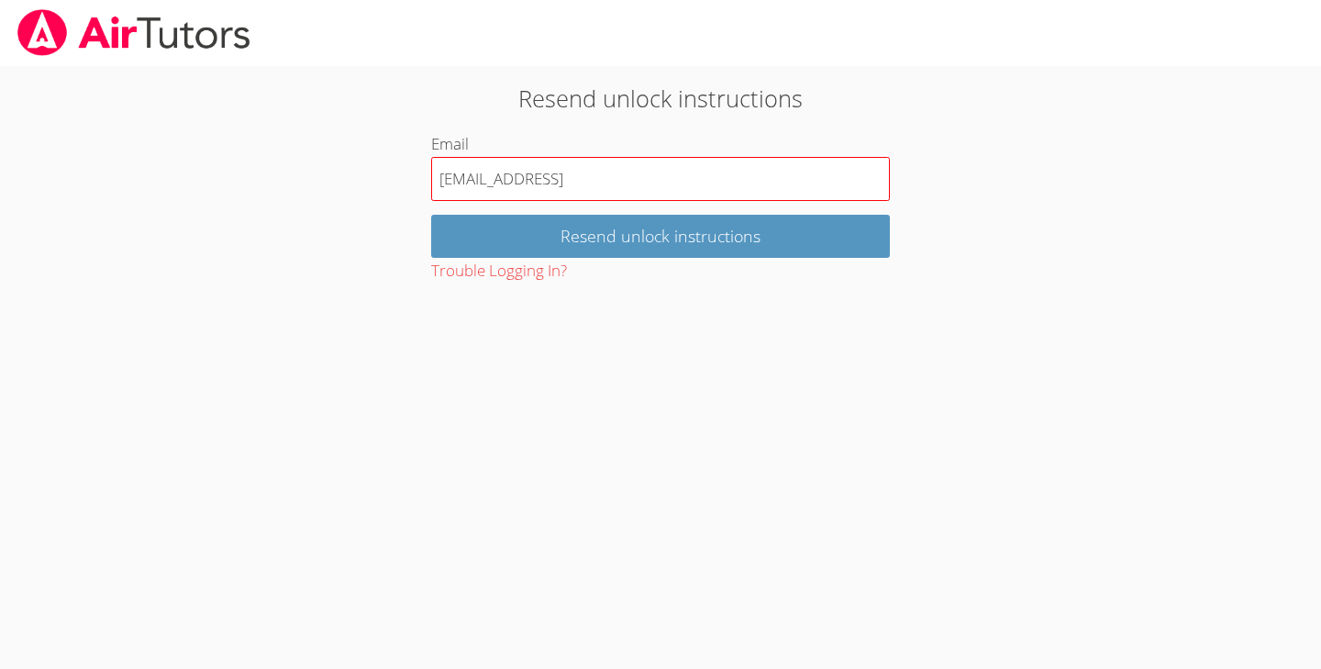
type input "[EMAIL_ADDRESS][DOMAIN_NAME]"
click at [674, 182] on input "Email" at bounding box center [660, 179] width 459 height 44
type input "27alonsoa@mbusda"
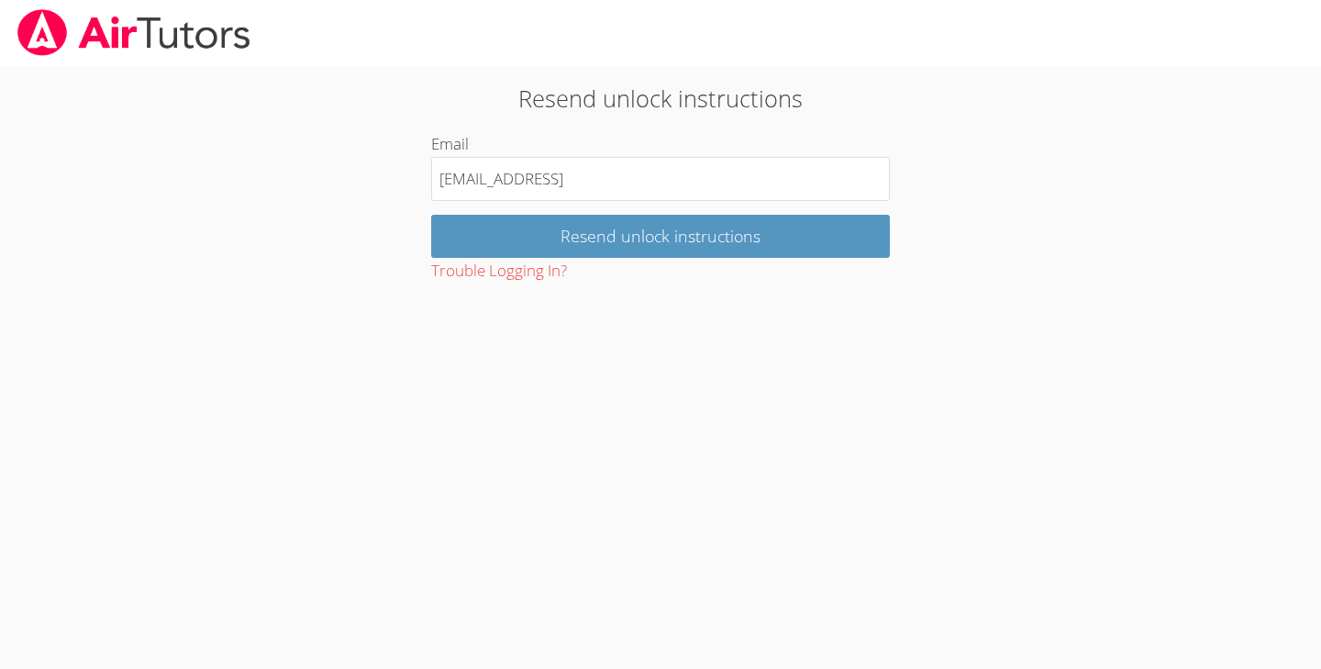
type input "[EMAIL_ADDRESS][DOMAIN_NAME]"
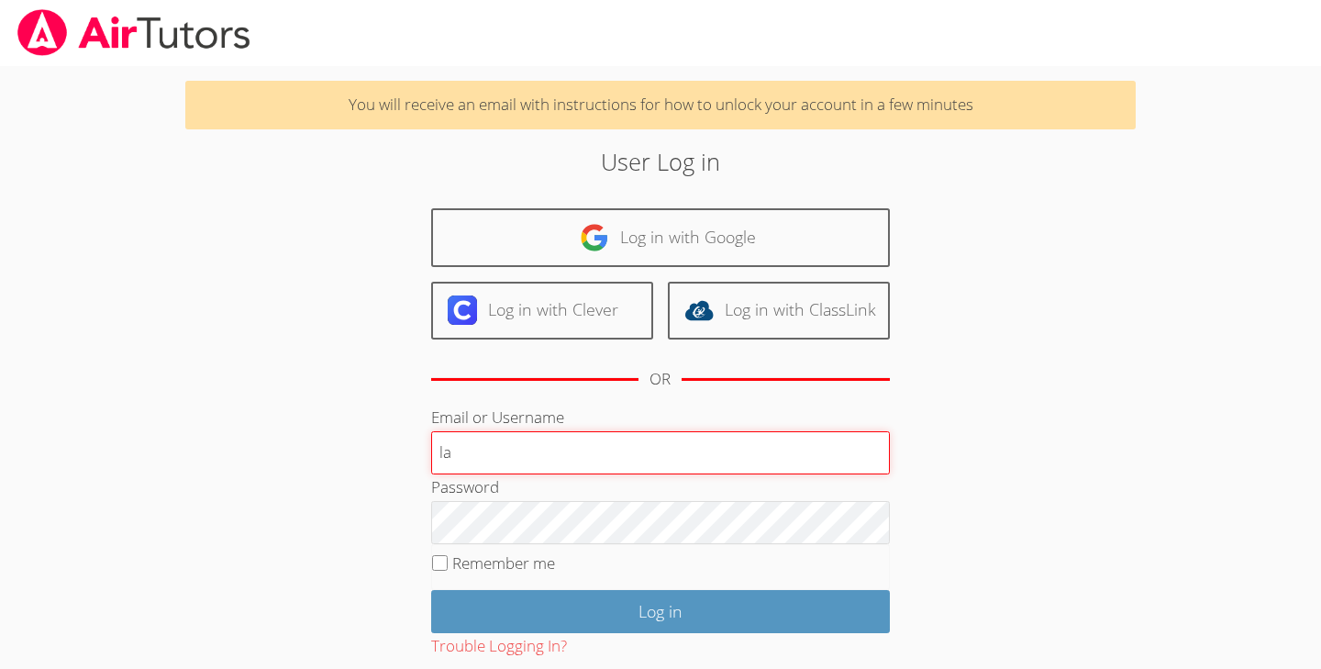
type input "l"
click at [714, 460] on input "Email or Username" at bounding box center [660, 453] width 459 height 44
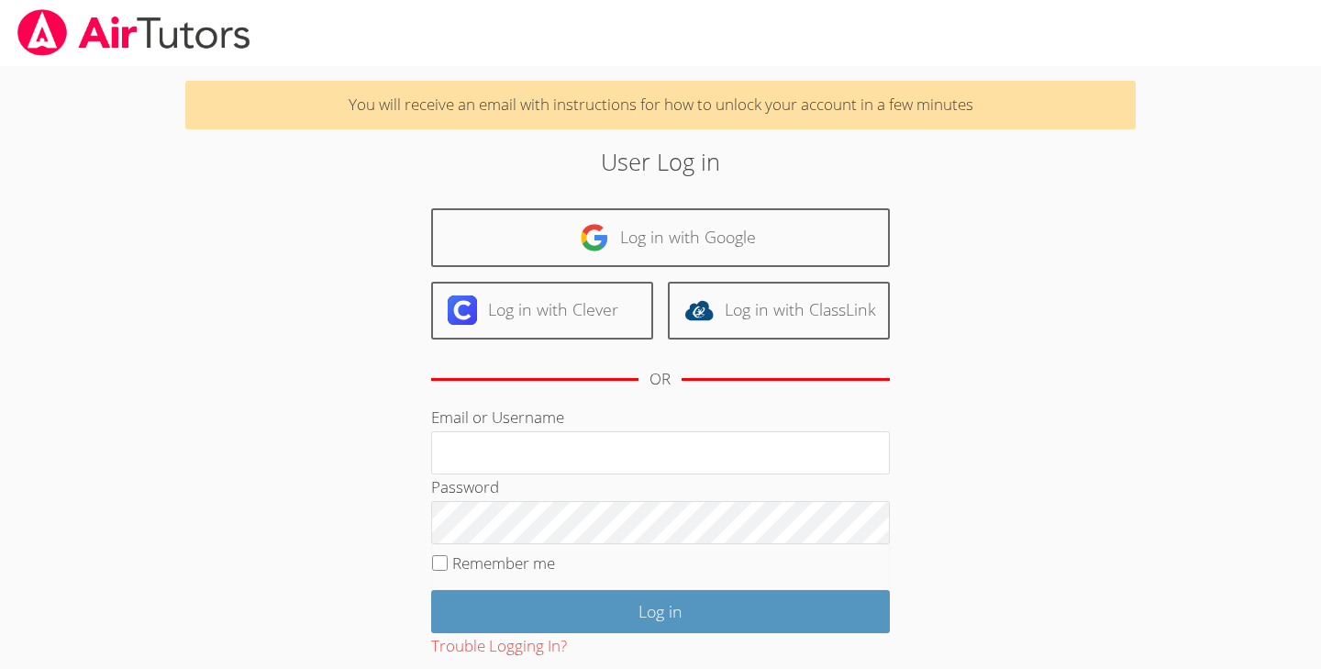
click at [953, 445] on div "User Log in Log in with Google Log in with Clever Log in with ClassLink OR Emai…" at bounding box center [661, 447] width 714 height 607
click at [756, 478] on div "Password" at bounding box center [660, 509] width 459 height 70
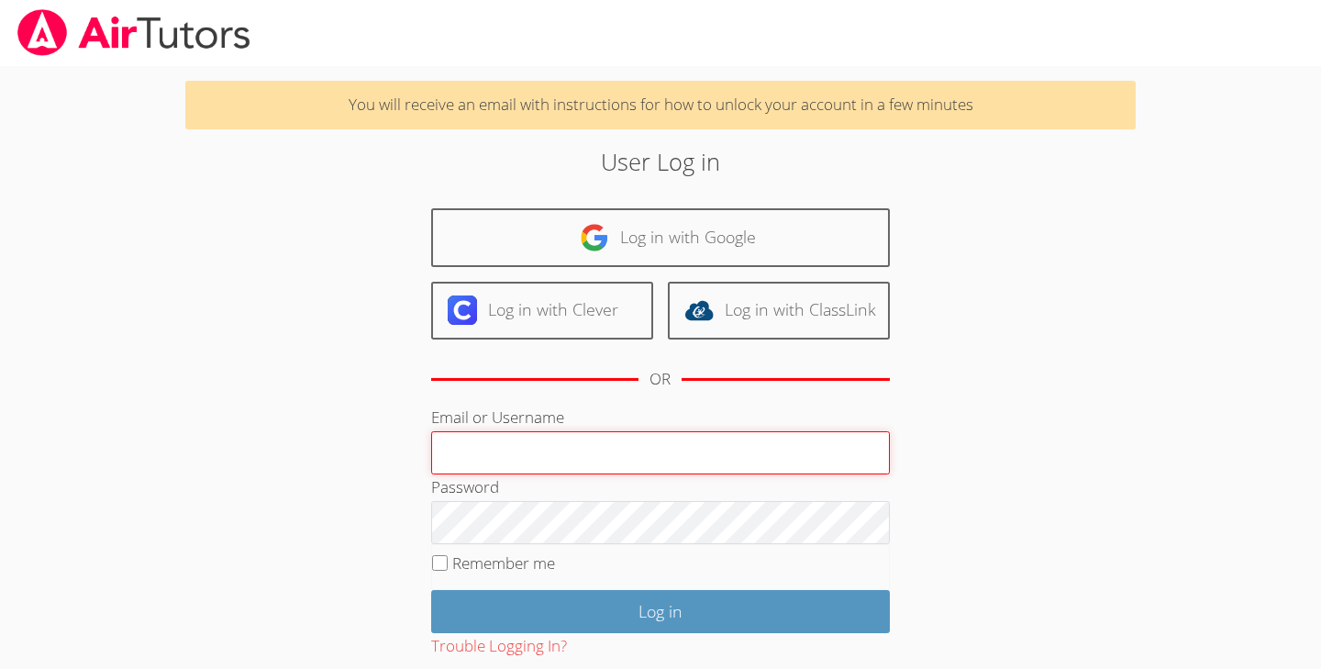
click at [762, 464] on input "Email or Username" at bounding box center [660, 453] width 459 height 44
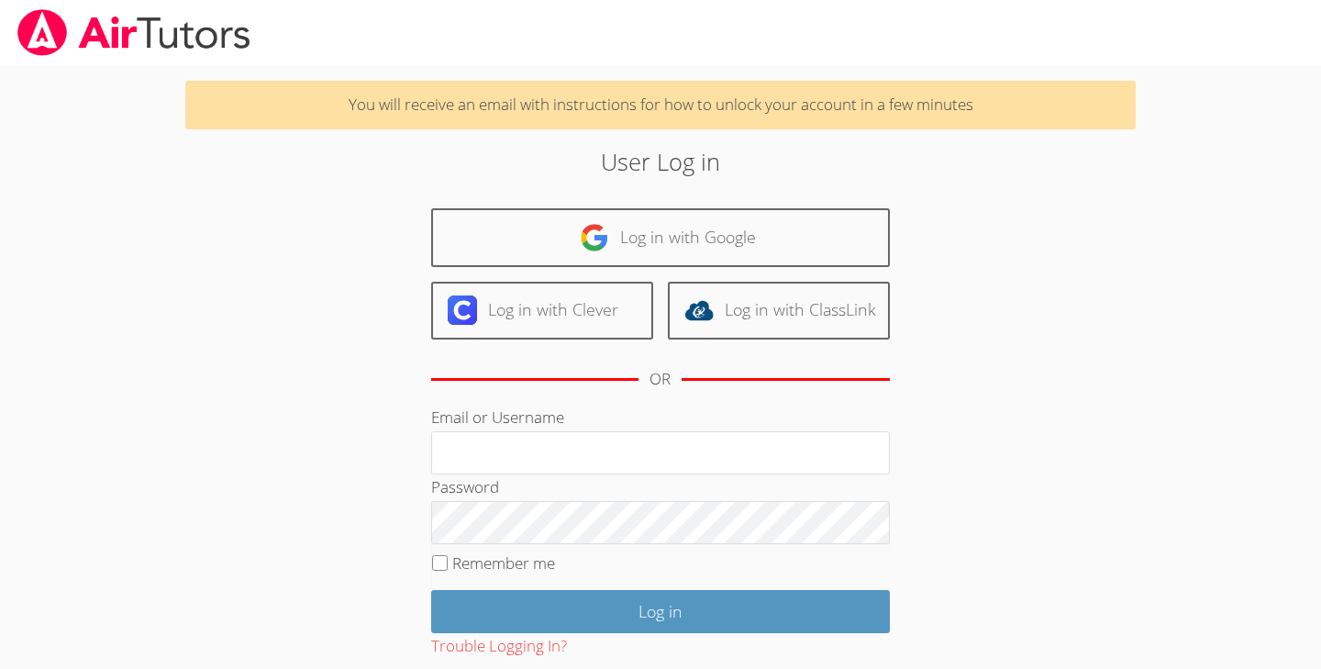
click at [937, 448] on div "User Log in Log in with Google Log in with Clever Log in with ClassLink OR Emai…" at bounding box center [661, 447] width 714 height 607
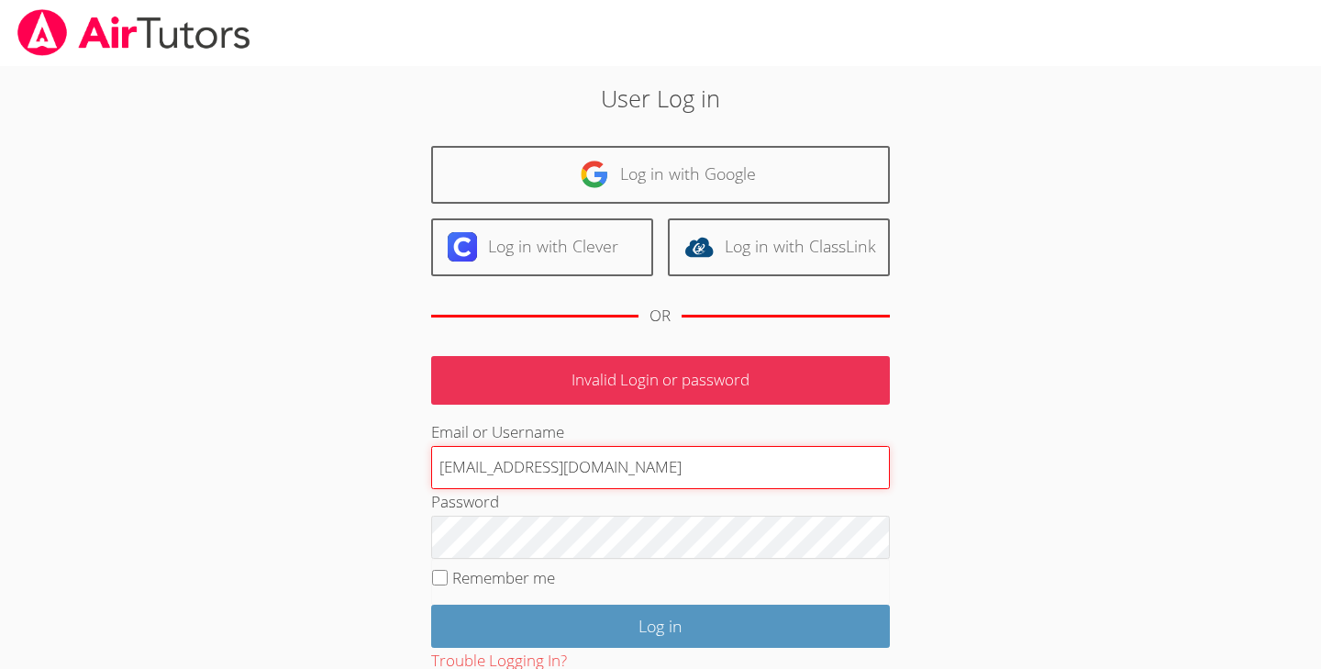
click at [509, 464] on input "[EMAIL_ADDRESS][DOMAIN_NAME]" at bounding box center [660, 468] width 459 height 44
click at [773, 473] on input "[EMAIL_ADDRESS][DOMAIN_NAME]" at bounding box center [660, 468] width 459 height 44
type input "2"
type input "[PERSON_NAME]"
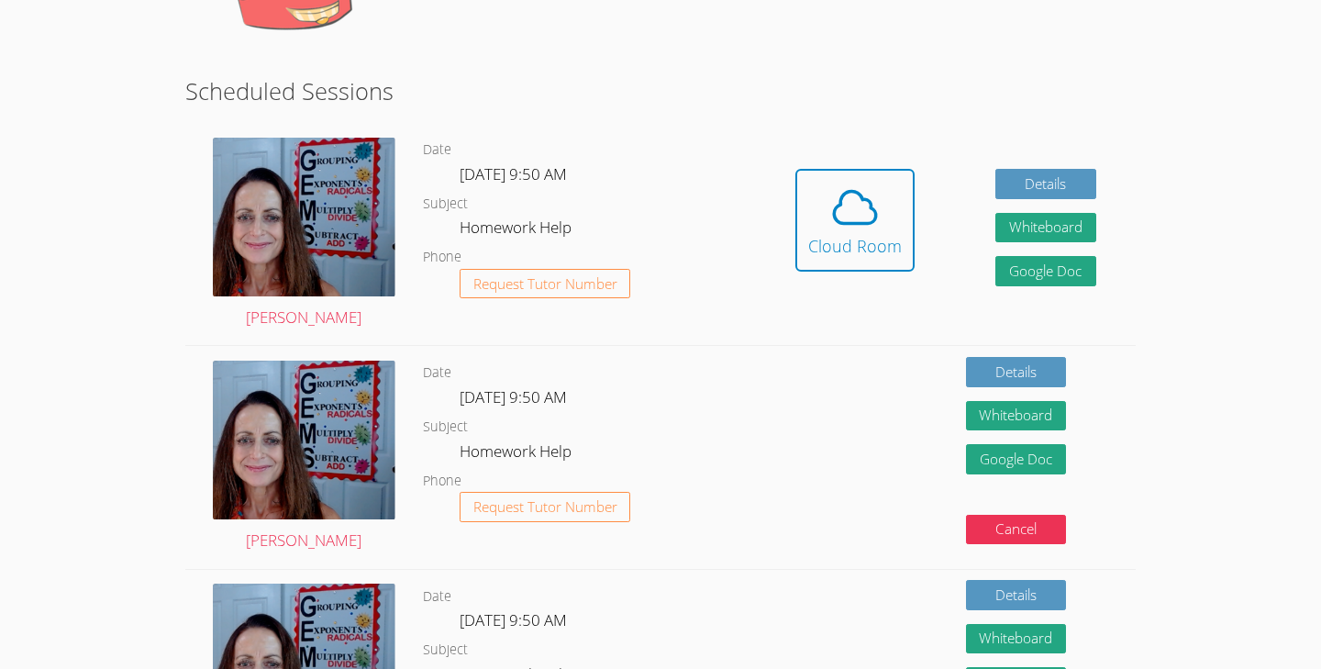
scroll to position [317, 0]
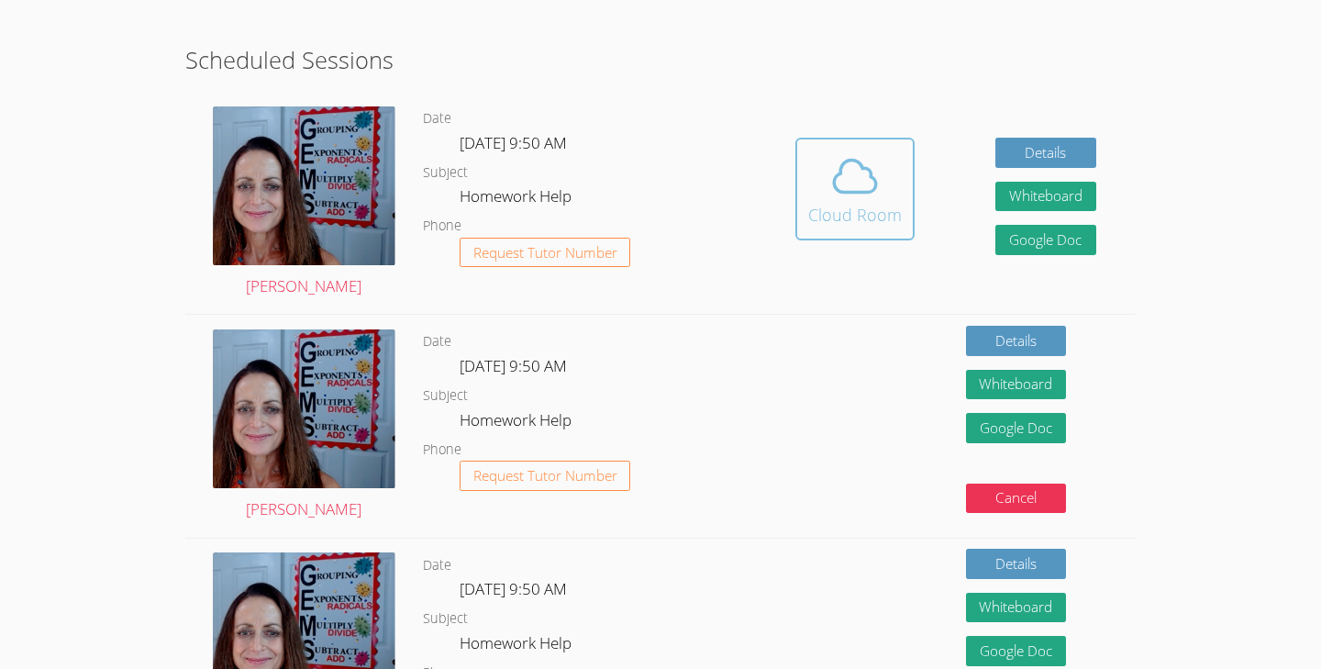
click at [847, 202] on div "Cloud Room" at bounding box center [855, 215] width 94 height 26
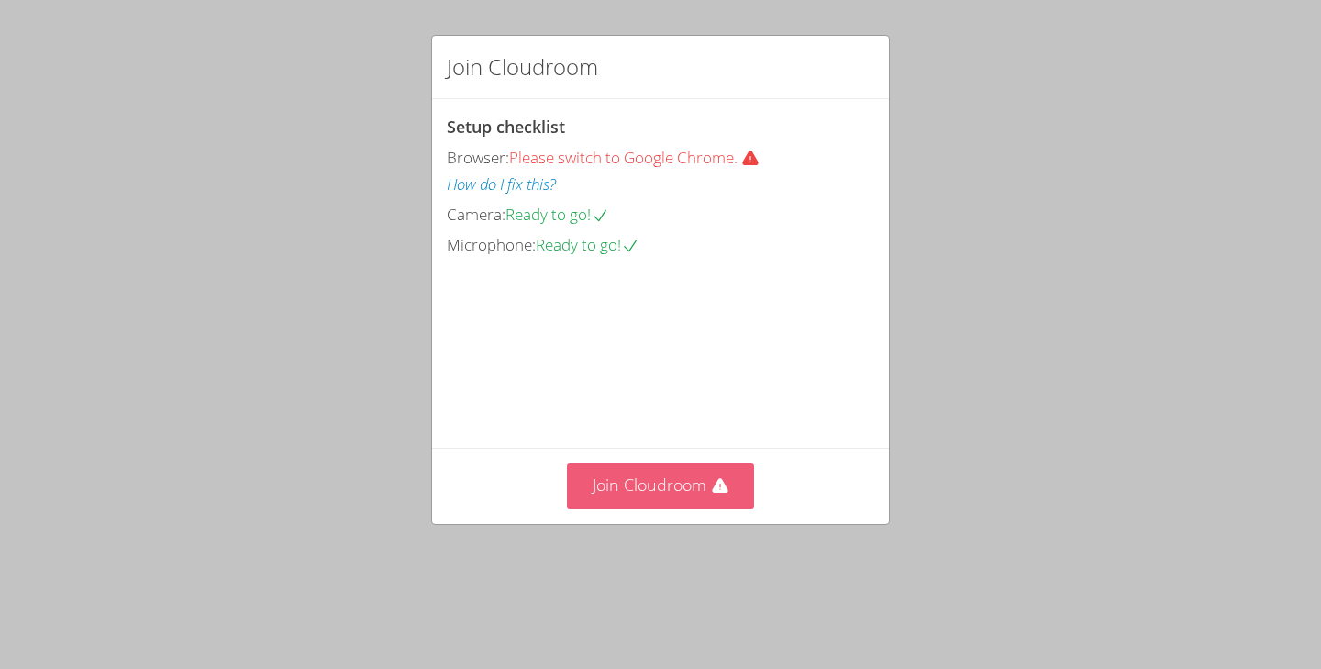
click at [720, 493] on icon at bounding box center [720, 485] width 16 height 15
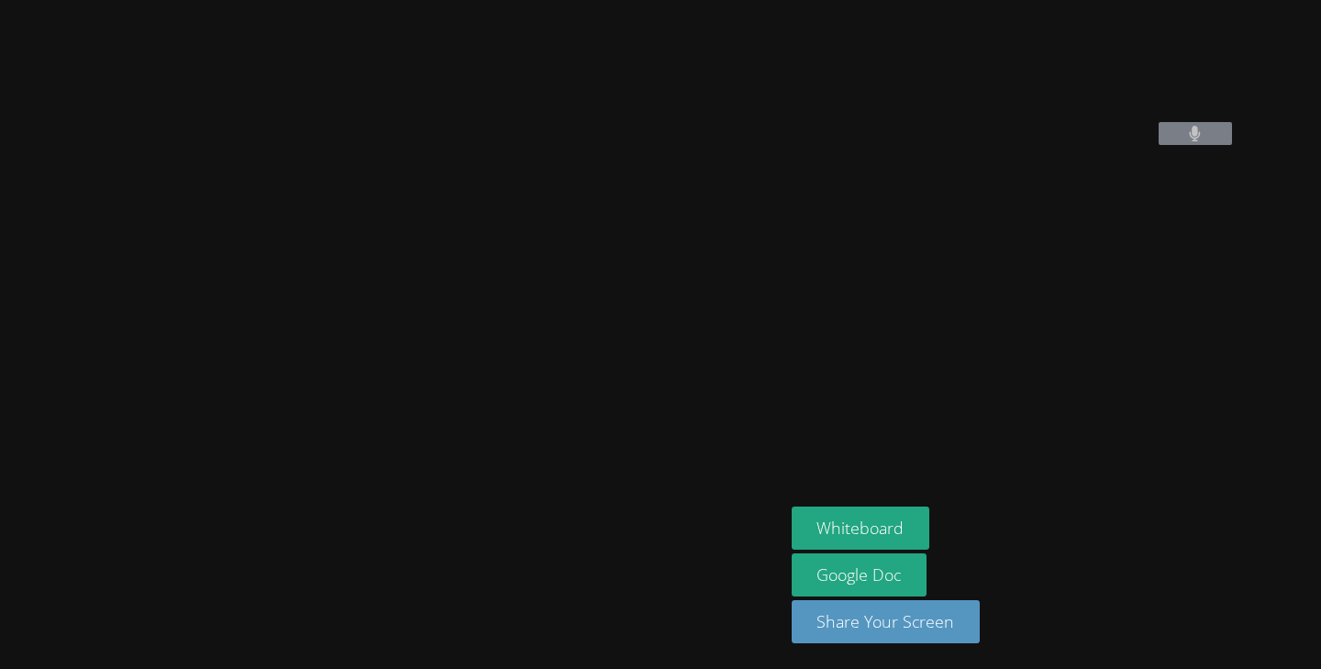
click at [487, 272] on video at bounding box center [391, 298] width 275 height 433
